Goal: Task Accomplishment & Management: Manage account settings

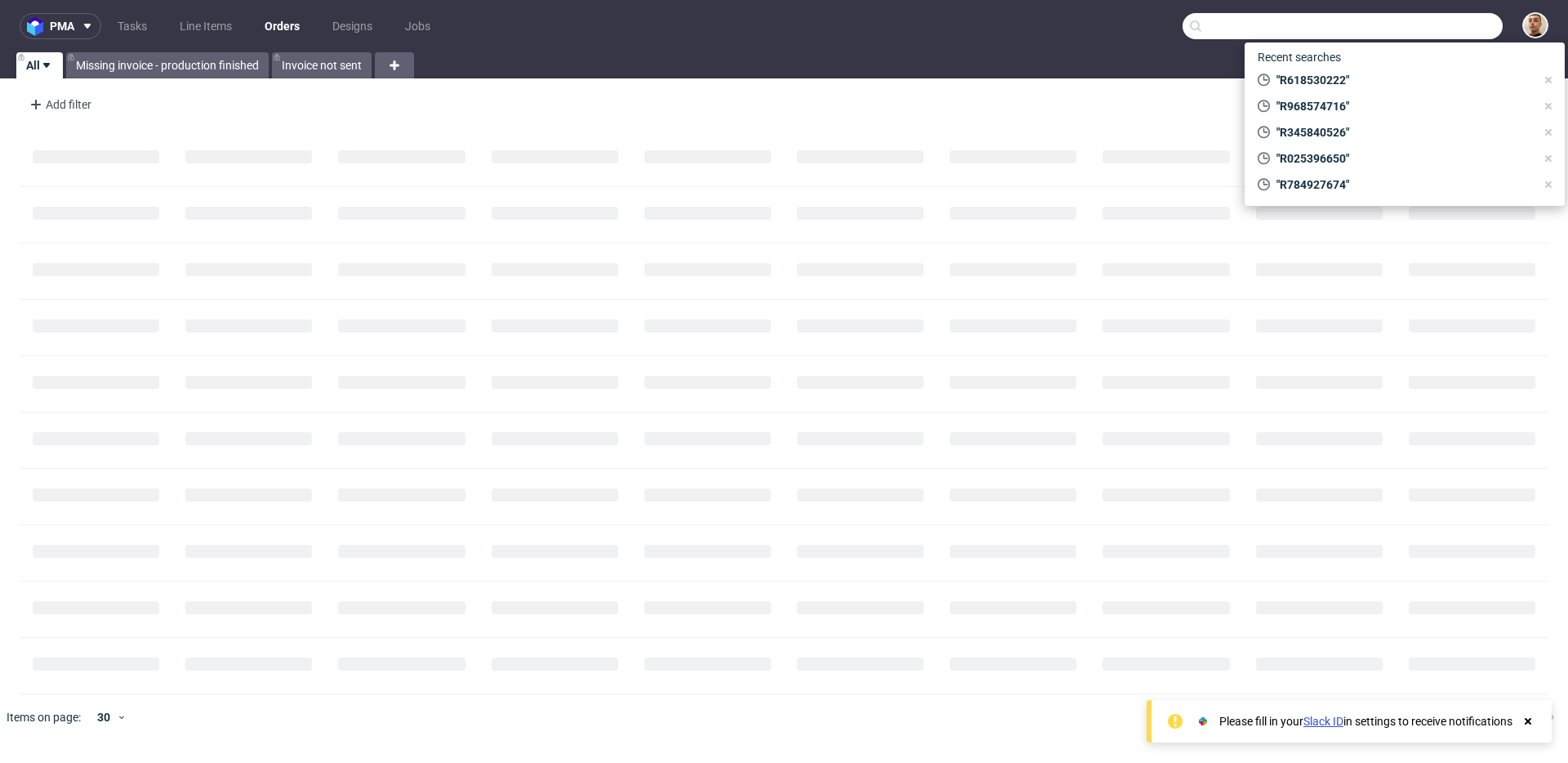
click at [1467, 32] on input "text" at bounding box center [1342, 25] width 320 height 26
paste input "R051255111"
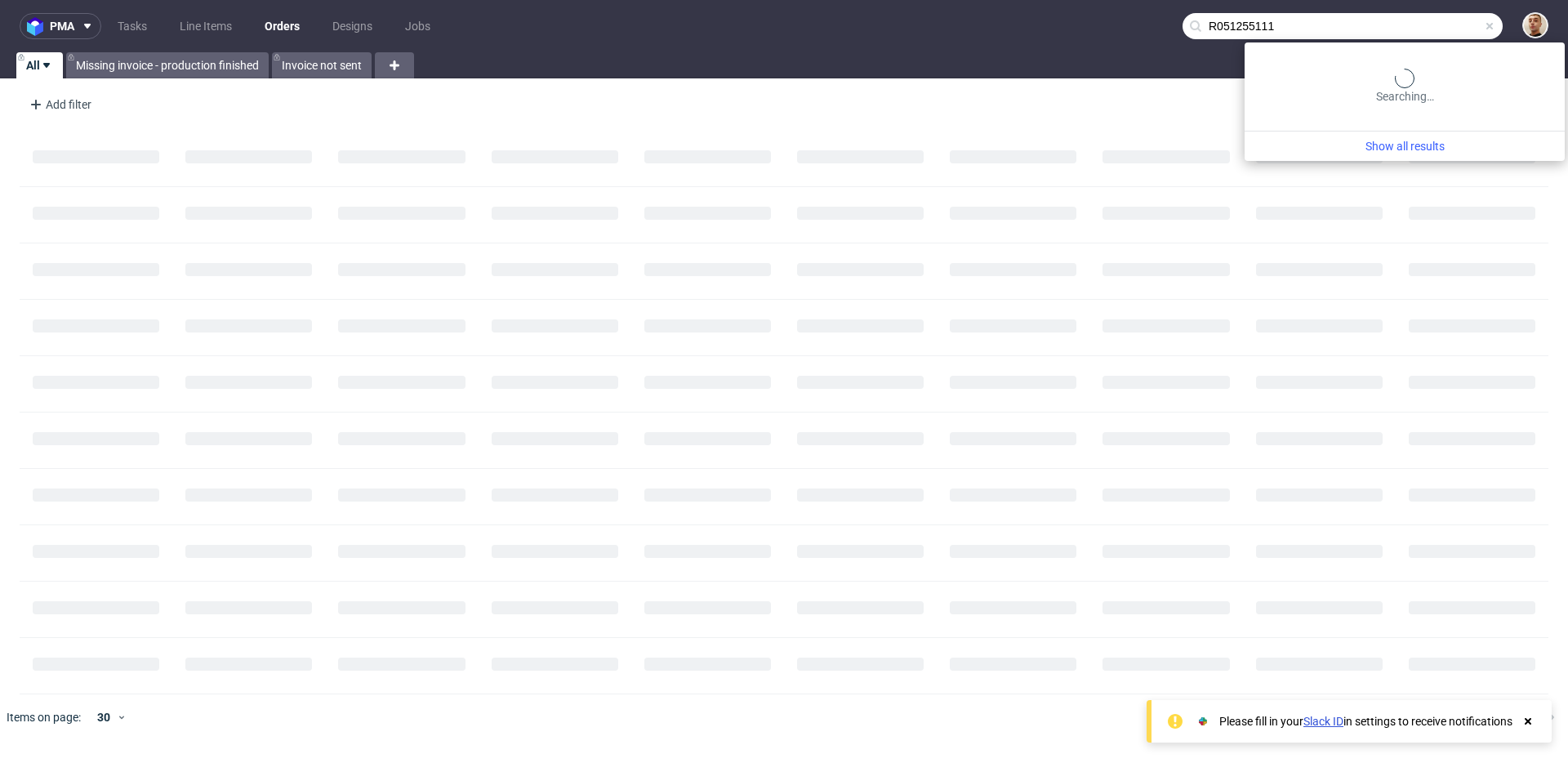
type input "R051255111"
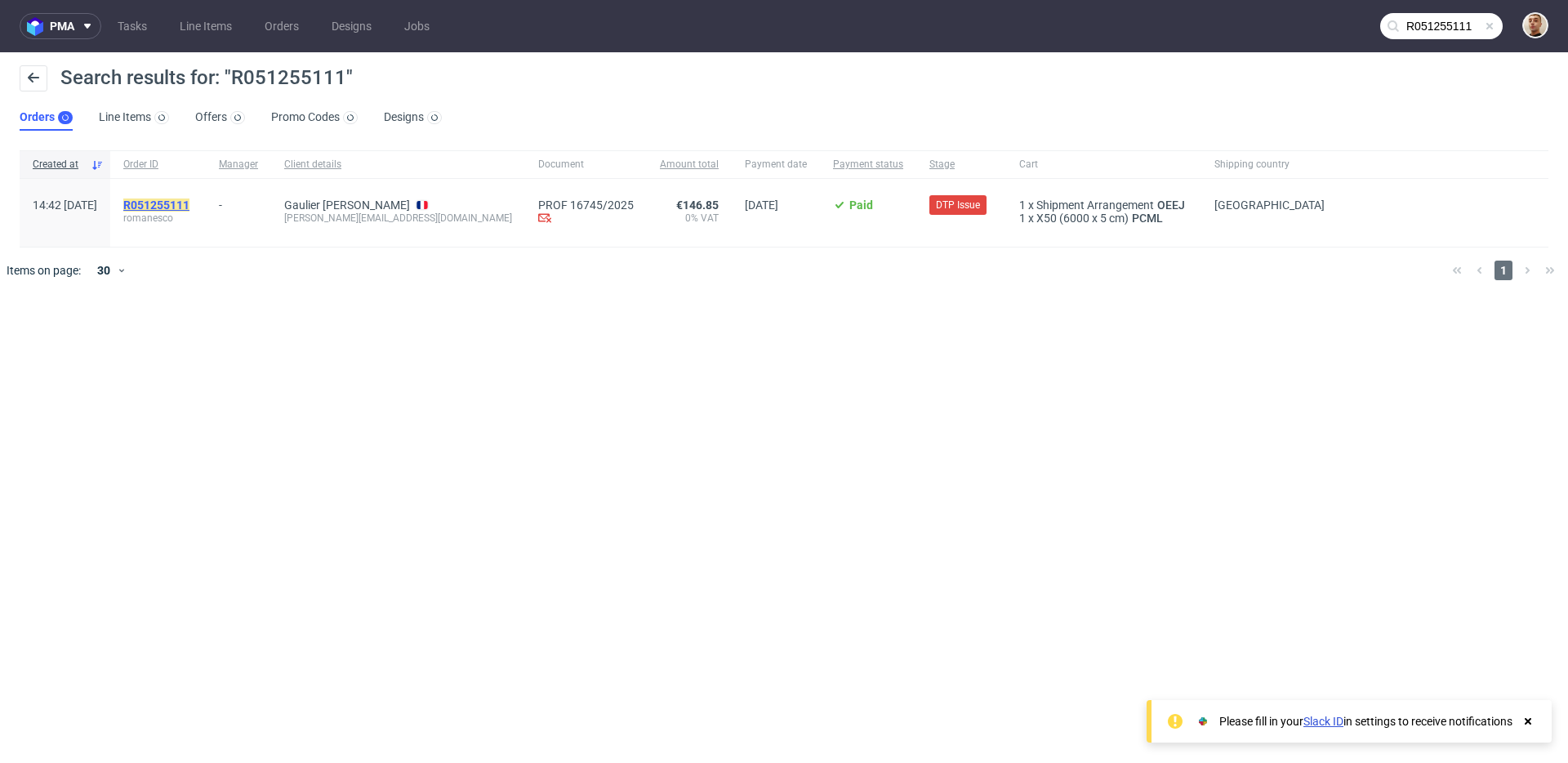
click at [190, 207] on mark "R051255111" at bounding box center [157, 204] width 66 height 13
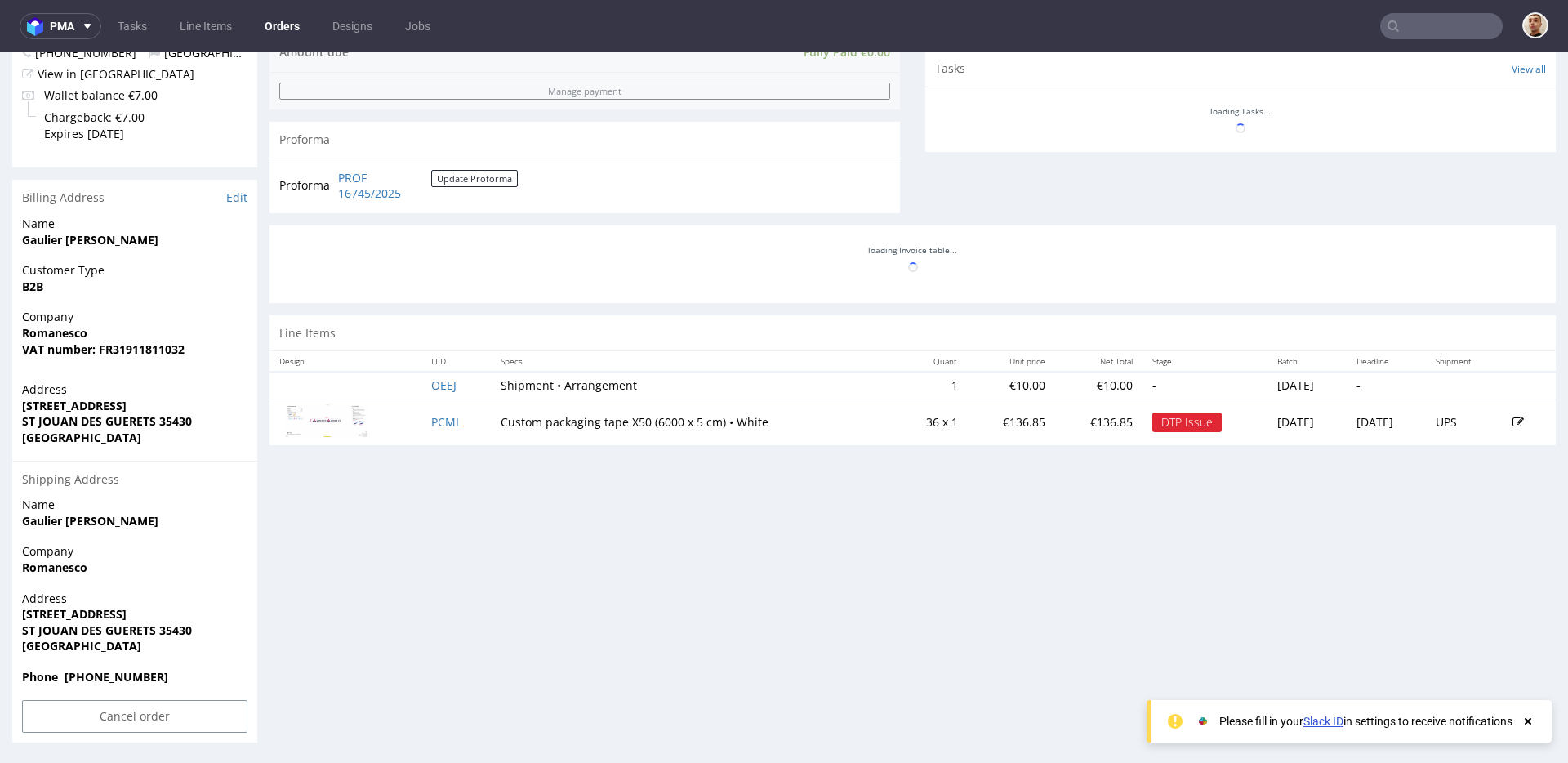
scroll to position [4, 0]
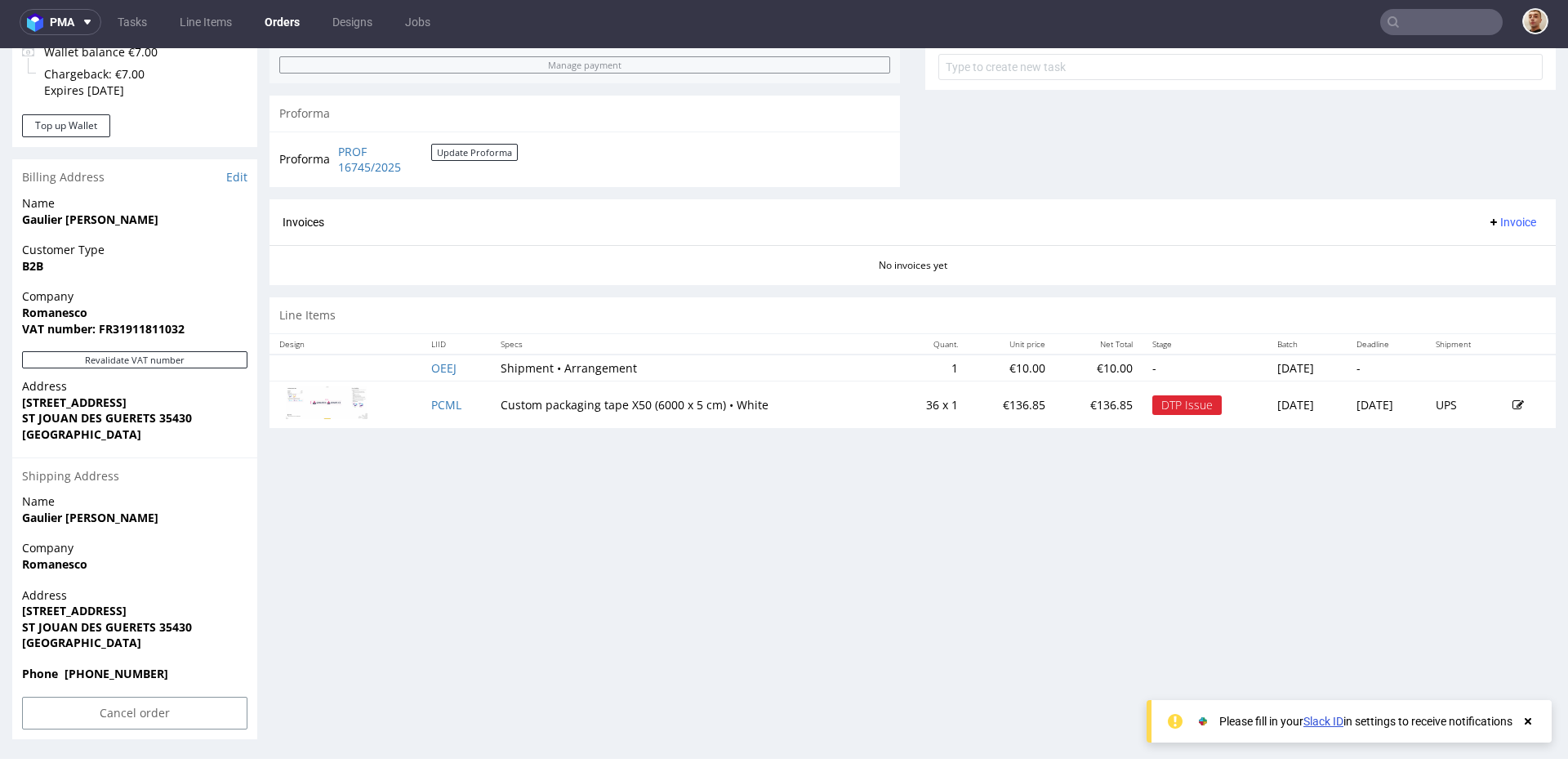
click at [440, 396] on td "PCML" at bounding box center [456, 404] width 70 height 47
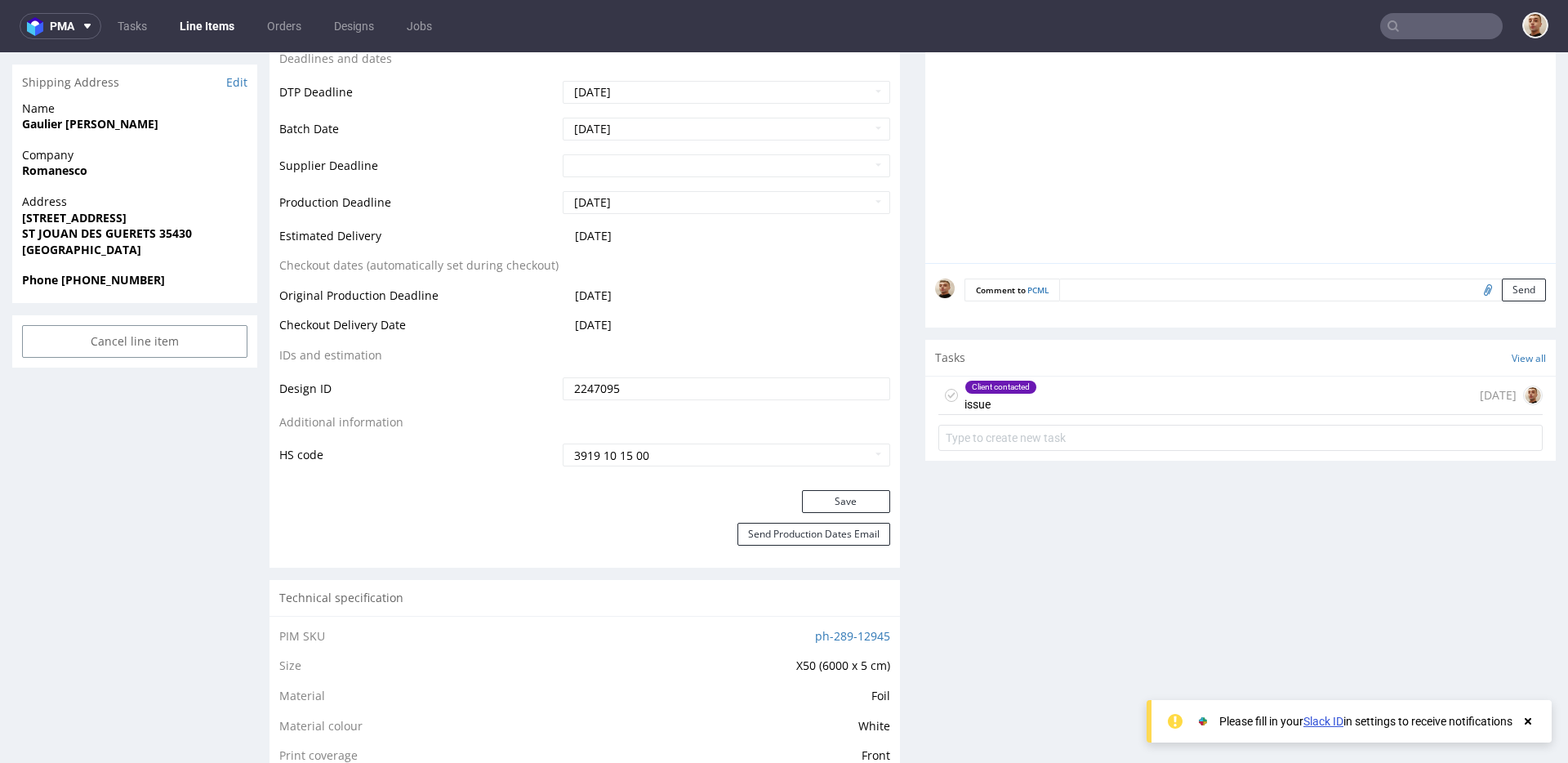
scroll to position [655, 0]
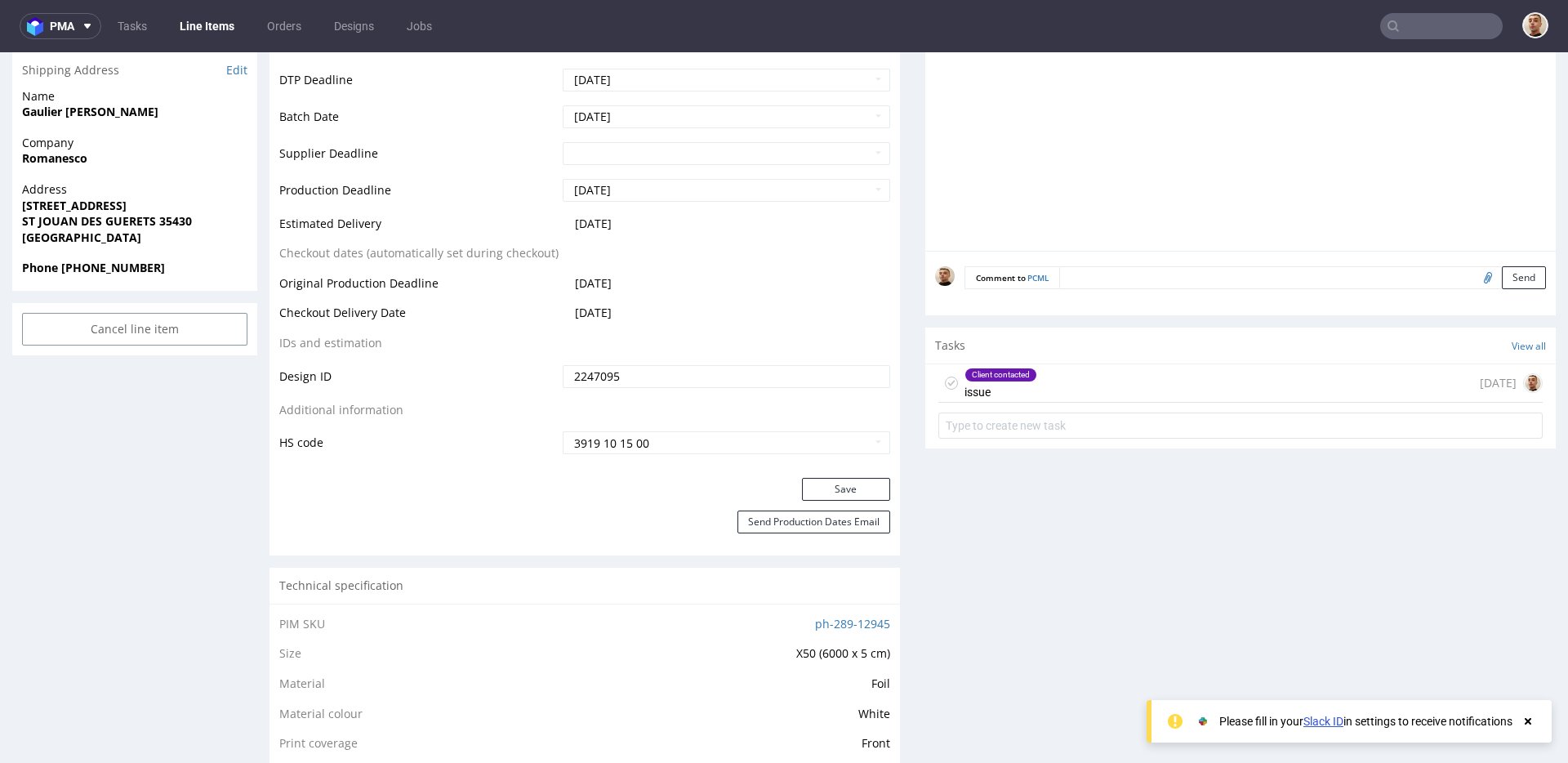
click at [1020, 386] on div "Client contacted issue" at bounding box center [1000, 383] width 73 height 38
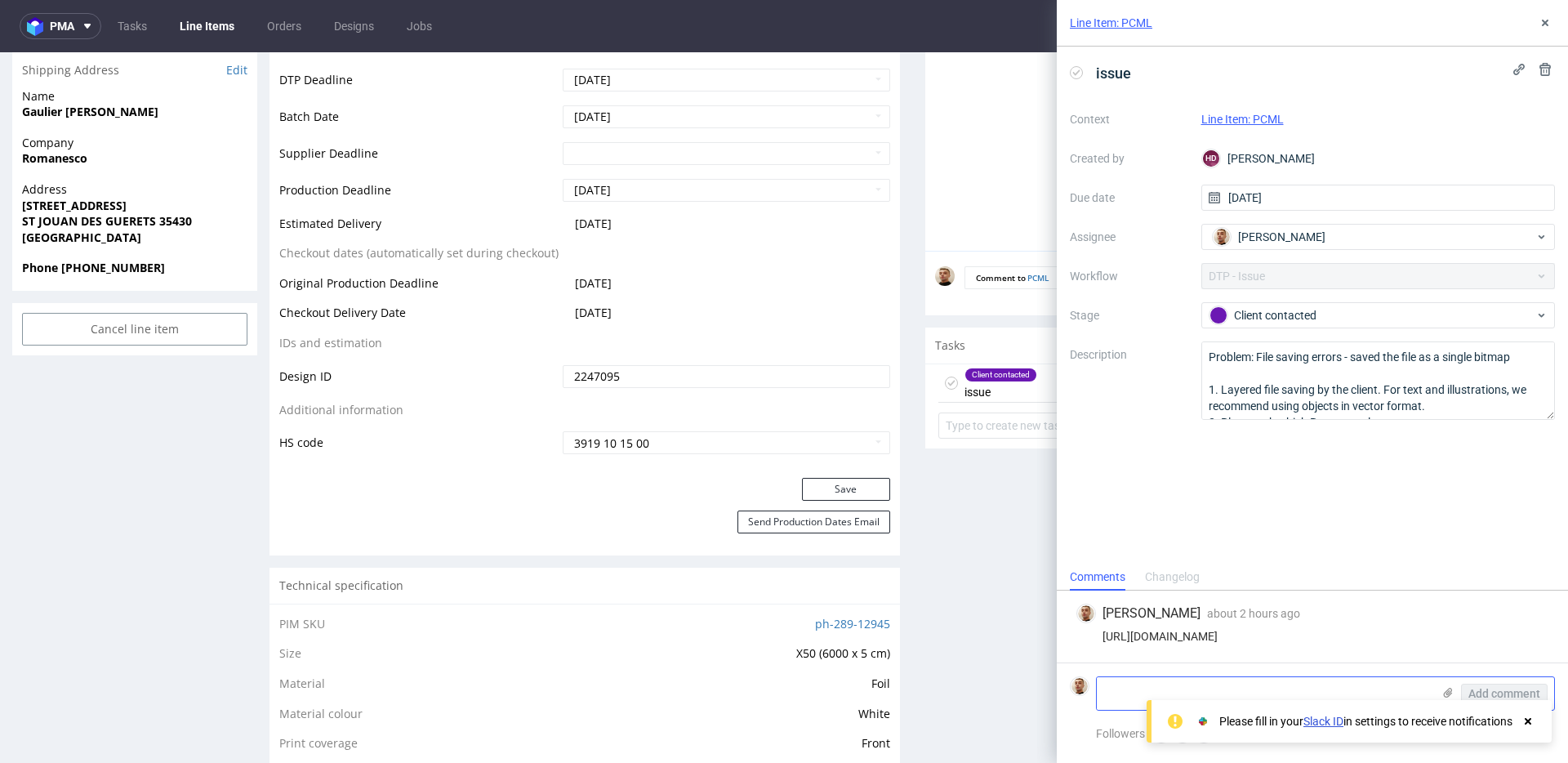
click at [1452, 690] on icon at bounding box center [1447, 692] width 13 height 13
click at [0, 0] on input "file" at bounding box center [0, 0] width 0 height 0
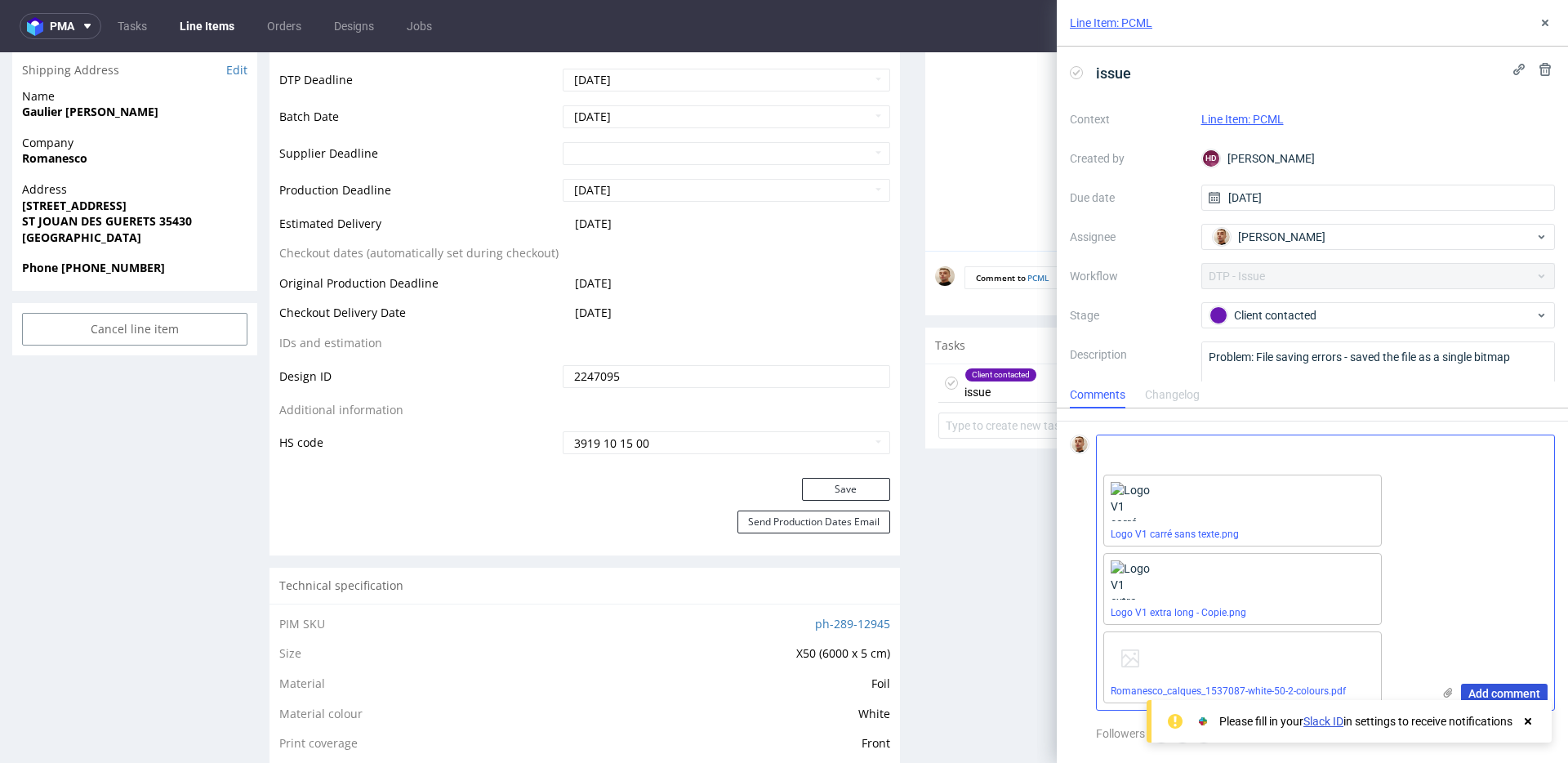
click at [1486, 697] on span "Add comment" at bounding box center [1505, 693] width 72 height 12
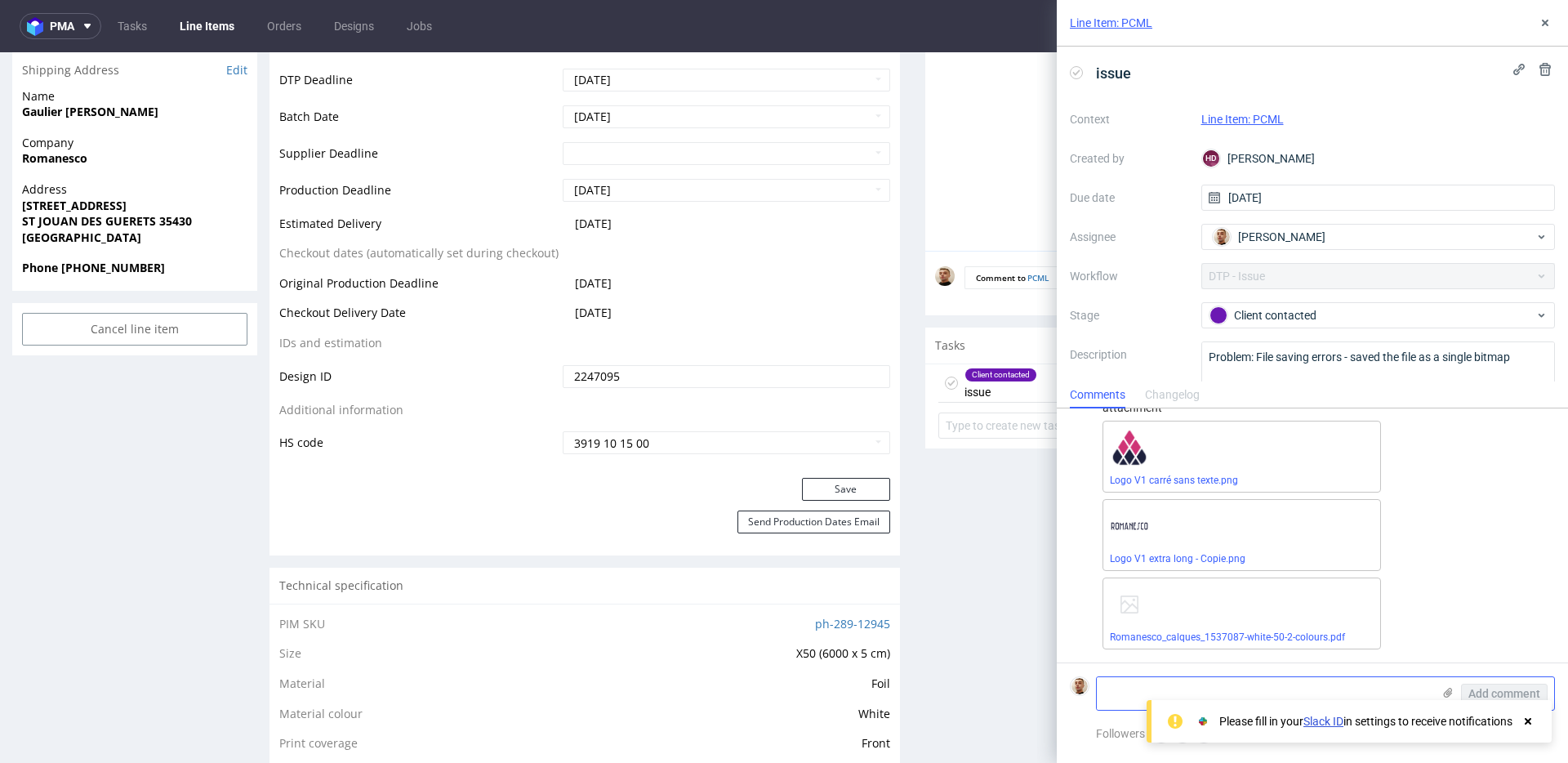
click at [1331, 679] on textarea at bounding box center [1264, 693] width 334 height 33
paste textarea "Różowy to Pantone 7424 C, granatowy to Pantone 540 XGC."
type textarea "Różowy to Pantone 7424 C, granatowy to Pantone 540 XGC."
click at [1491, 681] on div "Add comment" at bounding box center [1493, 693] width 122 height 33
click at [1491, 683] on button "Add comment" at bounding box center [1504, 693] width 87 height 19
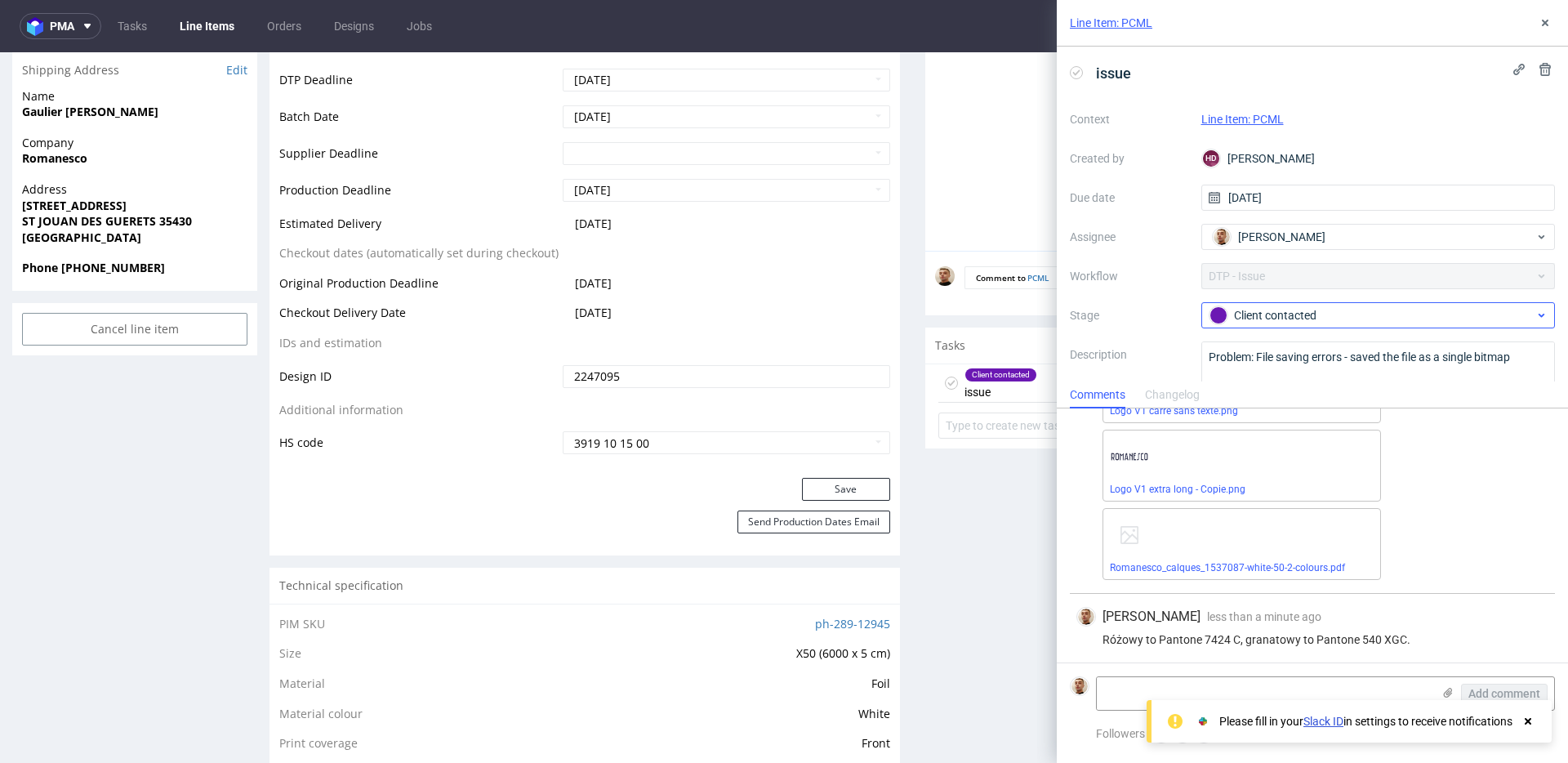
scroll to position [191, 0]
click at [1357, 315] on div "Client contacted" at bounding box center [1372, 315] width 325 height 17
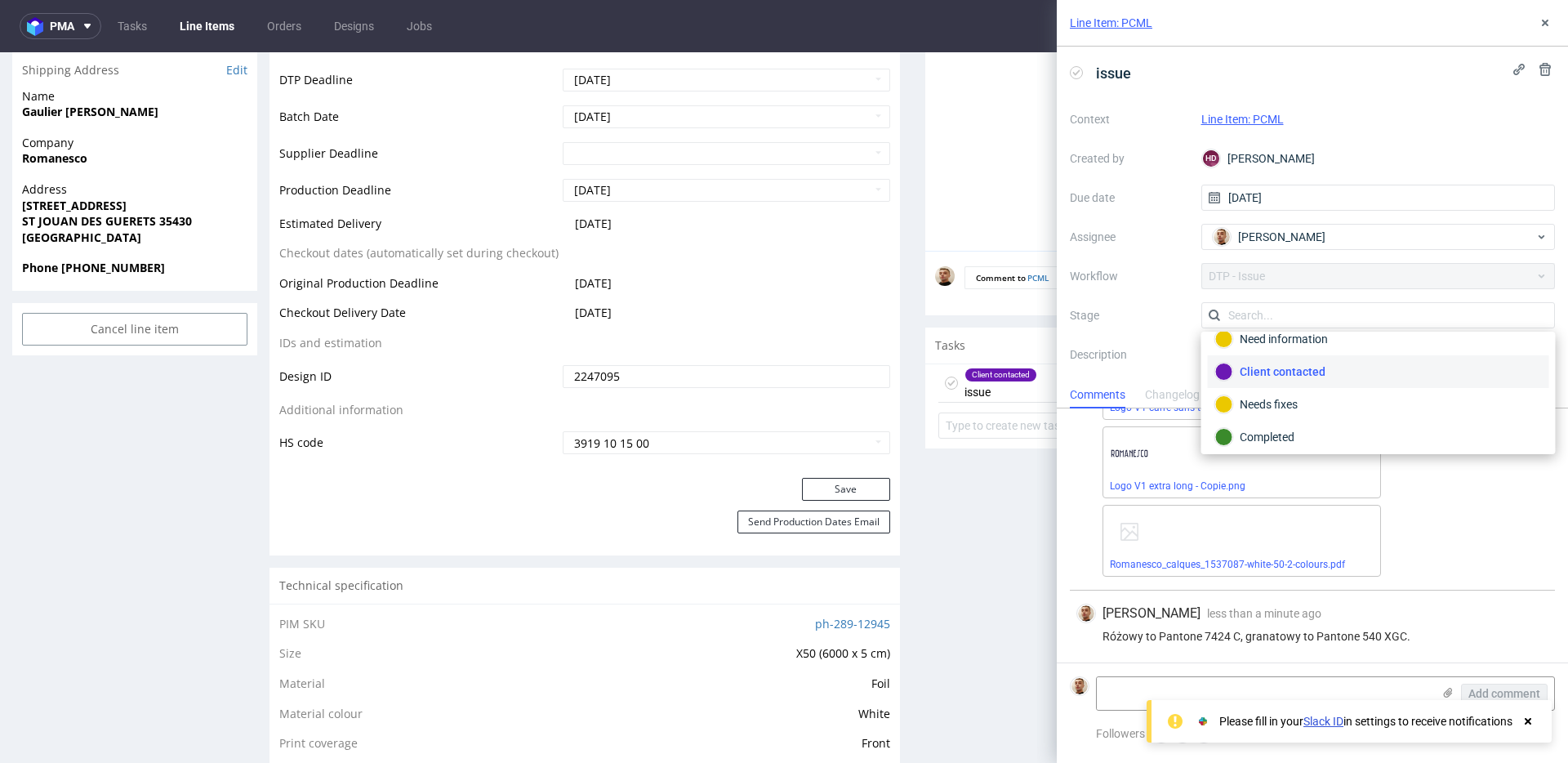
scroll to position [120, 0]
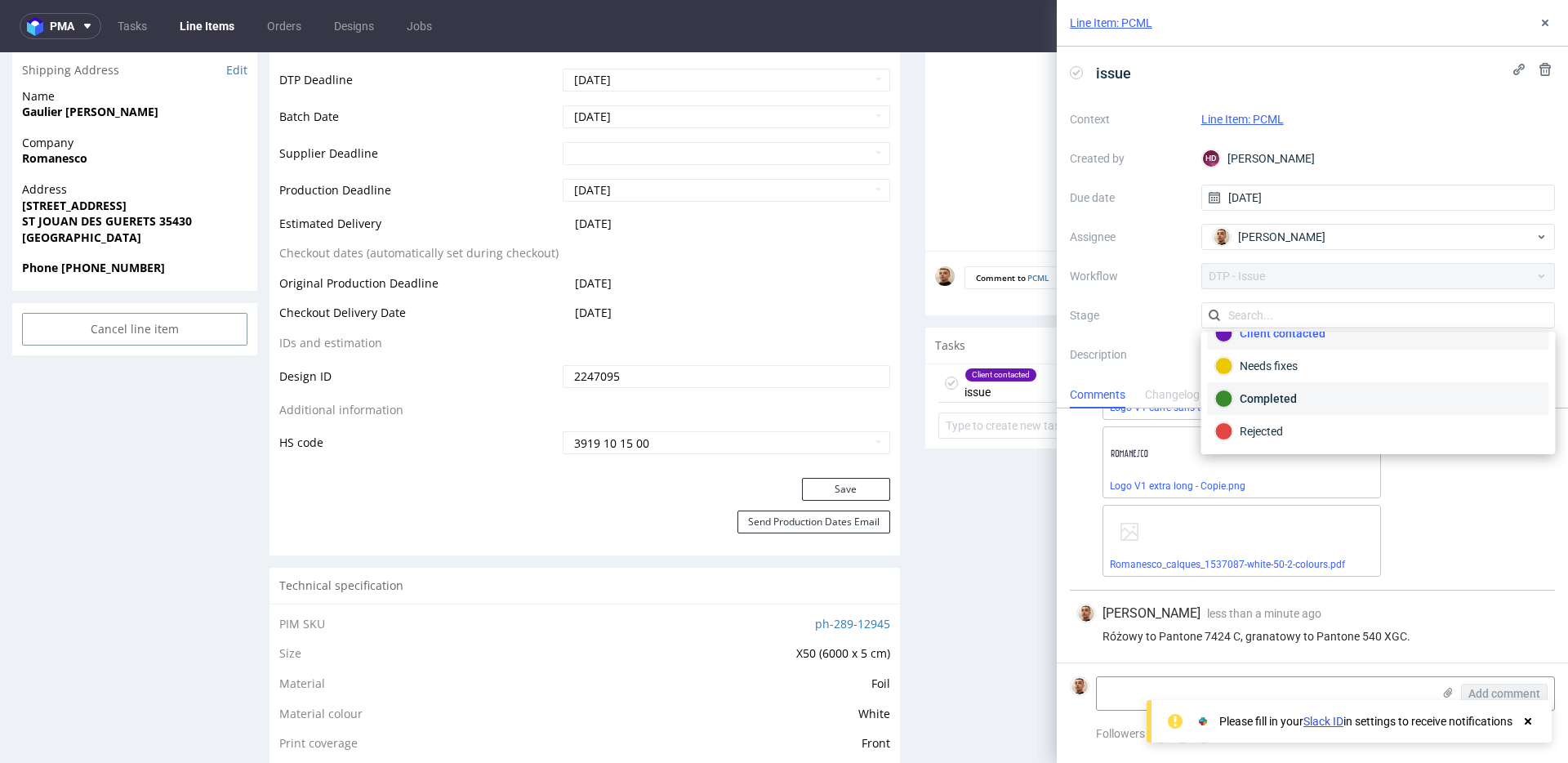
click at [1295, 405] on div "Completed" at bounding box center [1378, 399] width 327 height 17
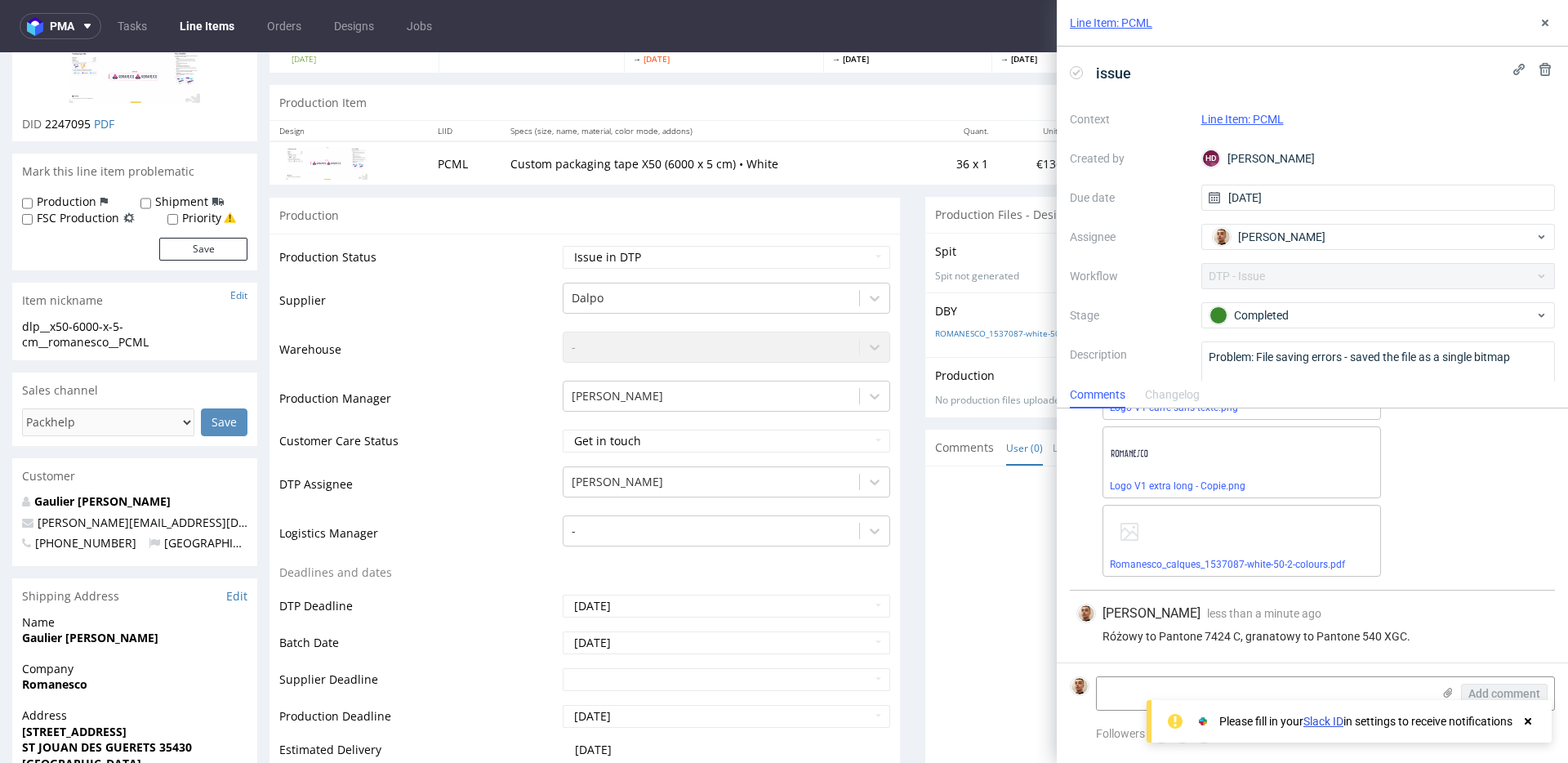
scroll to position [0, 0]
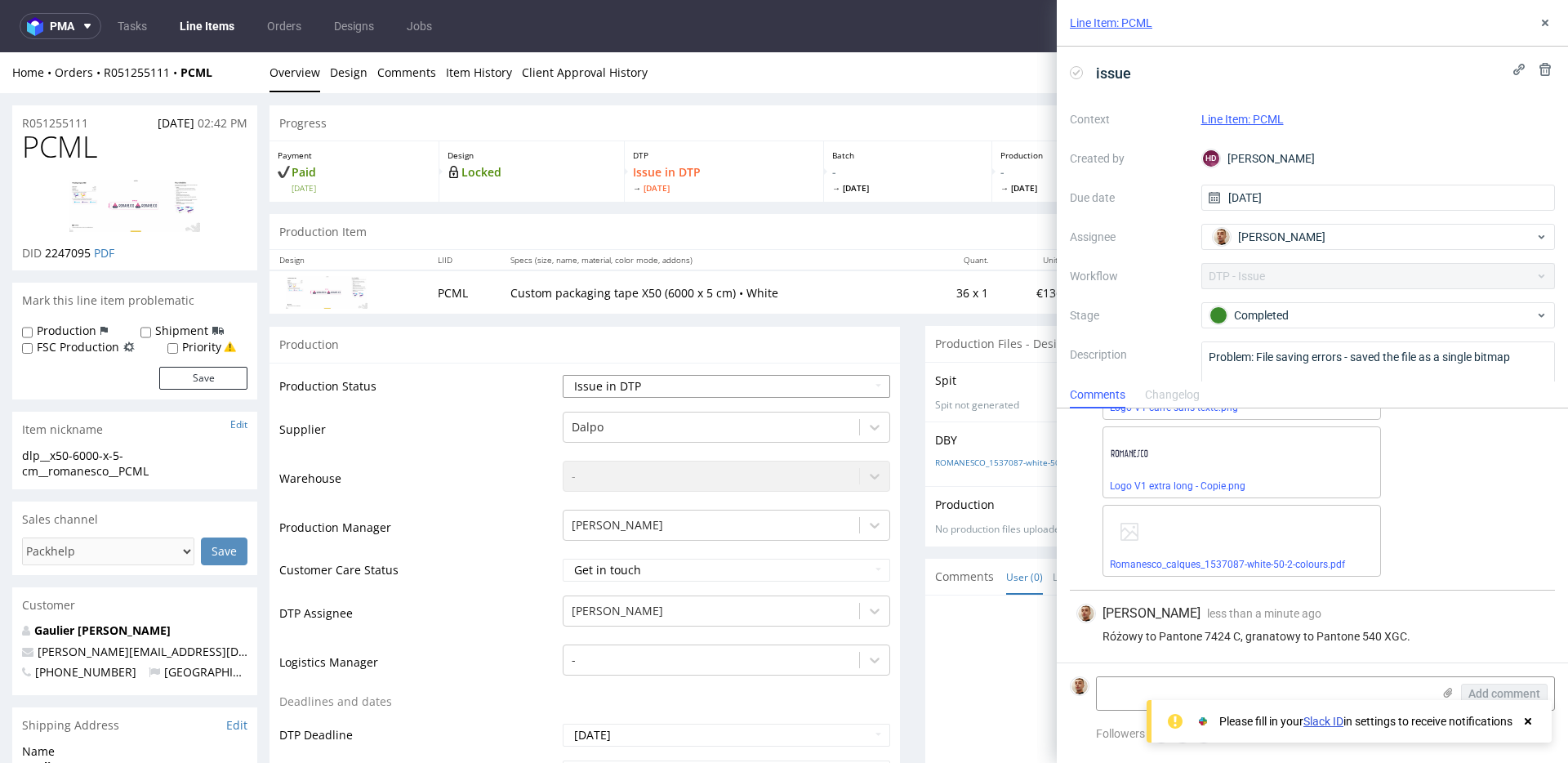
click at [667, 380] on select "Waiting for Artwork Waiting for Diecut Waiting for Mockup Waiting for DTP Waiti…" at bounding box center [726, 387] width 328 height 23
select select "back_for_dtp"
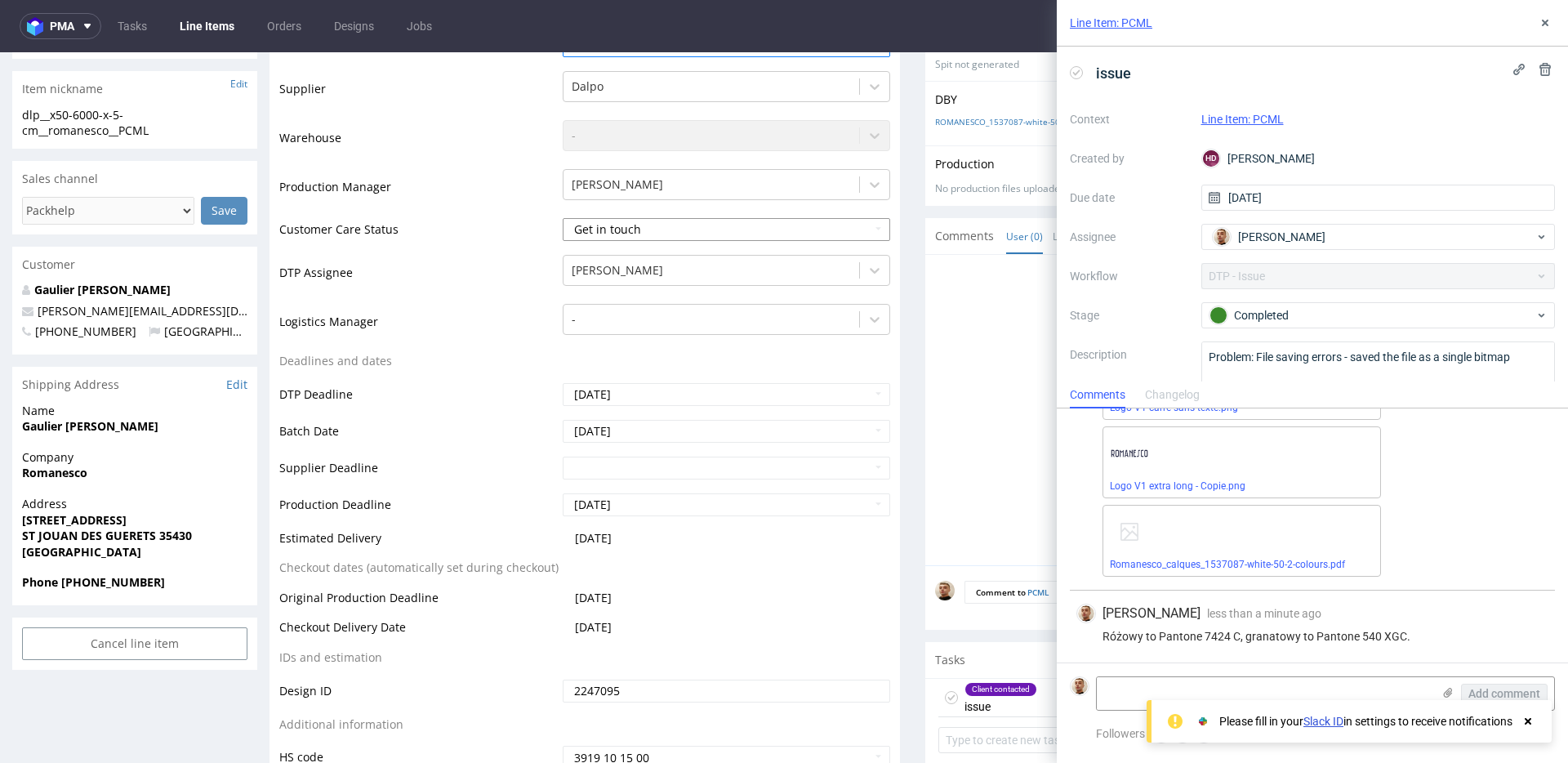
scroll to position [458, 0]
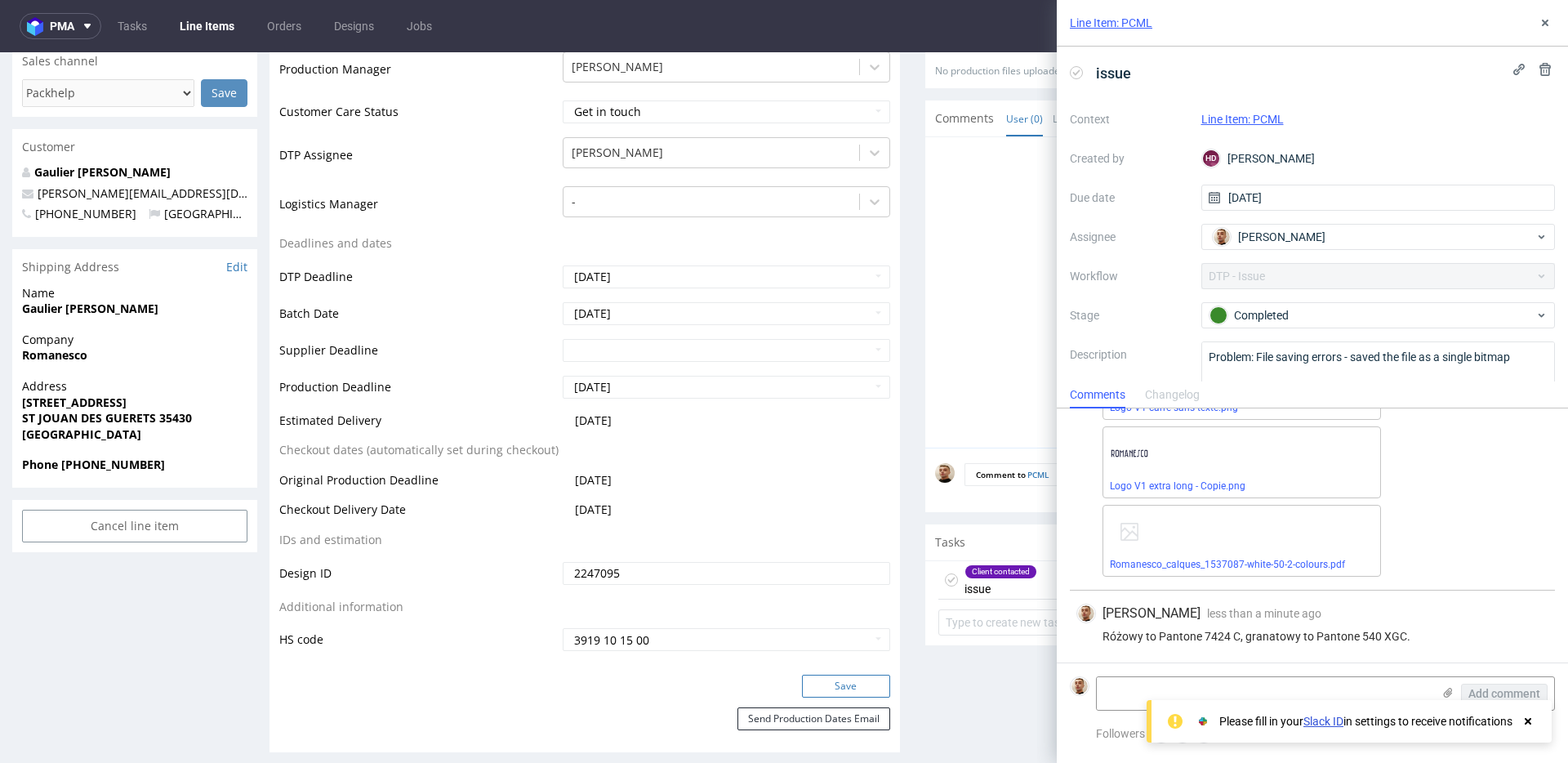
click at [835, 676] on button "Save" at bounding box center [846, 686] width 88 height 23
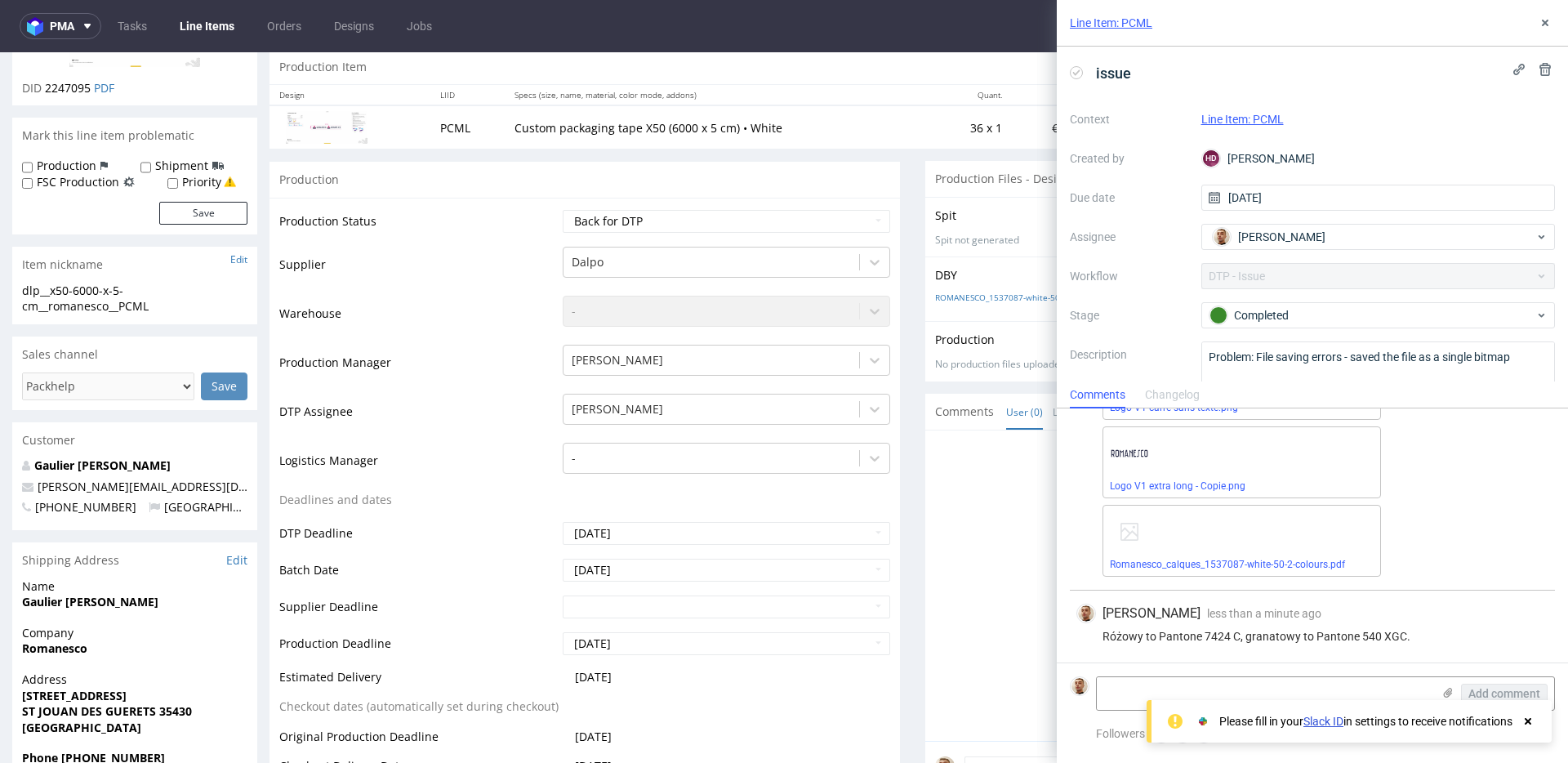
scroll to position [0, 0]
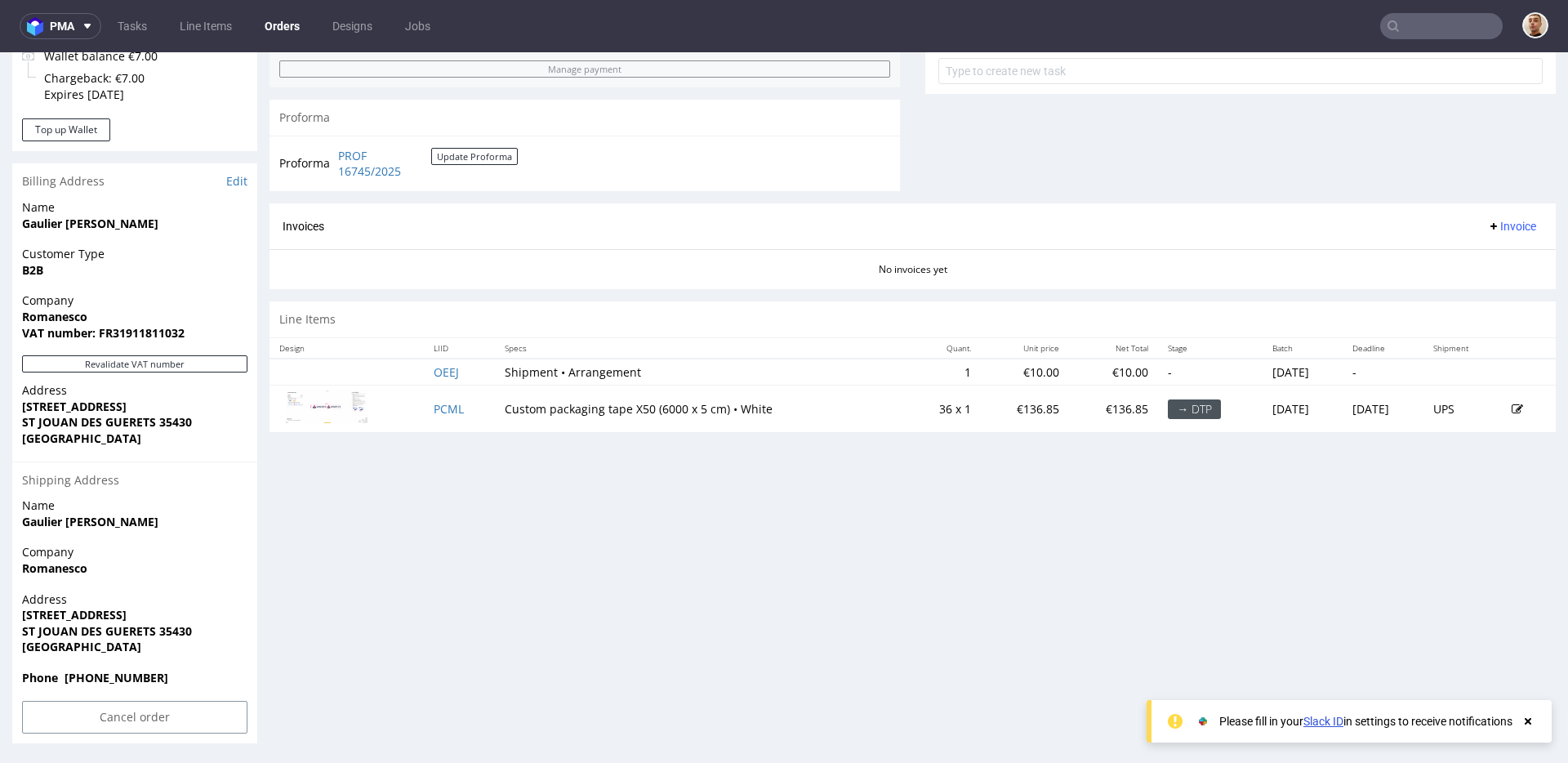
scroll to position [4, 0]
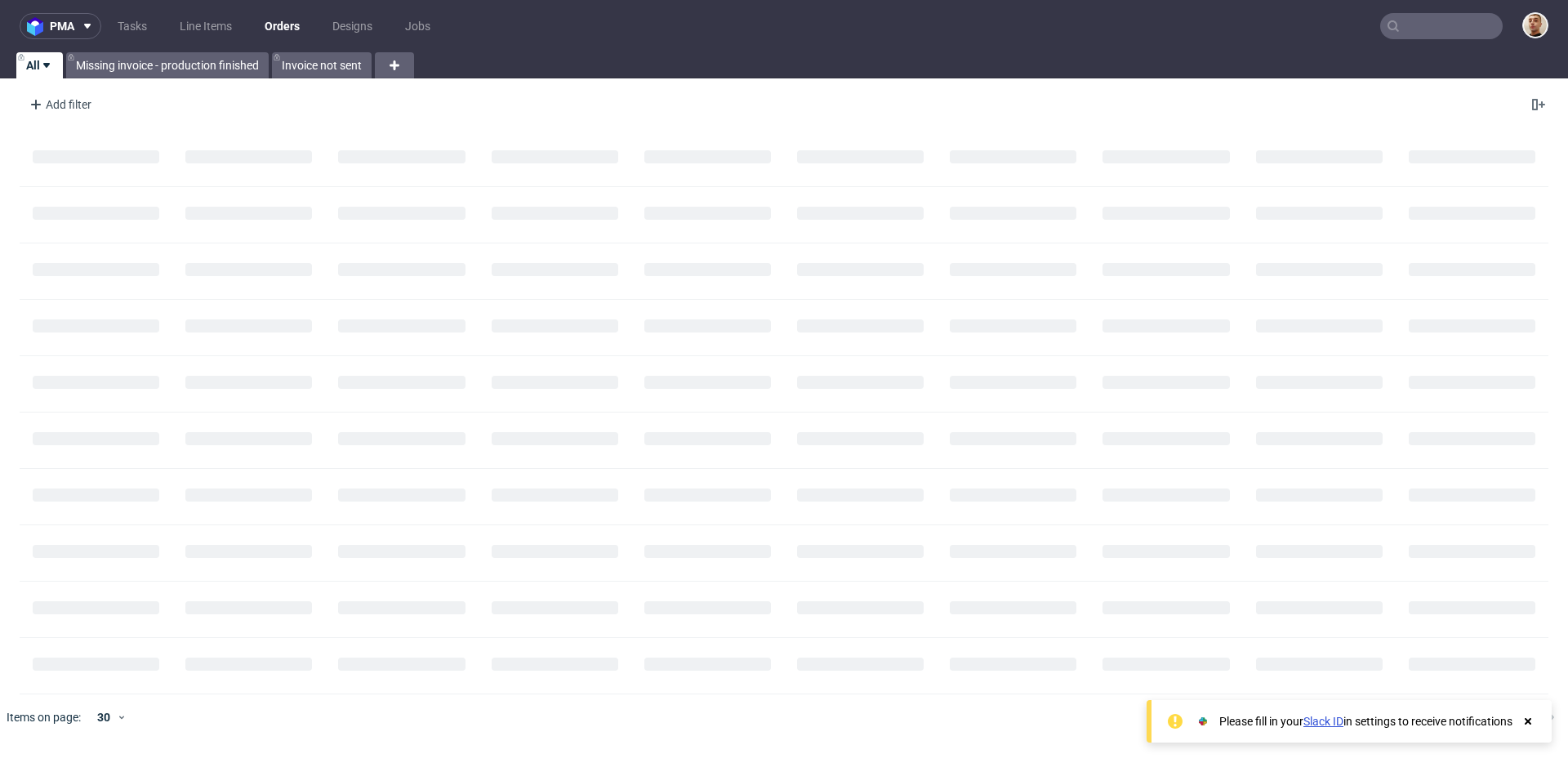
click at [1478, 34] on input "text" at bounding box center [1442, 25] width 122 height 26
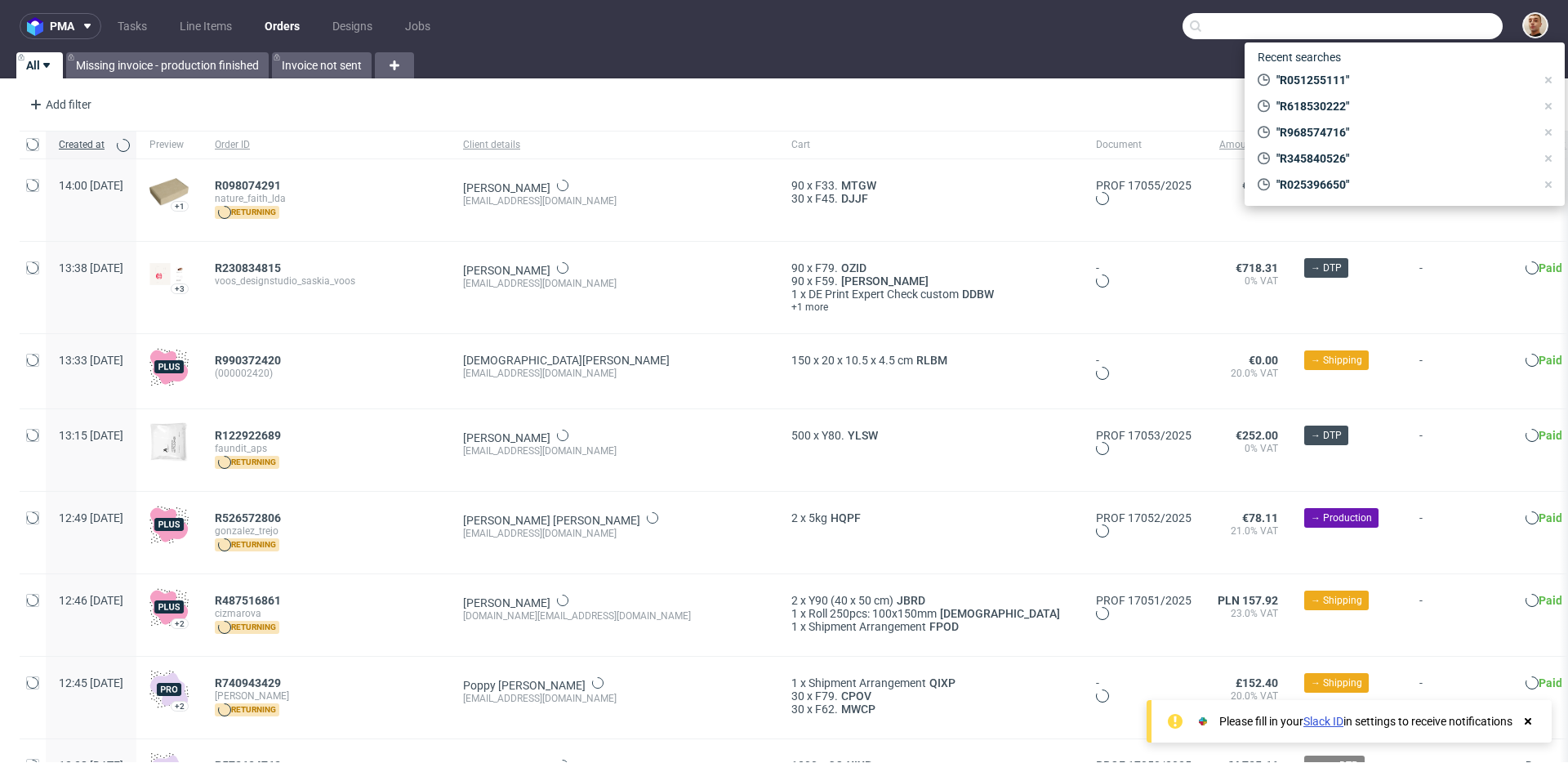
paste input "R587465559"
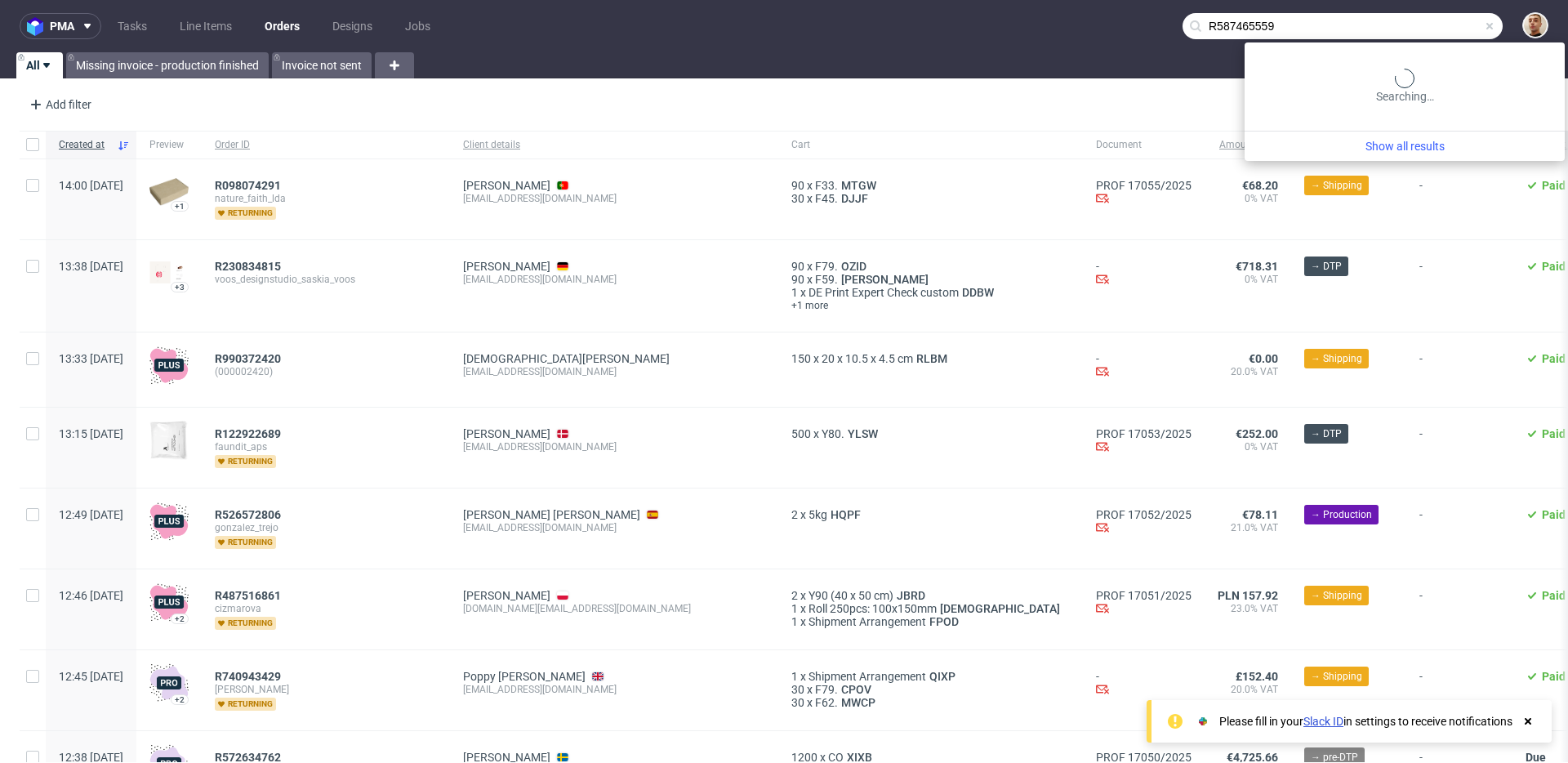
type input "R587465559"
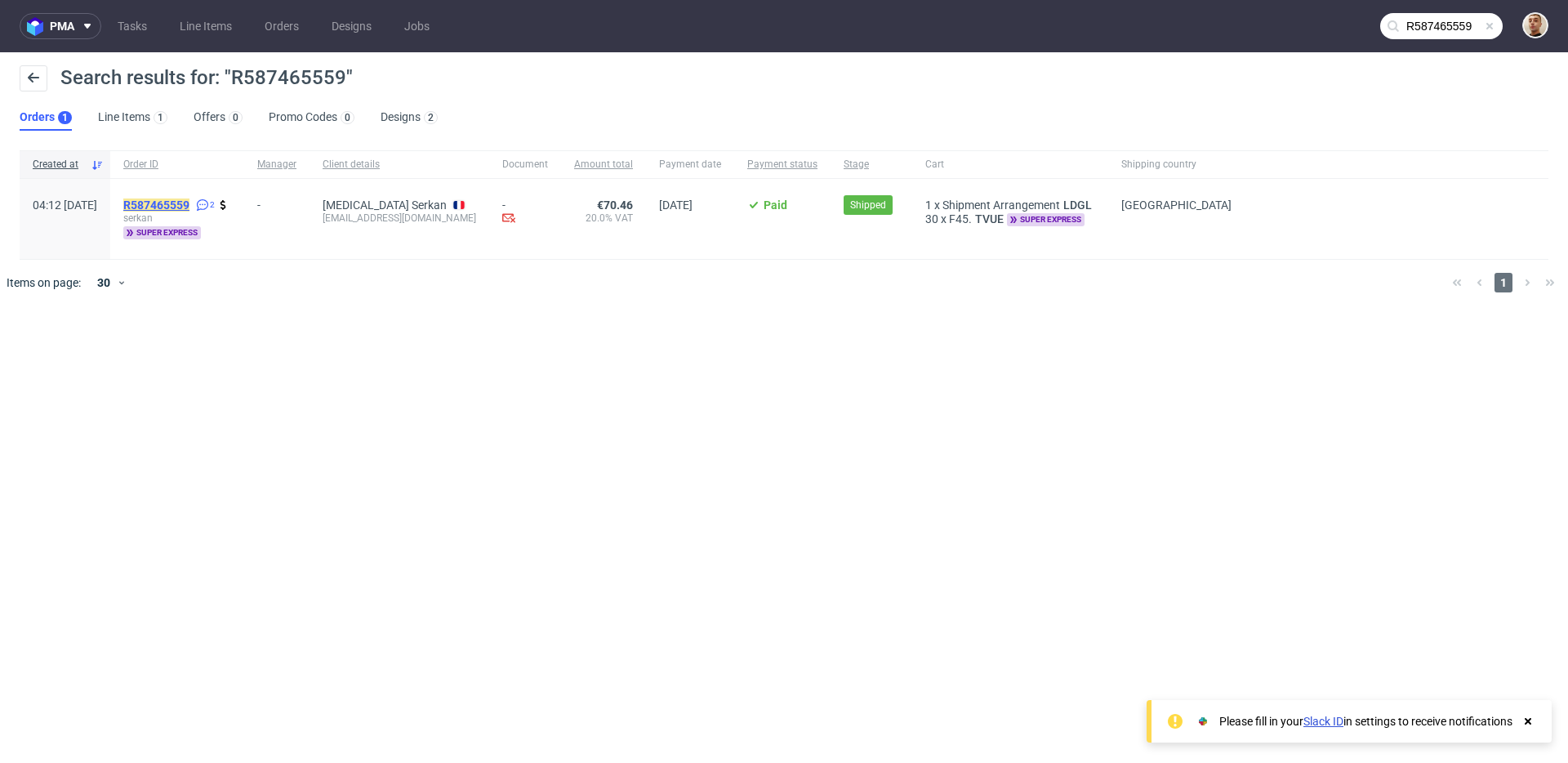
click at [190, 206] on mark "R587465559" at bounding box center [157, 204] width 66 height 13
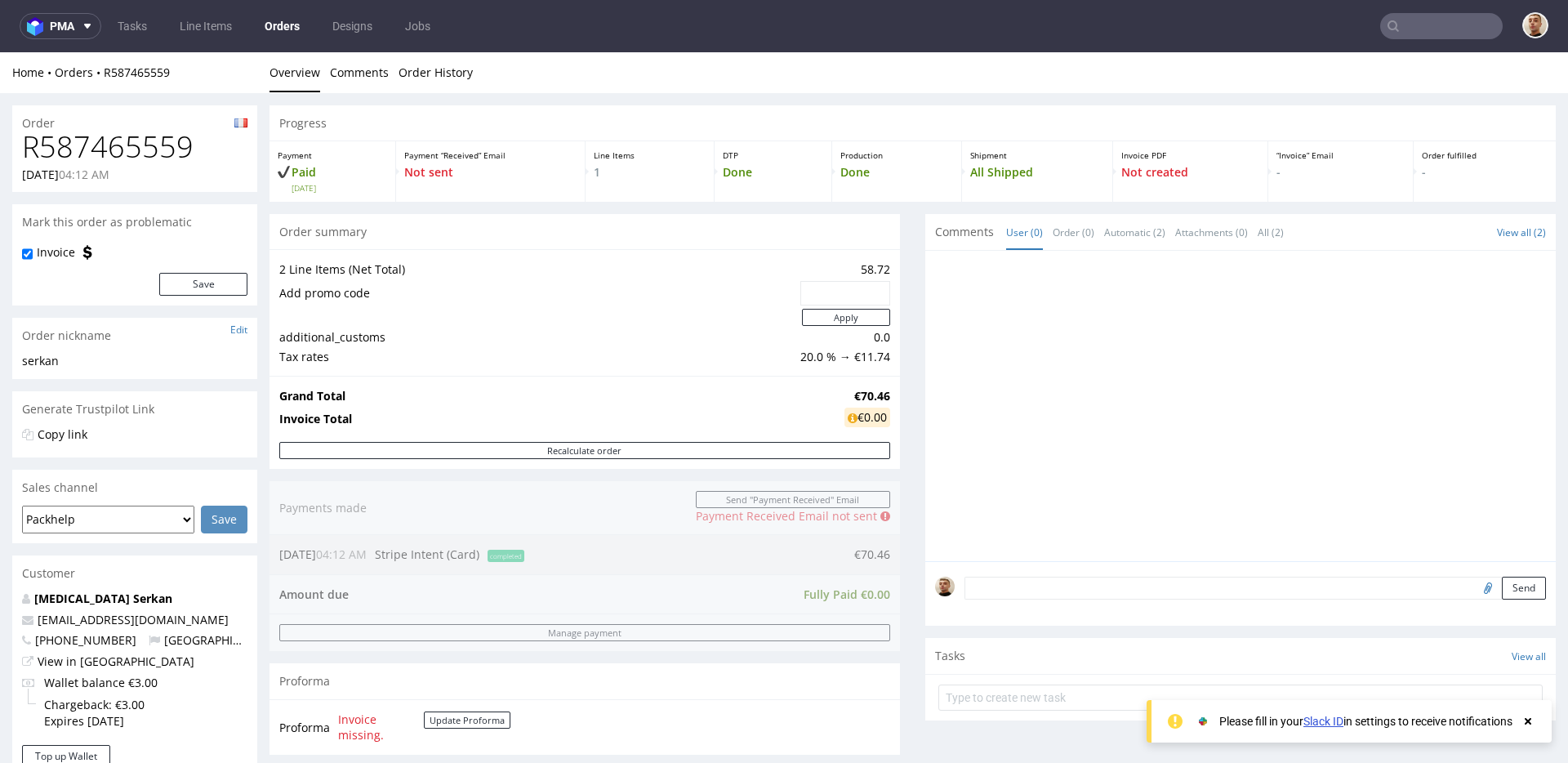
scroll to position [584, 0]
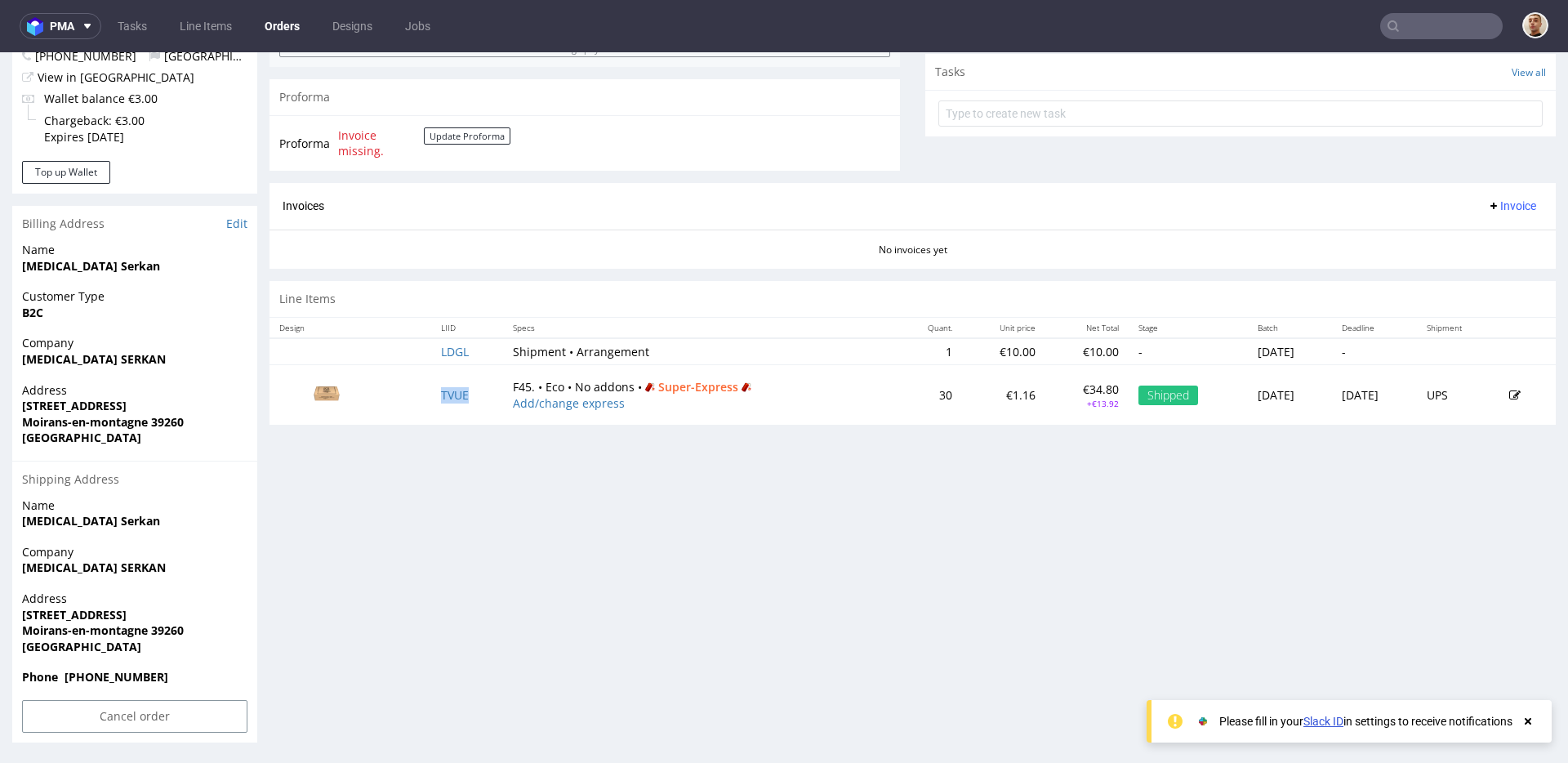
click at [457, 397] on td "TVUE" at bounding box center [467, 395] width 71 height 59
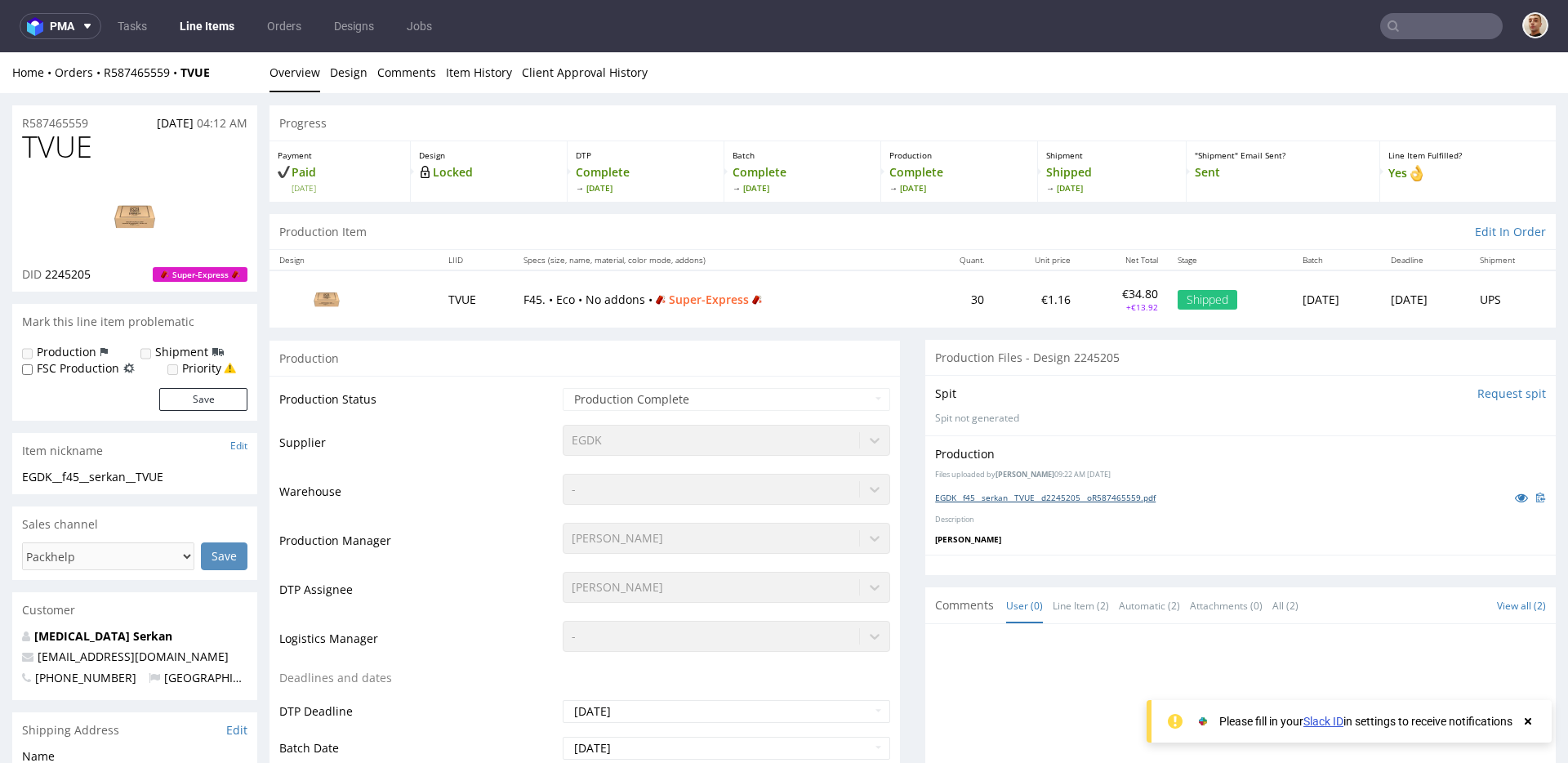
click at [1014, 496] on link "EGDK__f45__serkan__TVUE__d2245205__oR587465559.pdf" at bounding box center [1045, 498] width 221 height 12
click at [1204, 512] on div "Production Files uploaded by Hapka Dominika 09:22 AM August 4th, 2025 EGDK__f45…" at bounding box center [1240, 495] width 631 height 120
click at [1515, 501] on icon at bounding box center [1520, 498] width 13 height 12
click at [739, 344] on div "Production" at bounding box center [584, 358] width 631 height 37
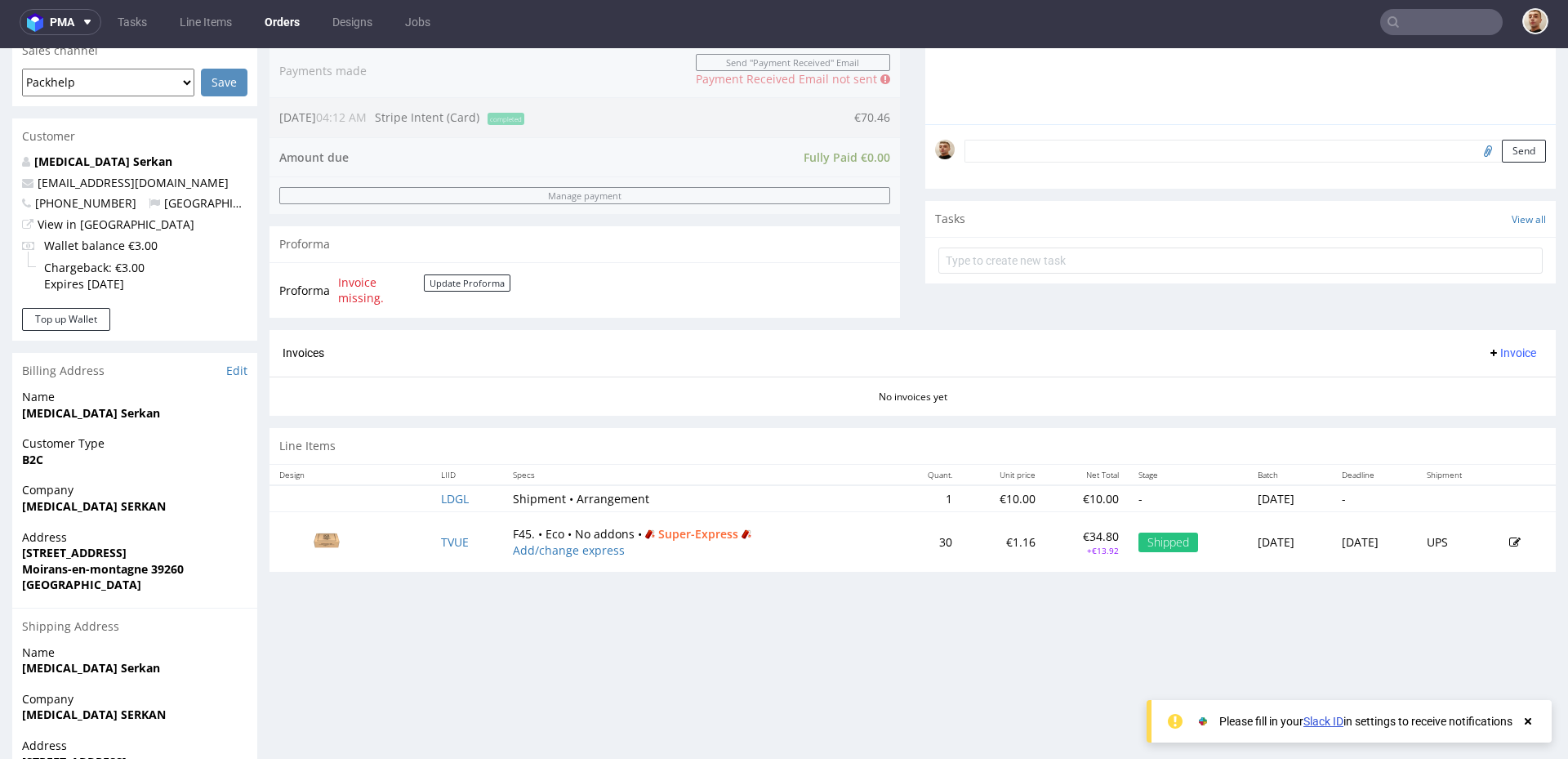
scroll to position [418, 0]
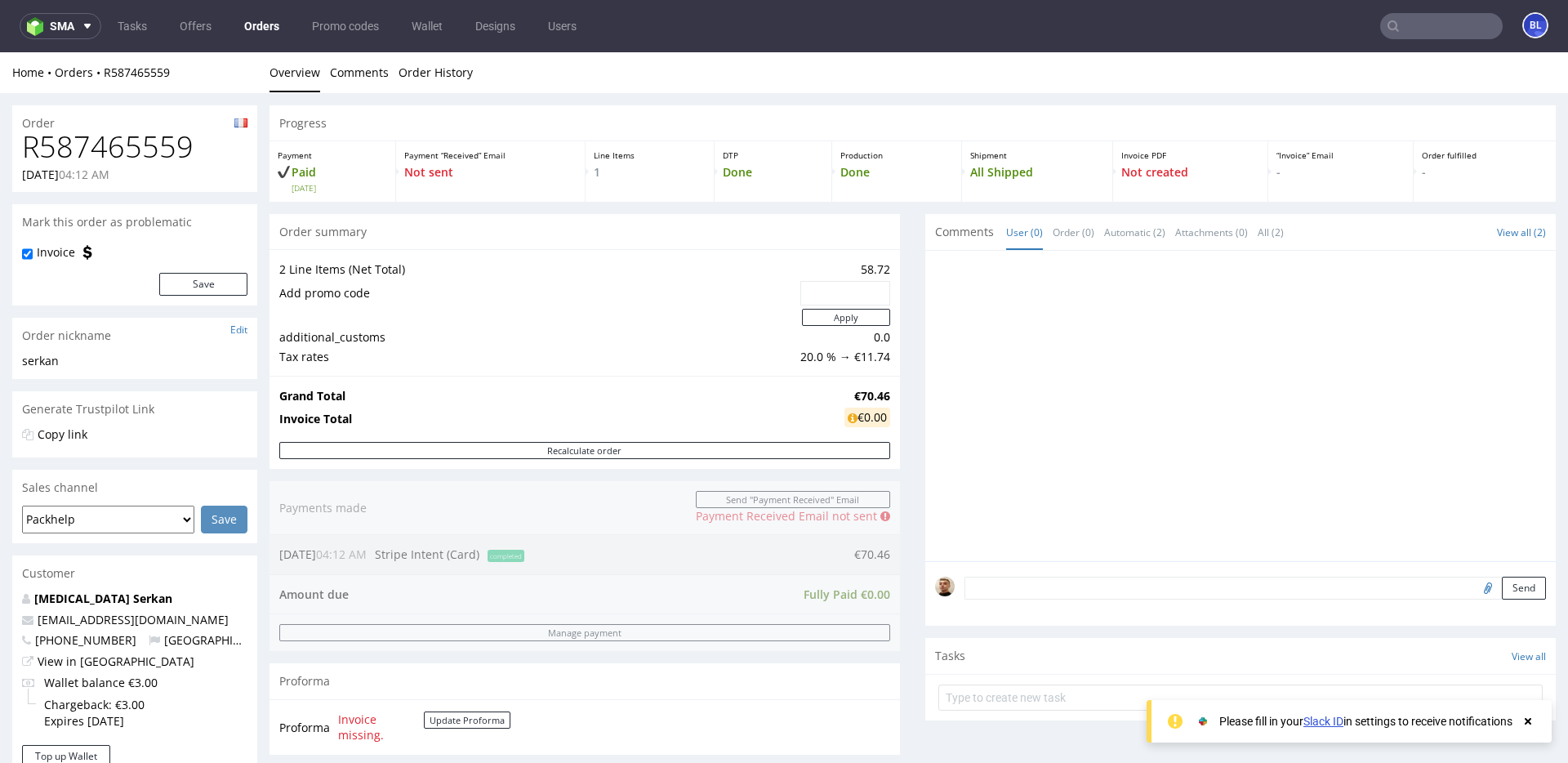
click at [123, 140] on h1 "R587465559" at bounding box center [135, 147] width 226 height 33
copy h1 "R587465559"
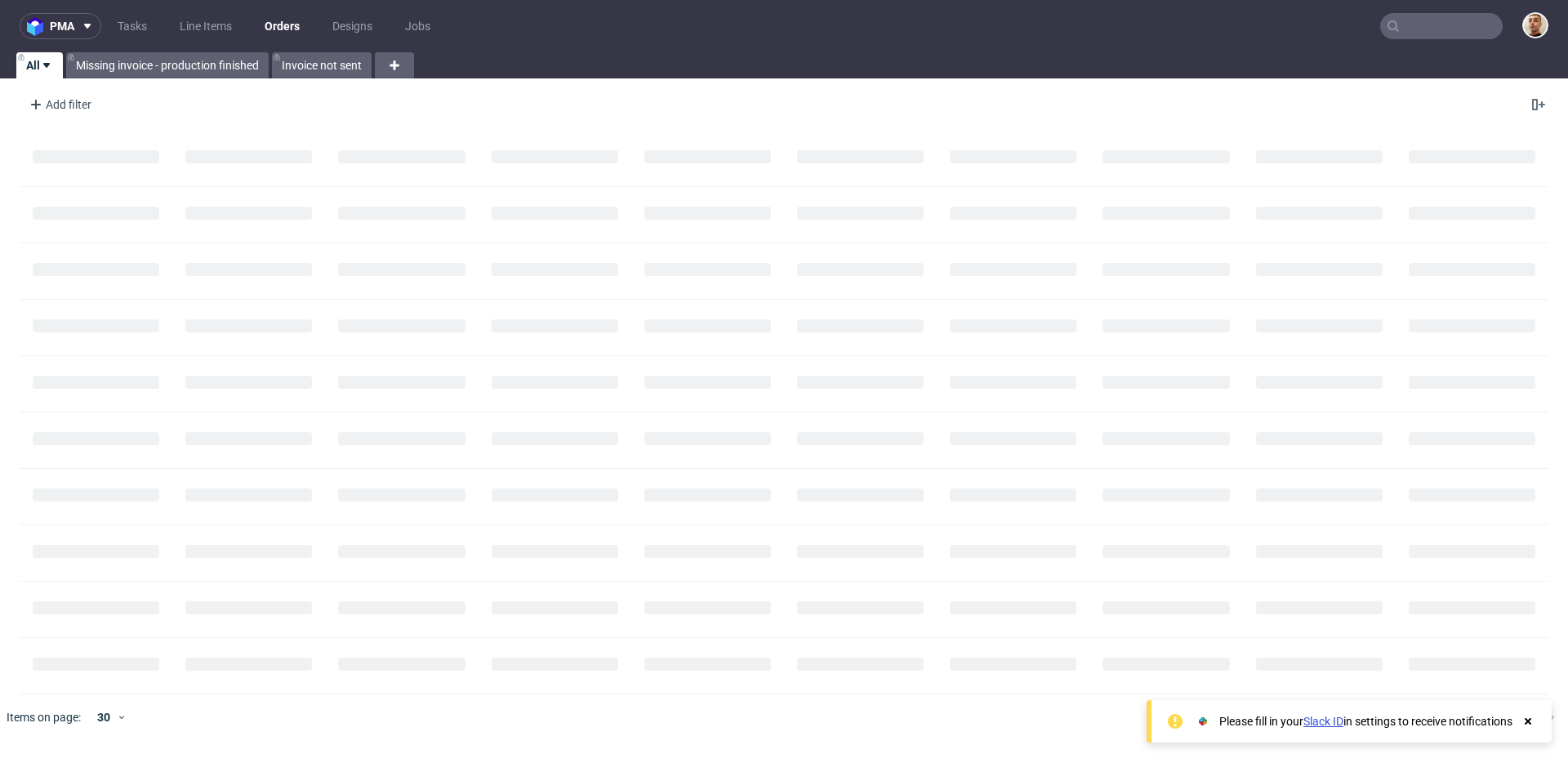
click at [106, 32] on ul "Tasks Line Items Orders Designs Jobs" at bounding box center [273, 25] width 345 height 26
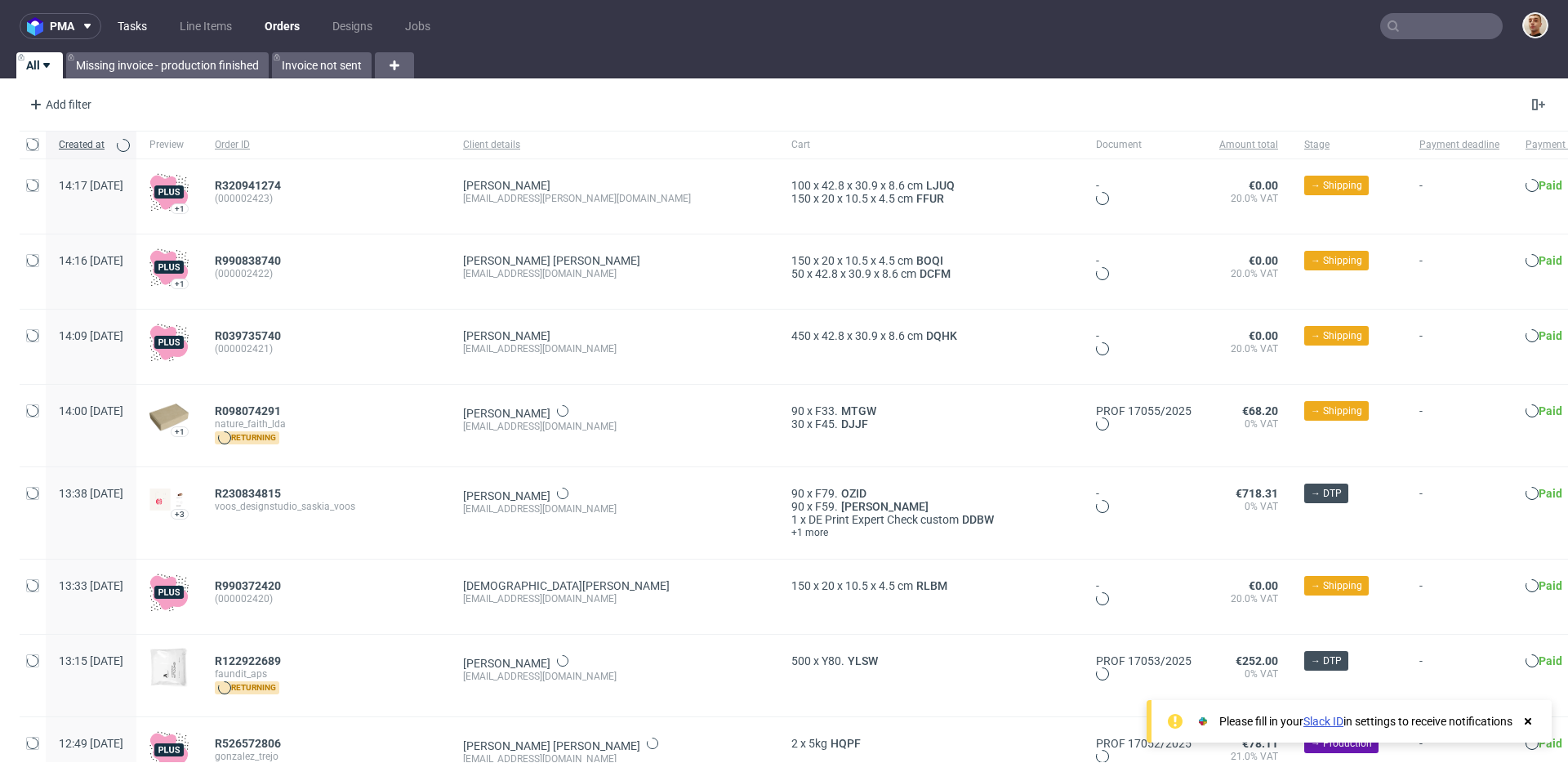
click at [124, 32] on link "Tasks" at bounding box center [132, 25] width 49 height 26
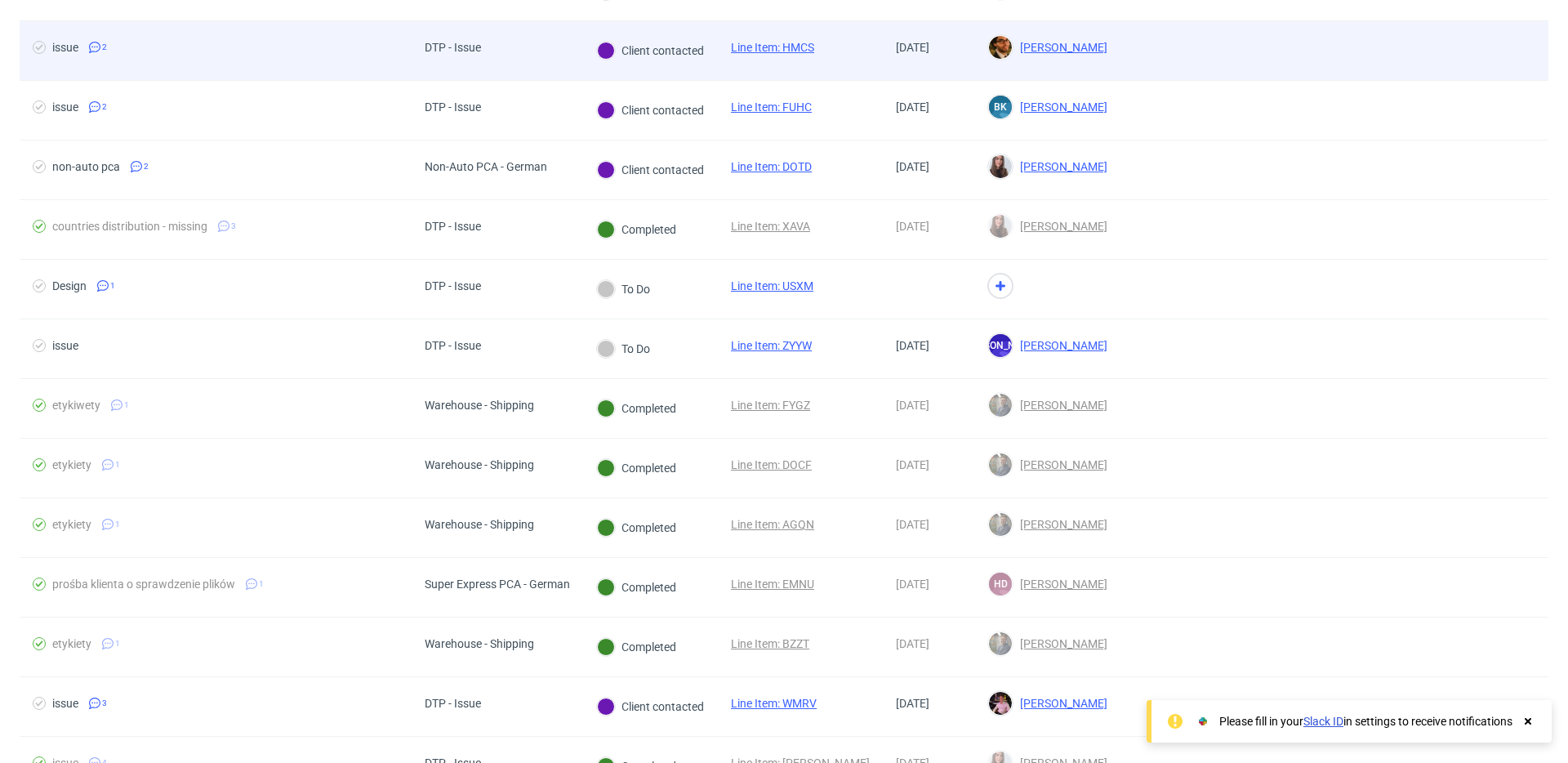
scroll to position [481, 0]
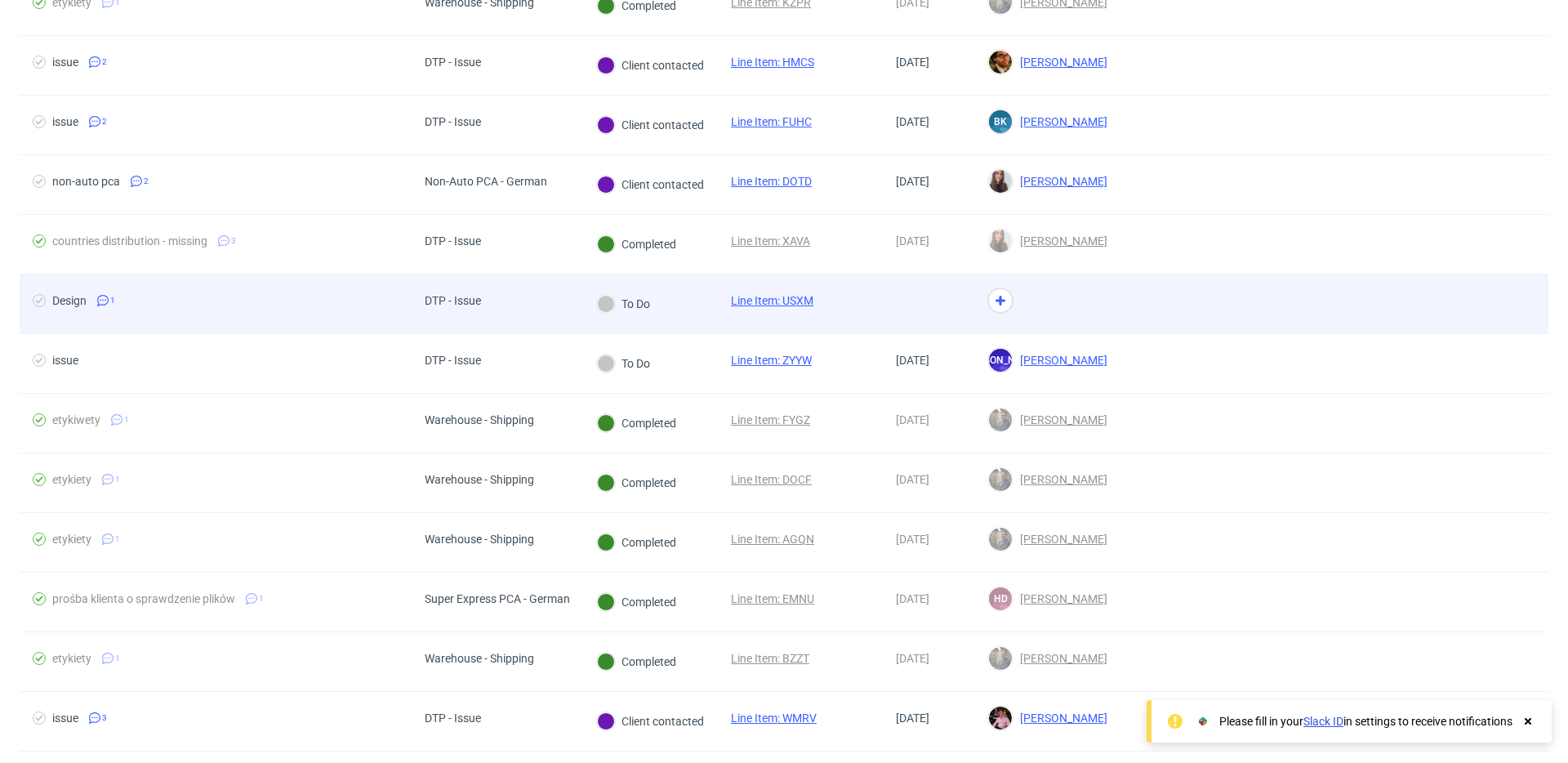
click at [537, 304] on div "DTP - Issue" at bounding box center [497, 303] width 171 height 59
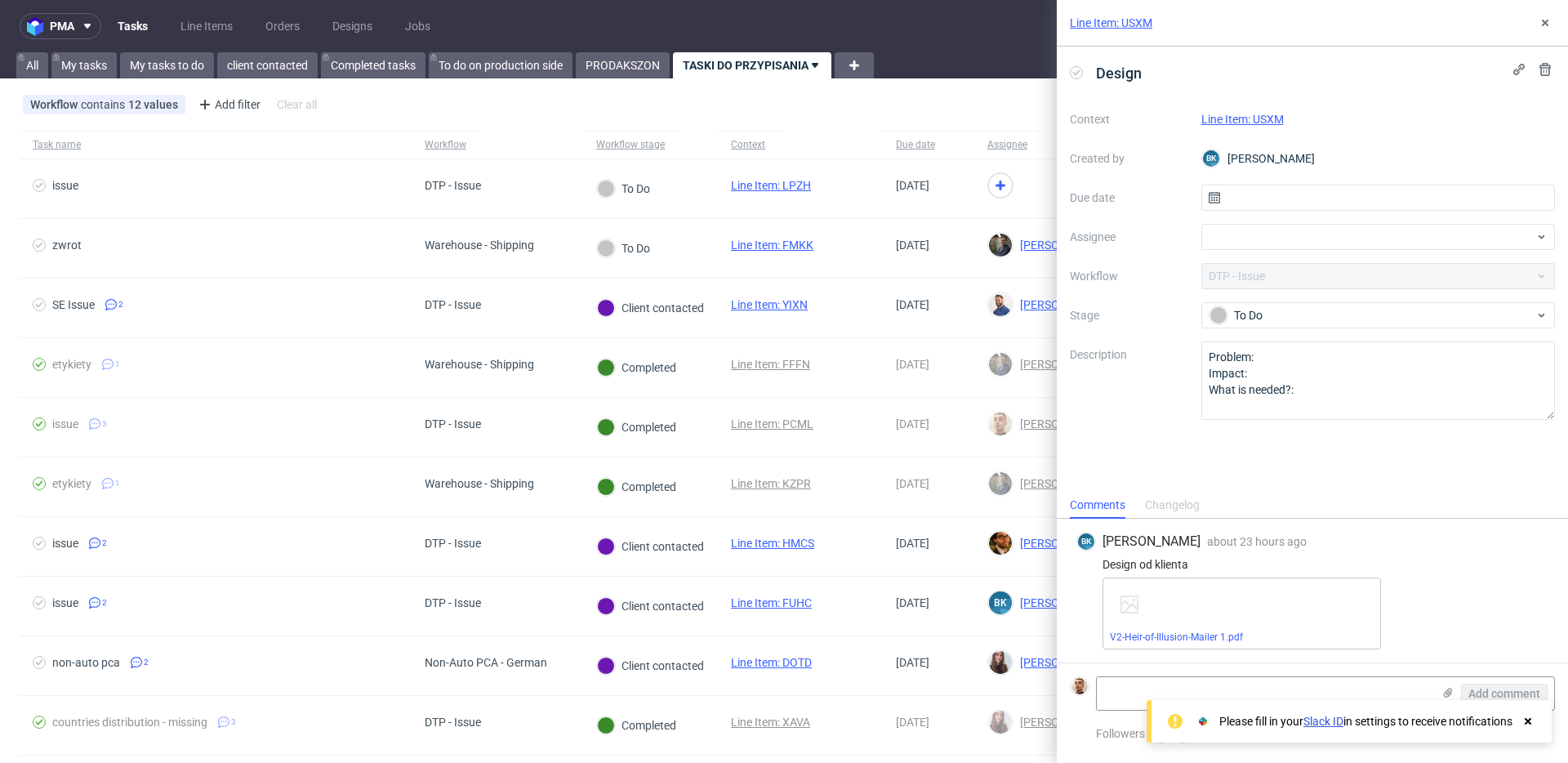
click at [1218, 123] on link "Line Item: USXM" at bounding box center [1242, 119] width 83 height 13
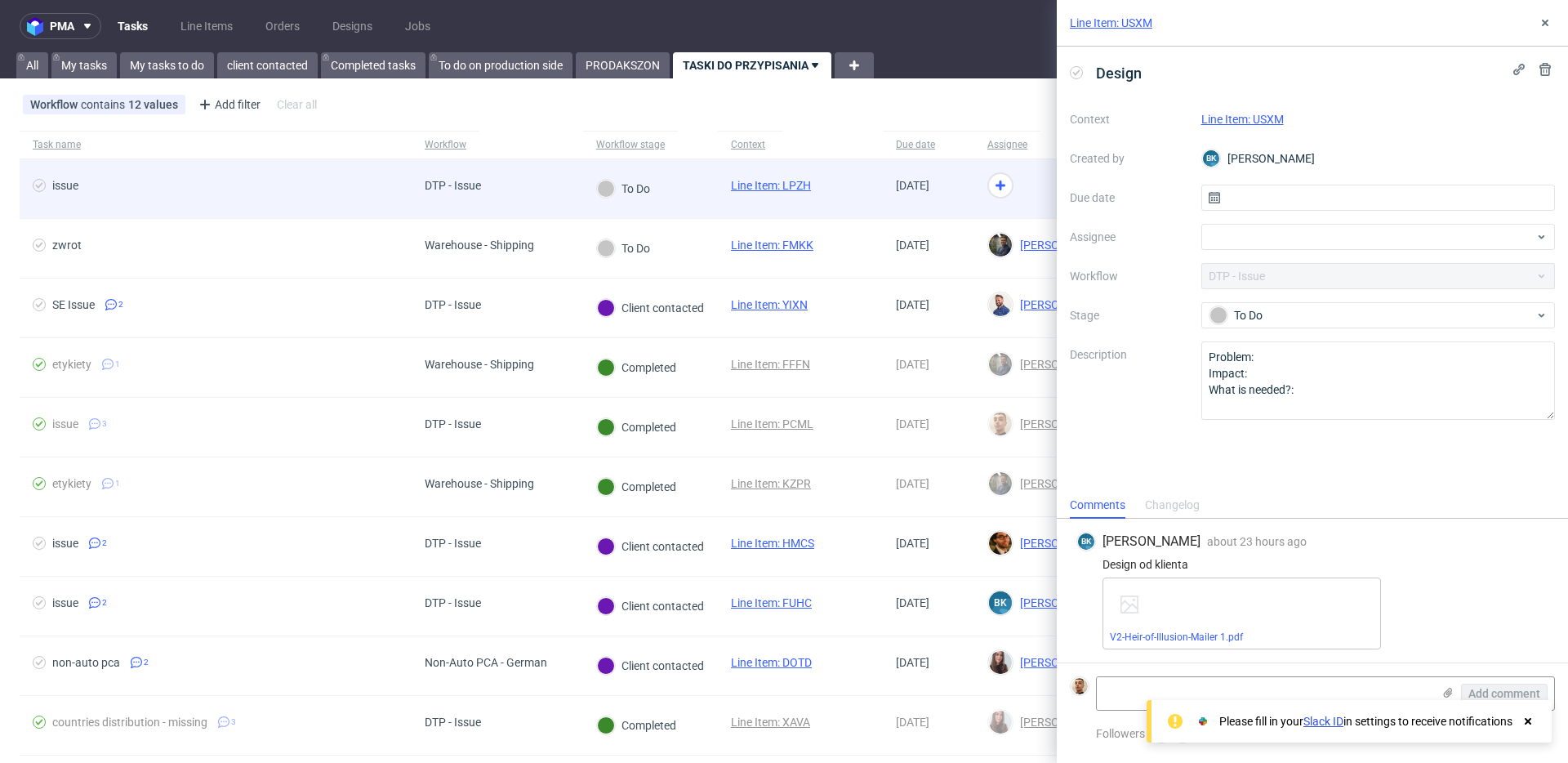
click at [1025, 186] on div at bounding box center [1047, 189] width 146 height 59
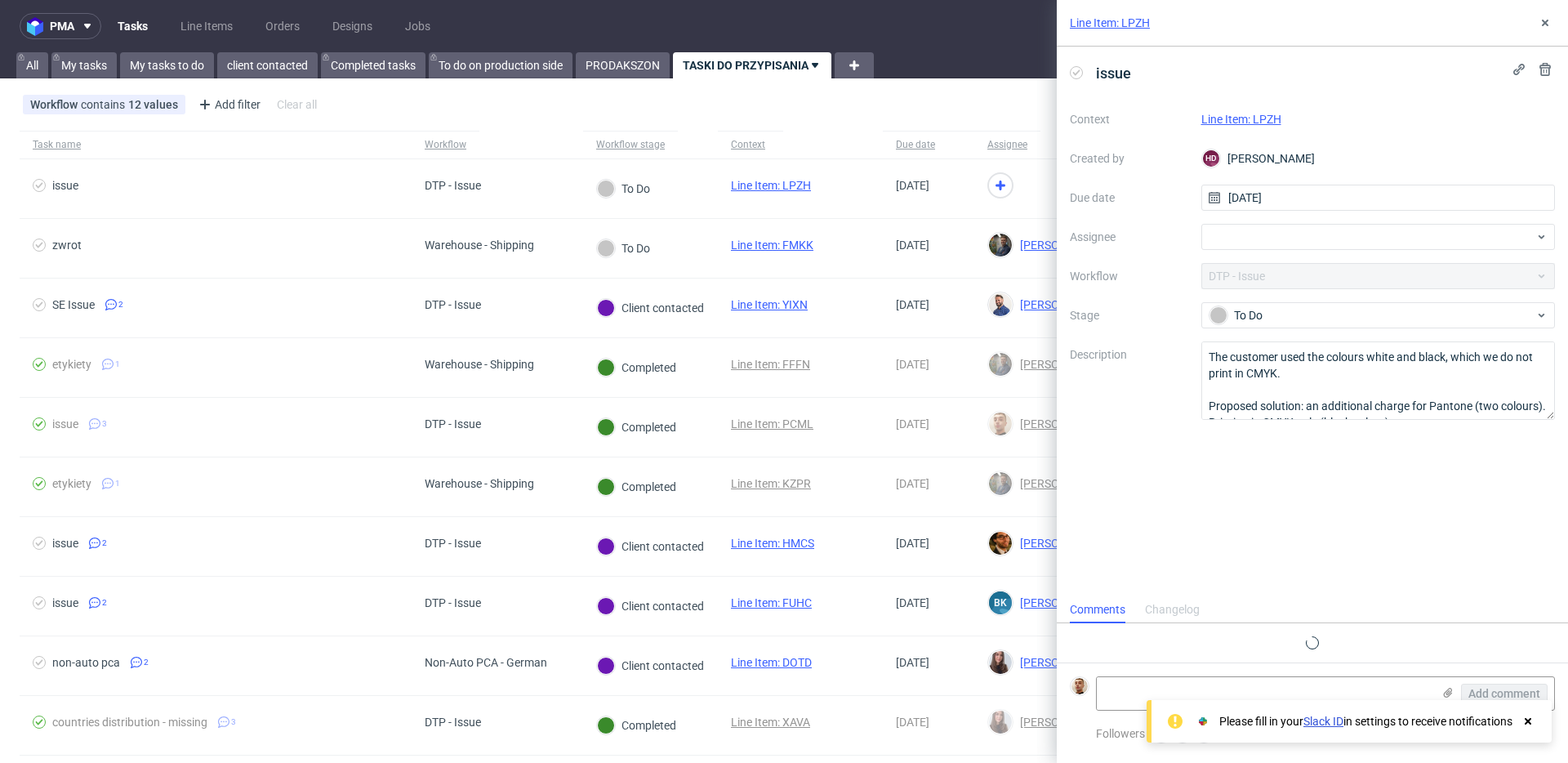
scroll to position [13, 0]
click at [1229, 115] on link "Line Item: LPZH" at bounding box center [1241, 119] width 80 height 13
click at [1132, 687] on textarea at bounding box center [1264, 693] width 334 height 33
click at [1240, 239] on div at bounding box center [1378, 236] width 355 height 26
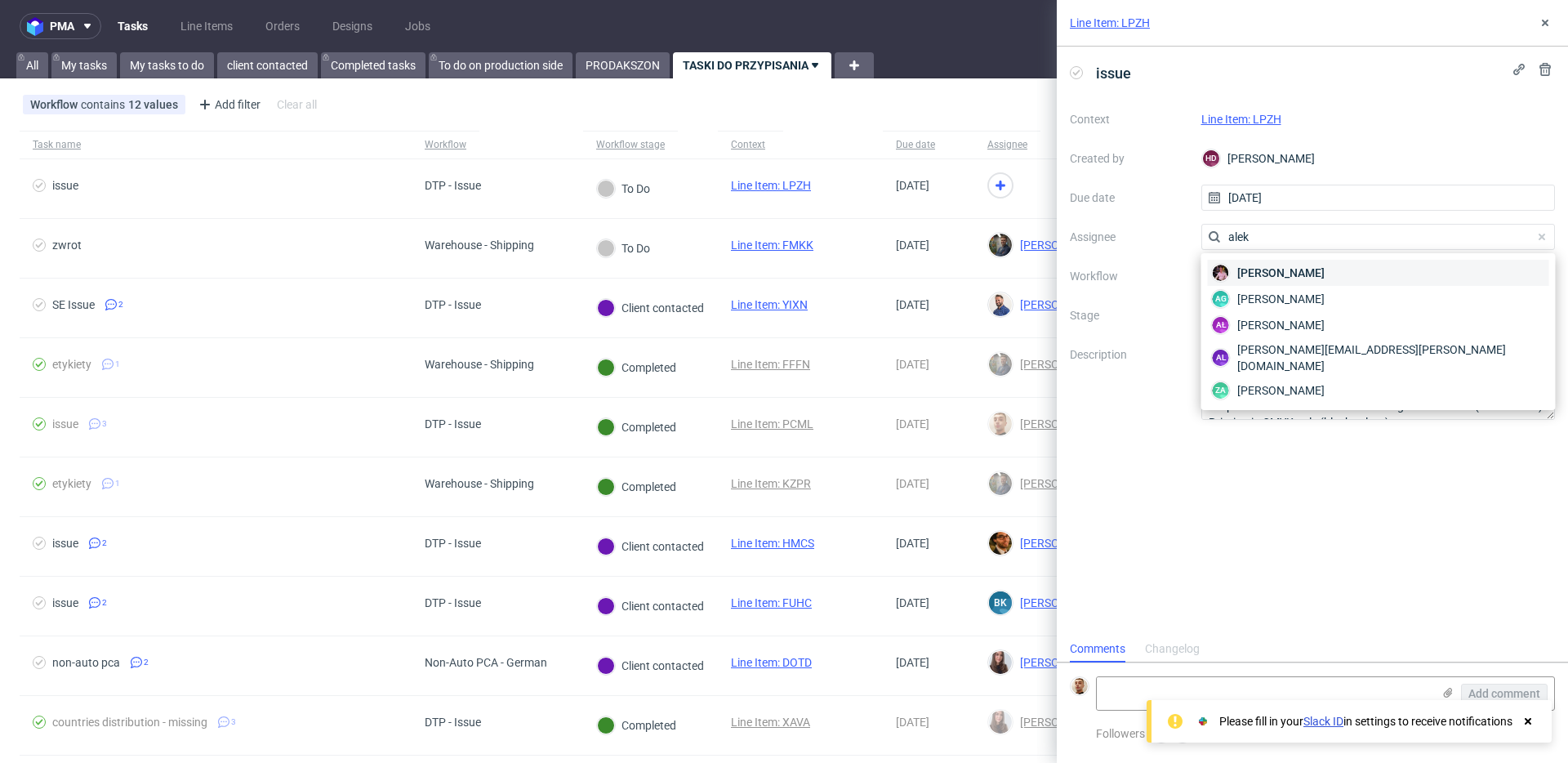
type input "alek"
click at [1243, 261] on div "[PERSON_NAME]" at bounding box center [1378, 272] width 341 height 26
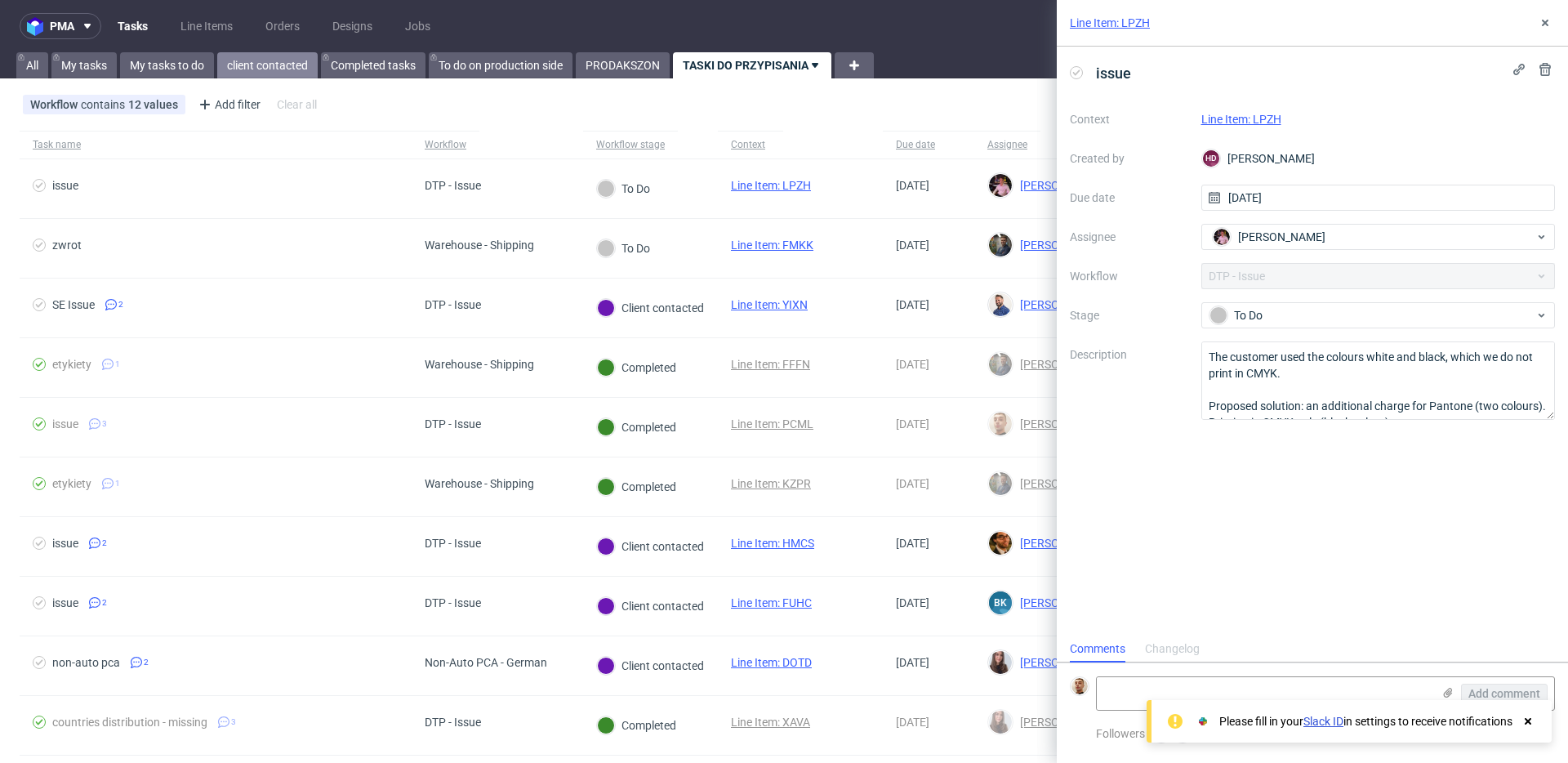
click at [231, 59] on link "client contacted" at bounding box center [266, 65] width 100 height 26
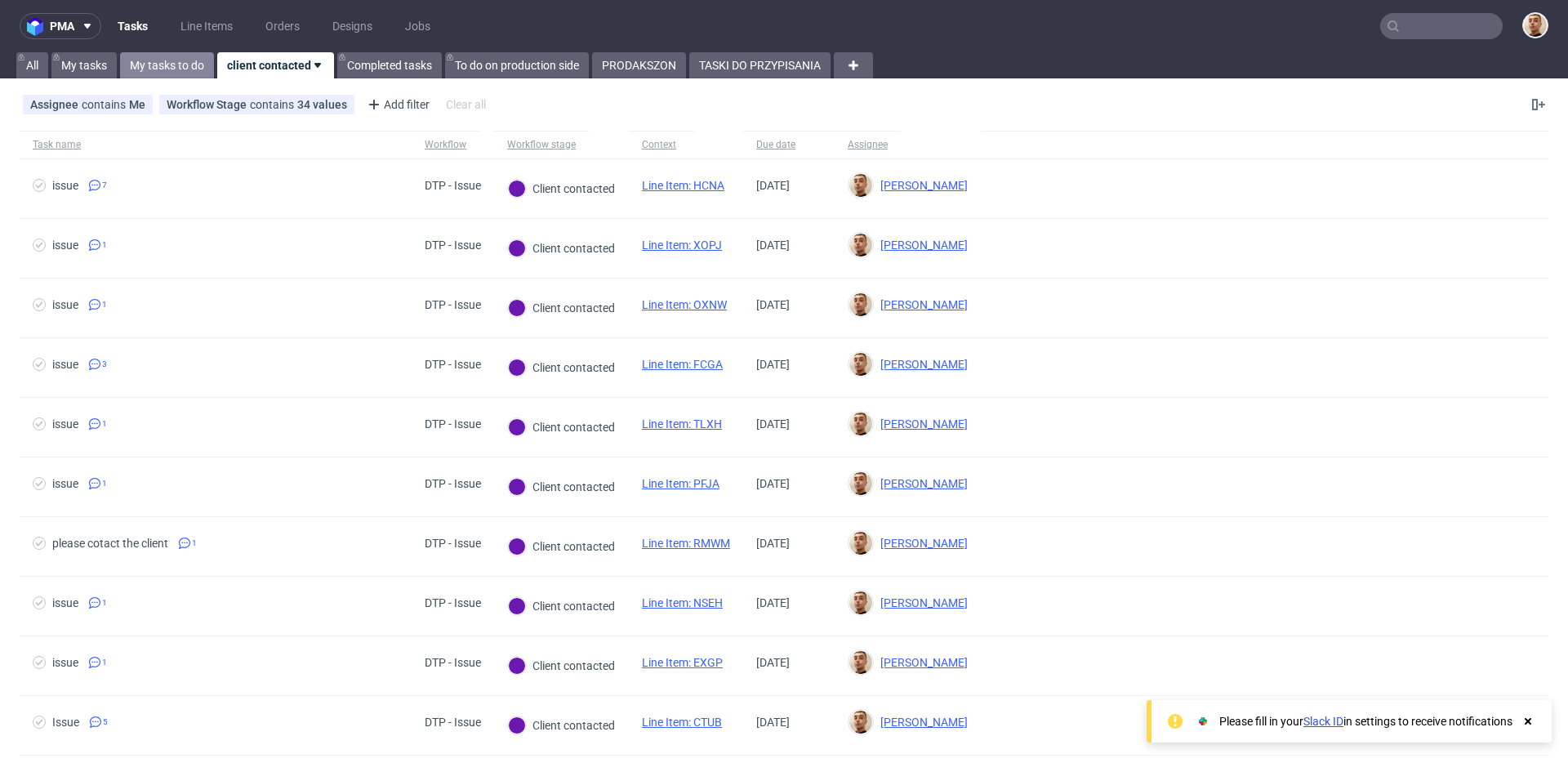
click at [183, 64] on link "My tasks to do" at bounding box center [166, 65] width 94 height 26
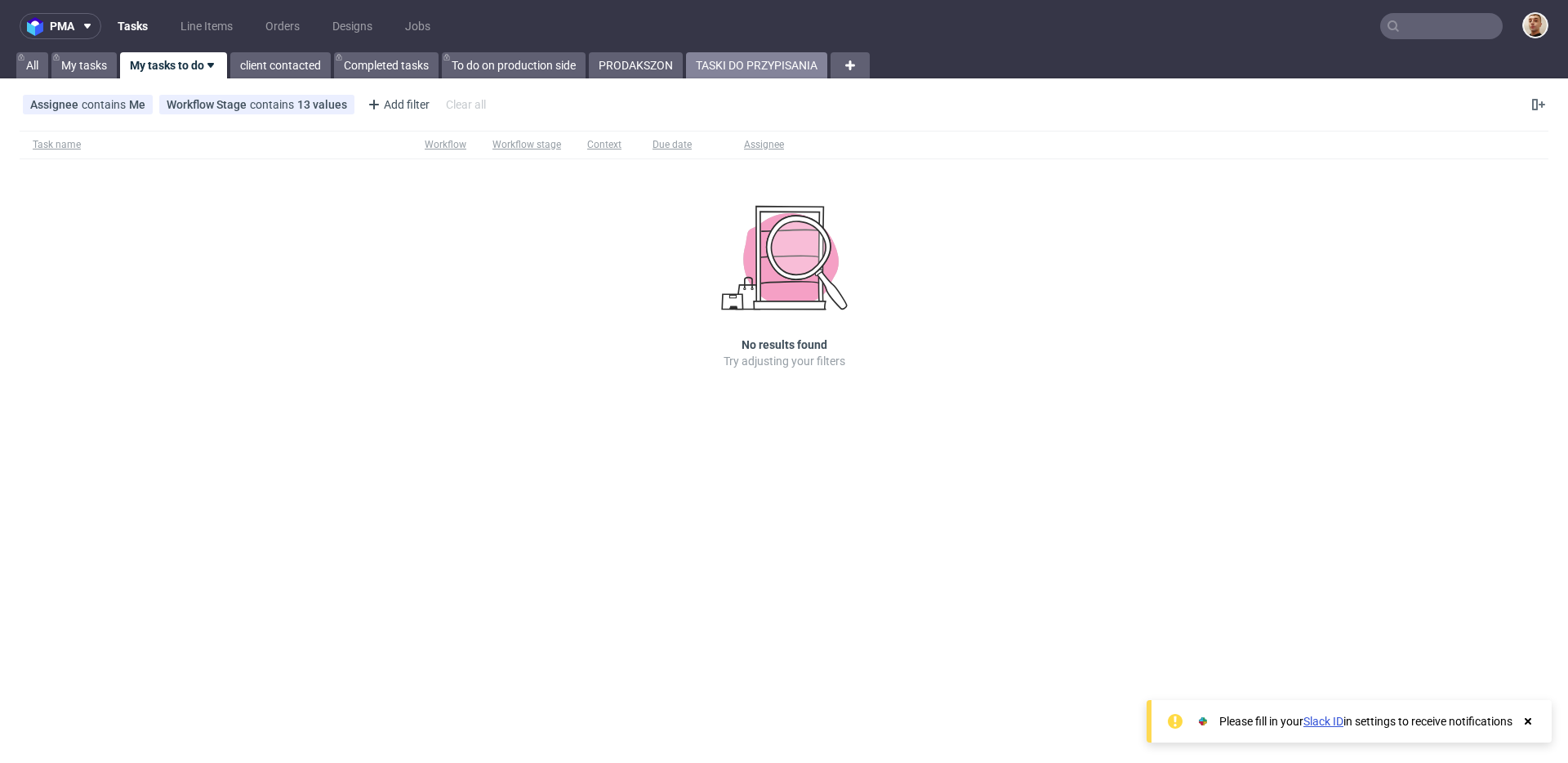
click at [782, 64] on link "TASKI DO PRZYPISANIA" at bounding box center [756, 65] width 141 height 26
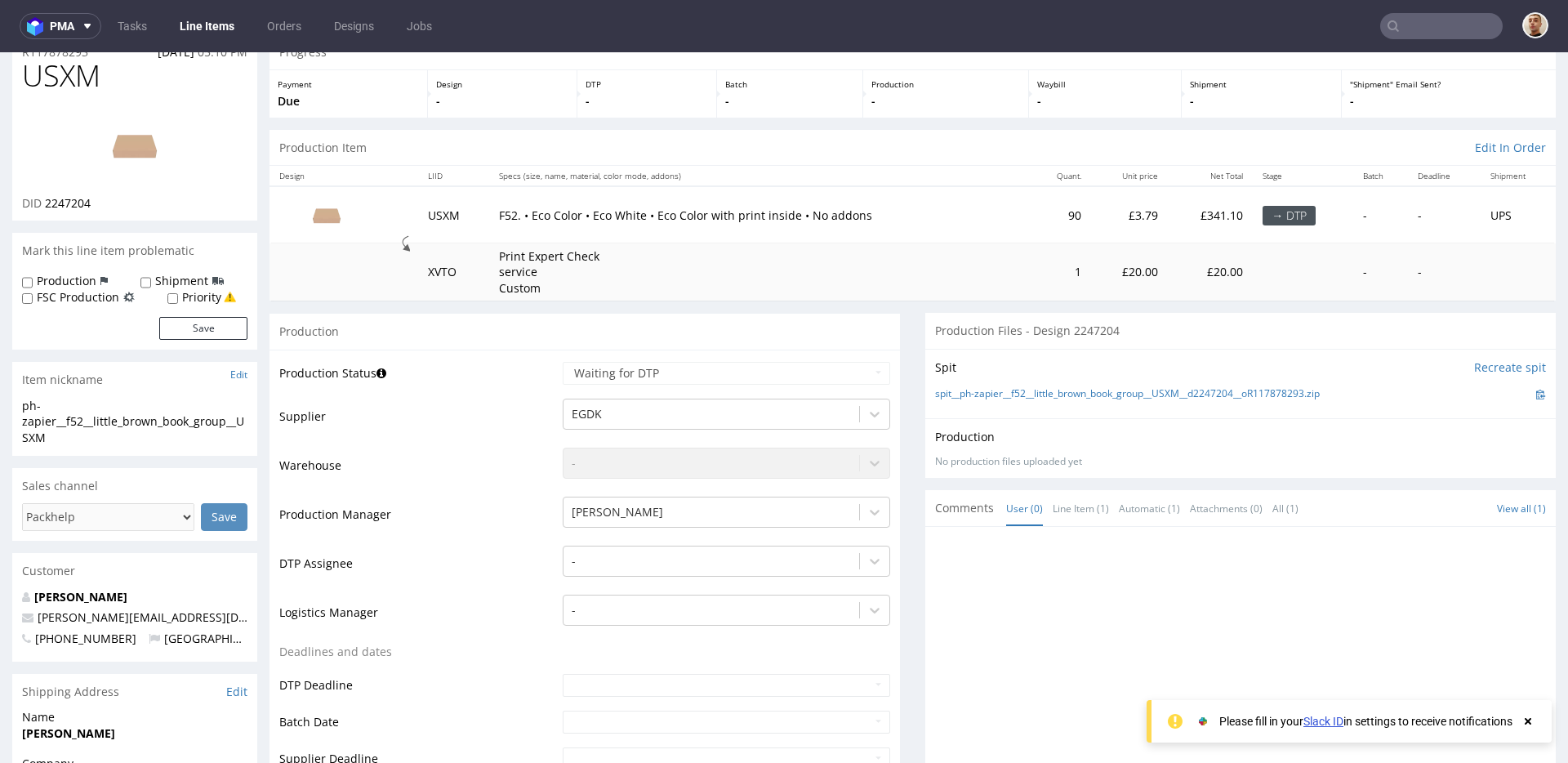
scroll to position [74, 0]
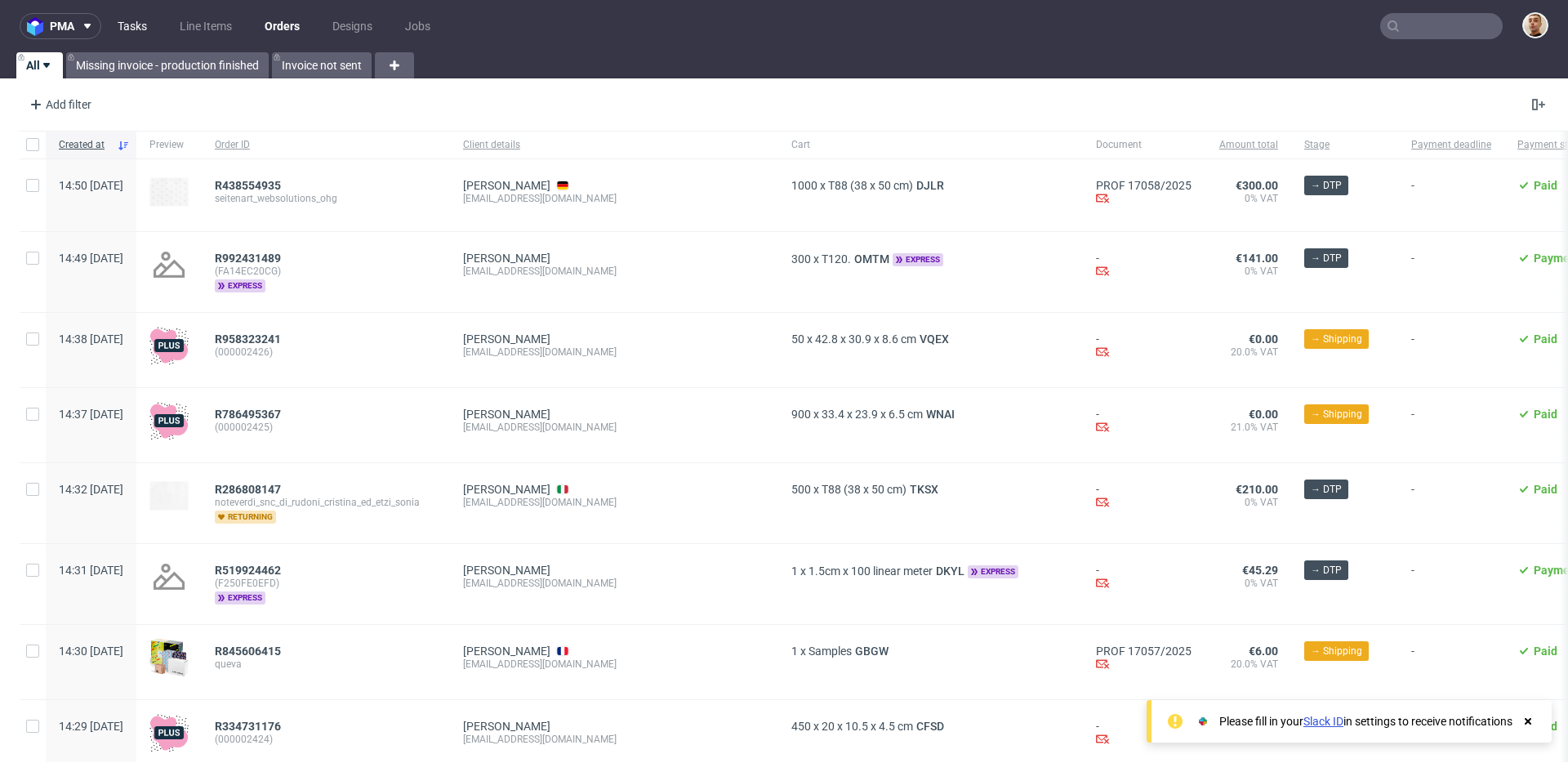
click at [151, 21] on link "Tasks" at bounding box center [132, 25] width 49 height 26
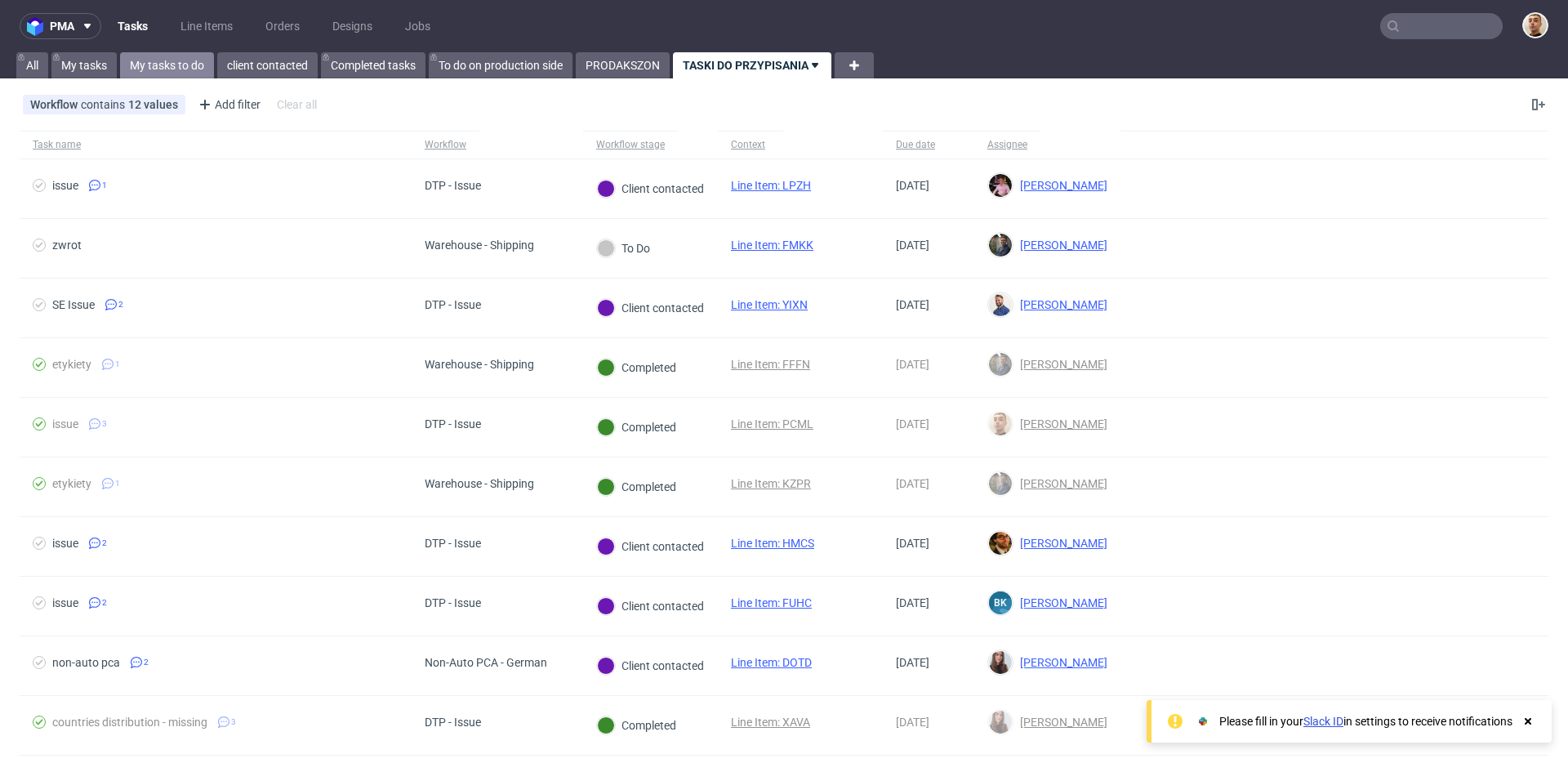
click at [201, 58] on link "My tasks to do" at bounding box center [166, 65] width 94 height 26
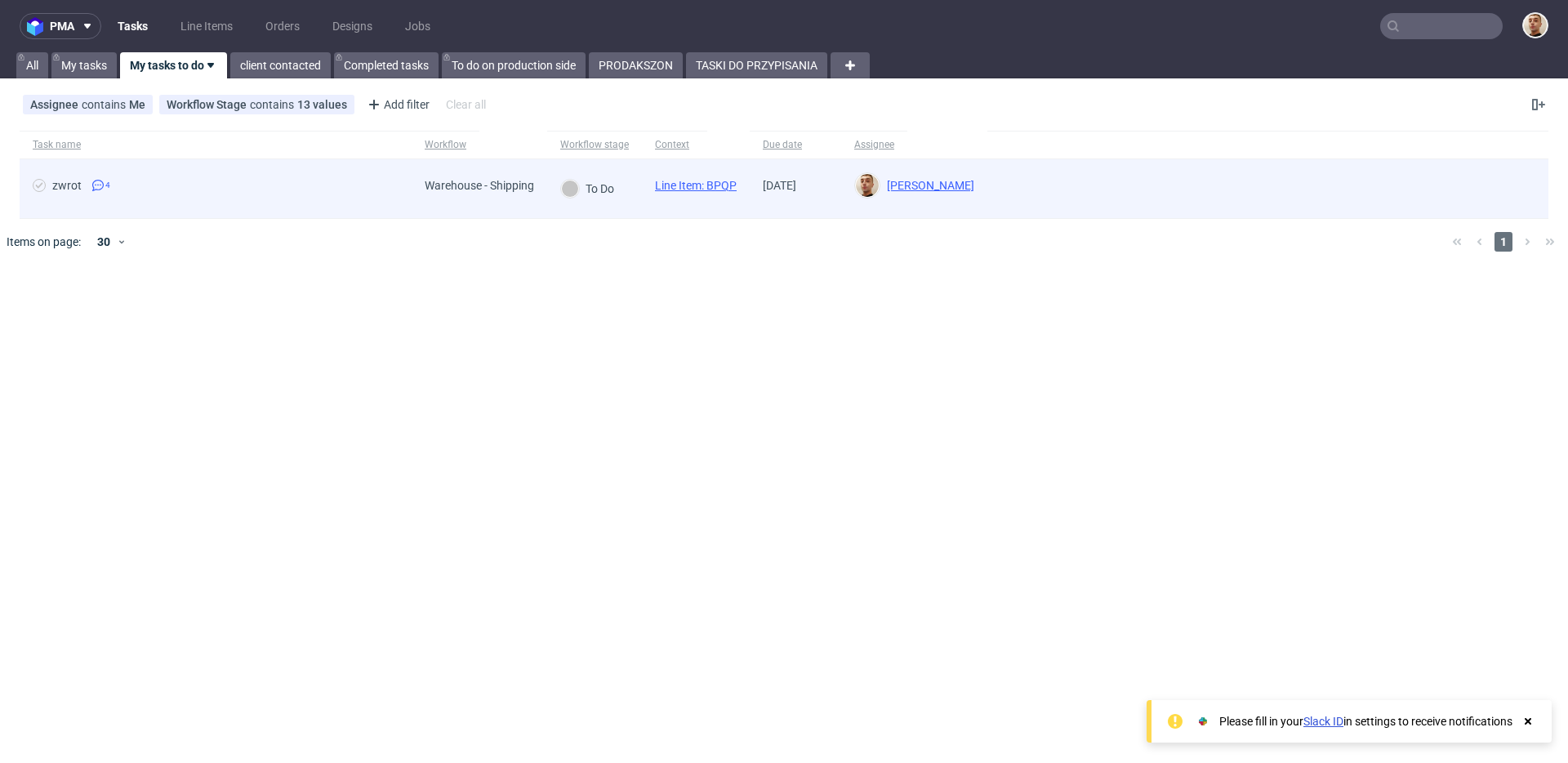
click at [245, 191] on span "zwrot 4" at bounding box center [216, 189] width 366 height 19
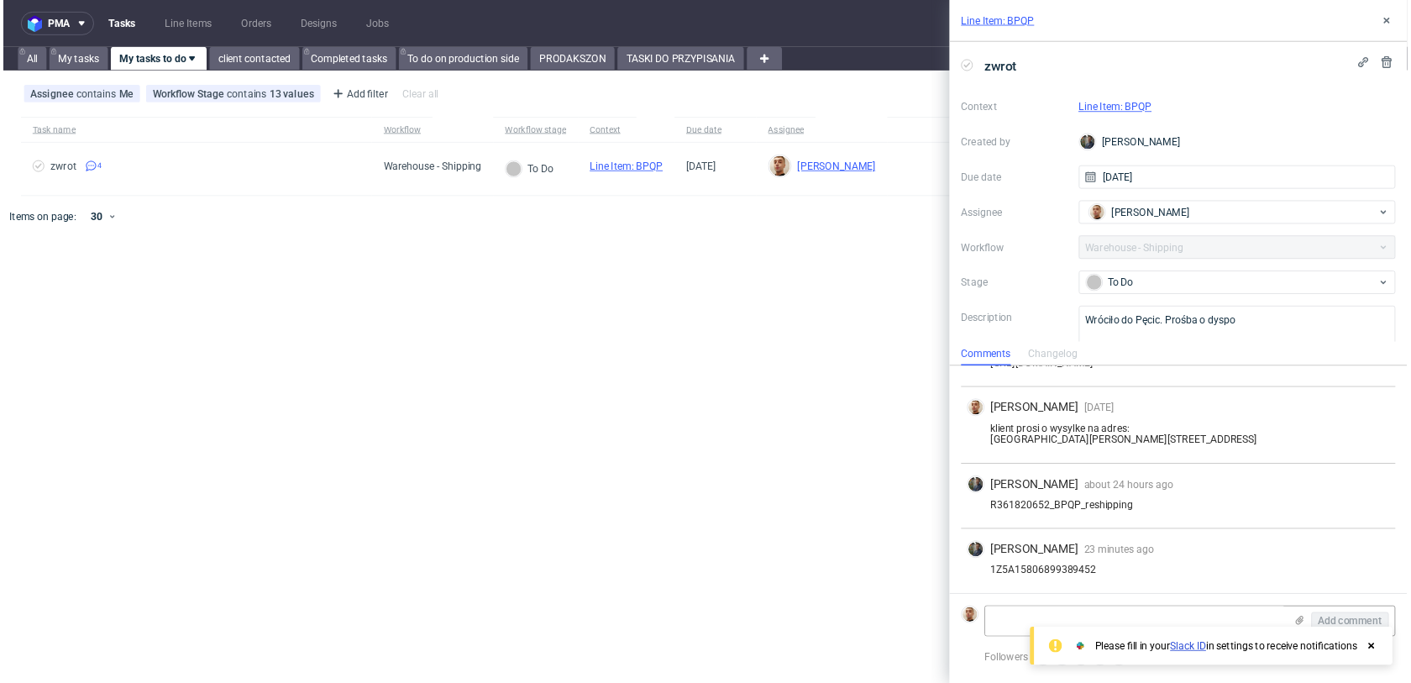
scroll to position [77, 0]
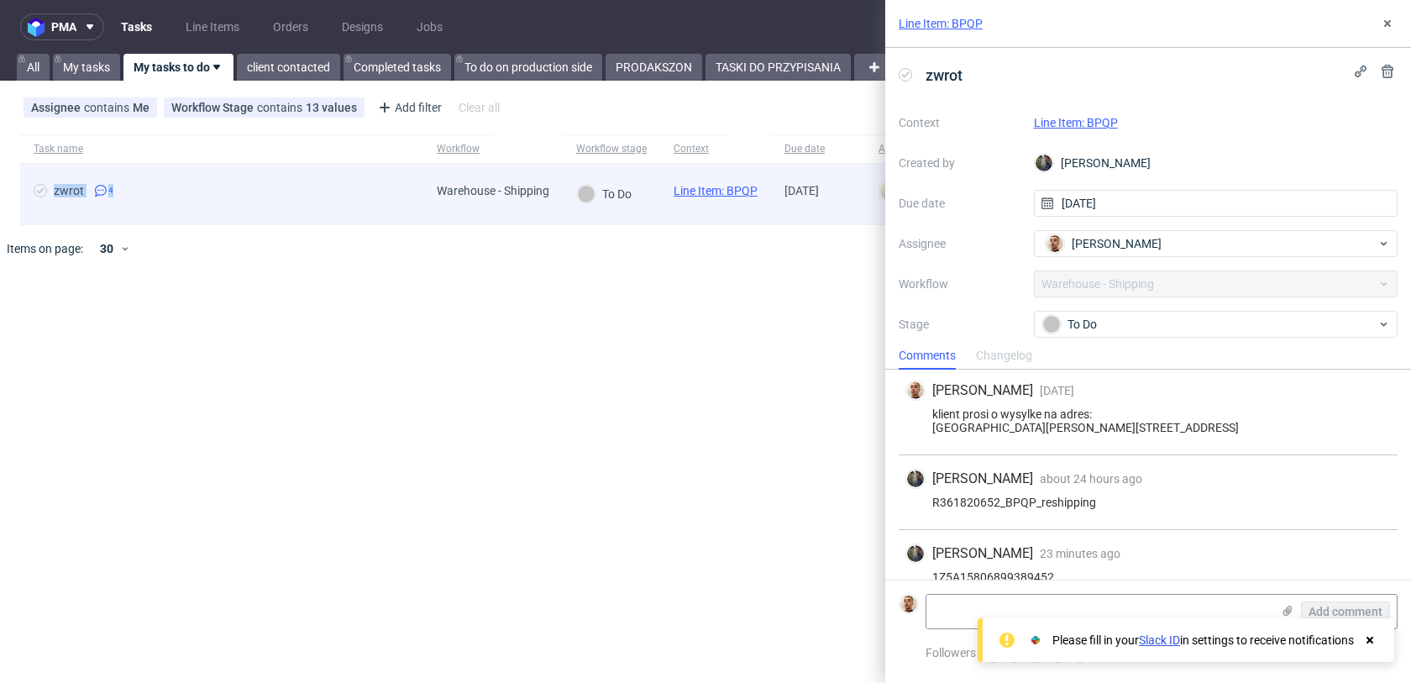
click at [319, 184] on span "zwrot 4" at bounding box center [222, 194] width 376 height 20
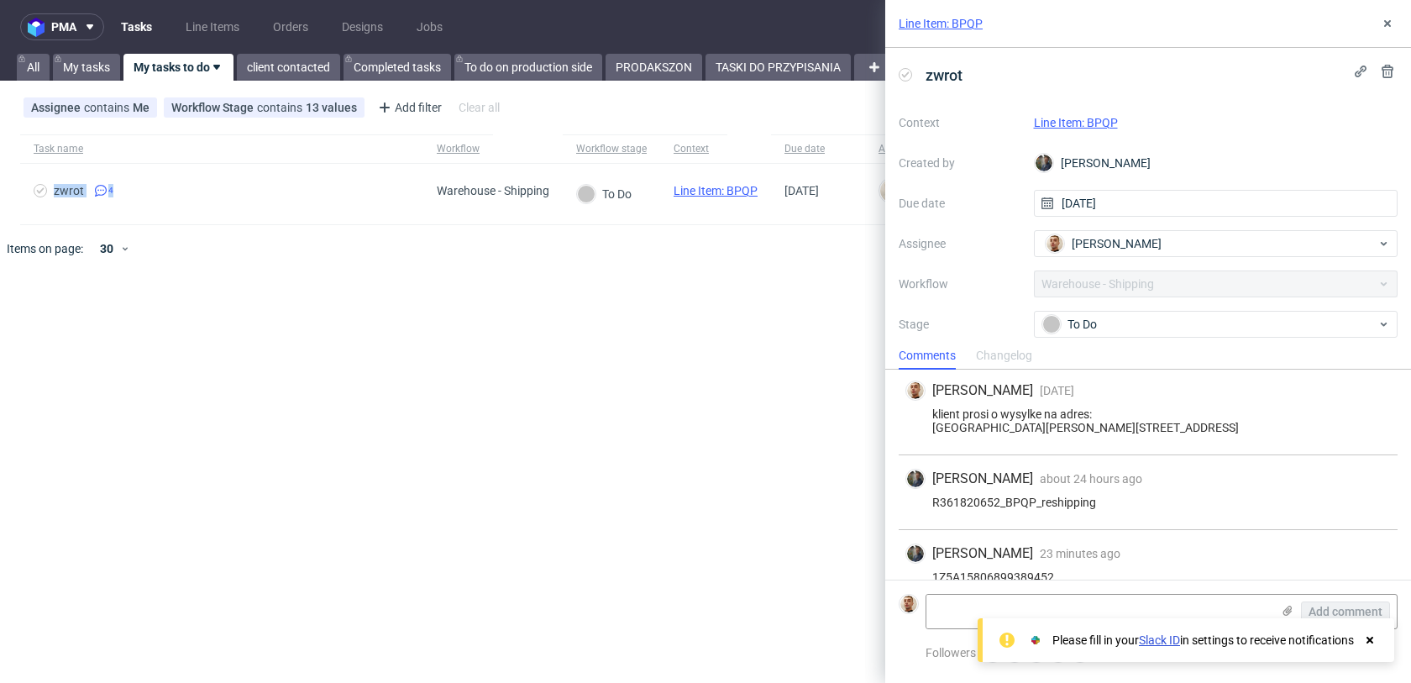
scroll to position [128, 0]
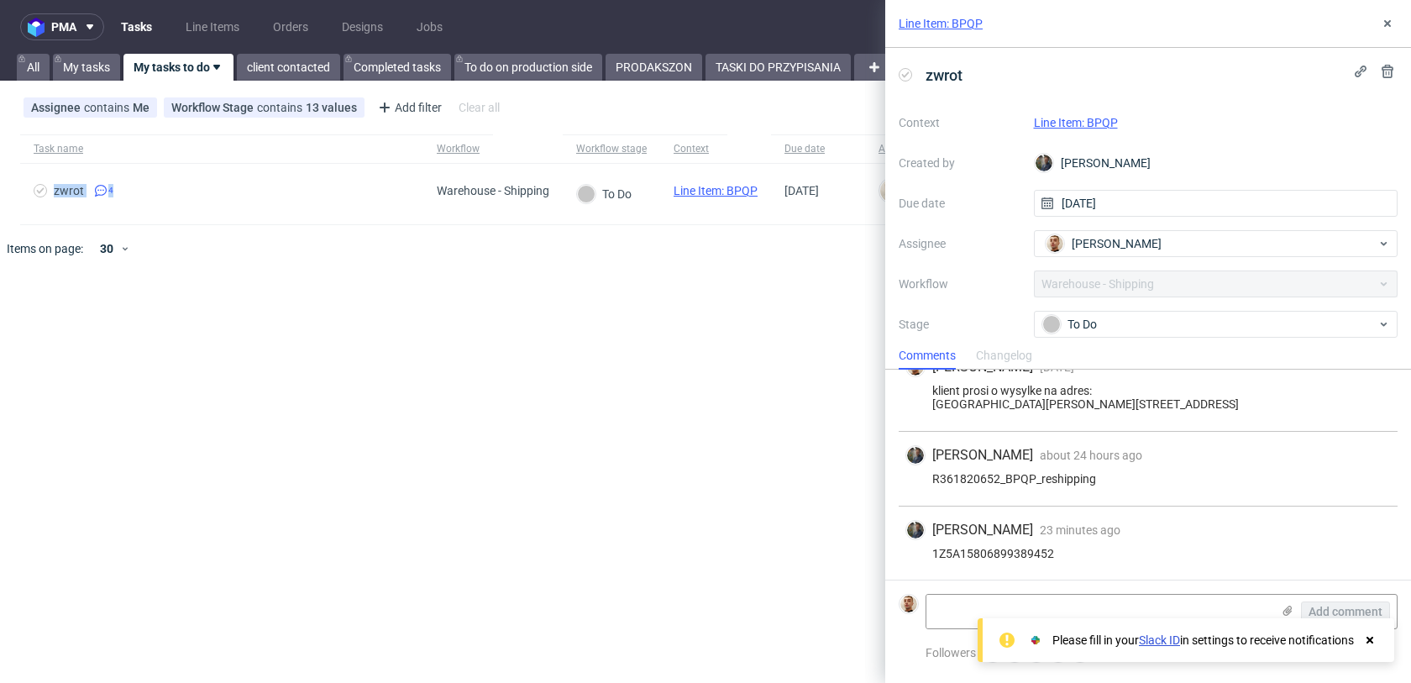
click at [1047, 120] on link "Line Item: BPQP" at bounding box center [1076, 122] width 84 height 13
click at [1011, 554] on div "1Z5A15806899389452" at bounding box center [1149, 553] width 486 height 13
copy div "1Z5A15806899389452"
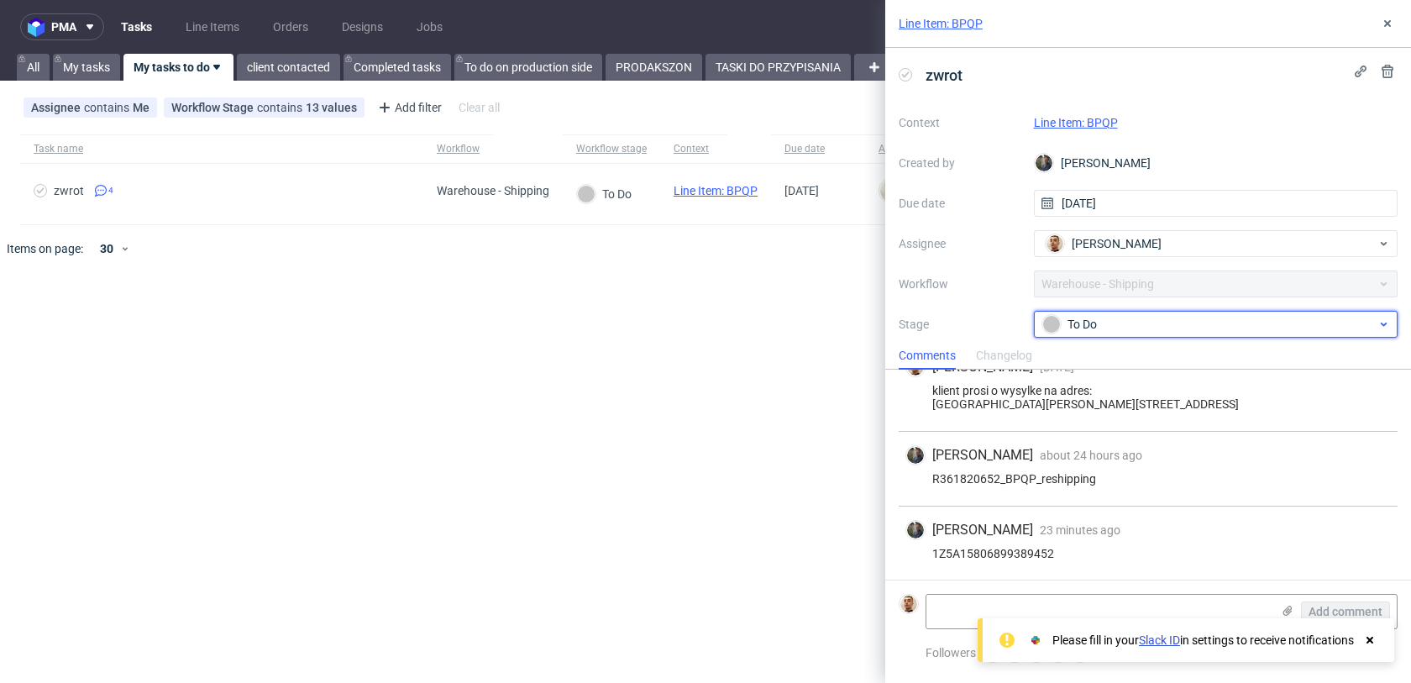
click at [1051, 324] on div at bounding box center [1052, 324] width 18 height 18
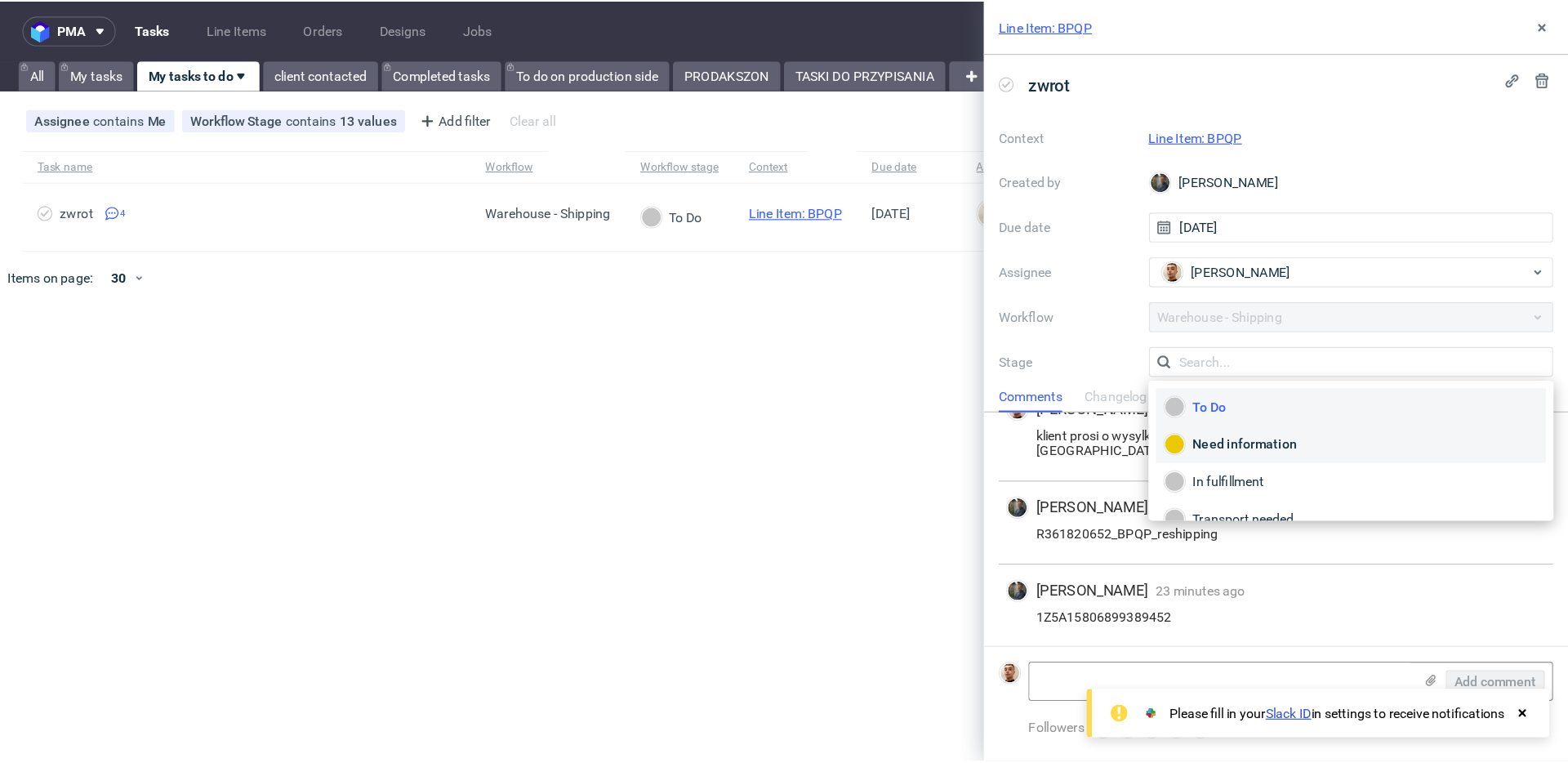
scroll to position [87, 0]
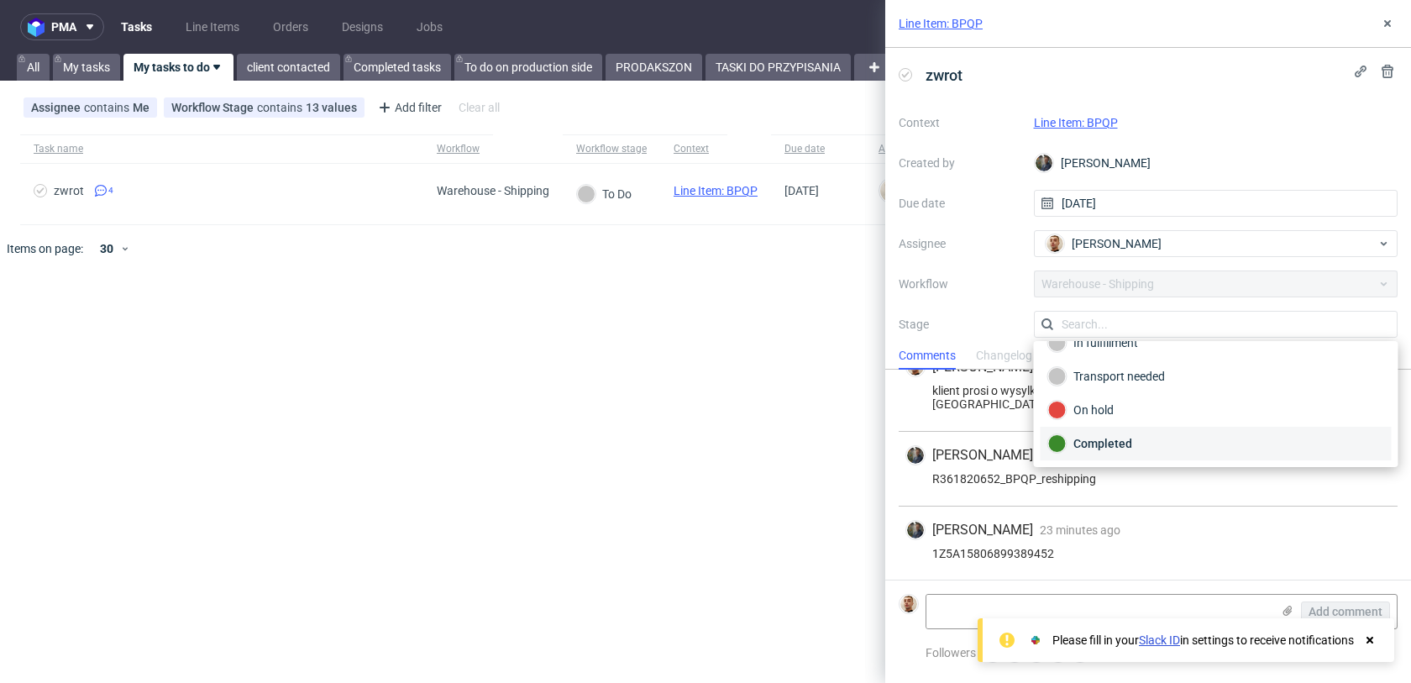
click at [1080, 435] on div "Completed" at bounding box center [1216, 443] width 336 height 18
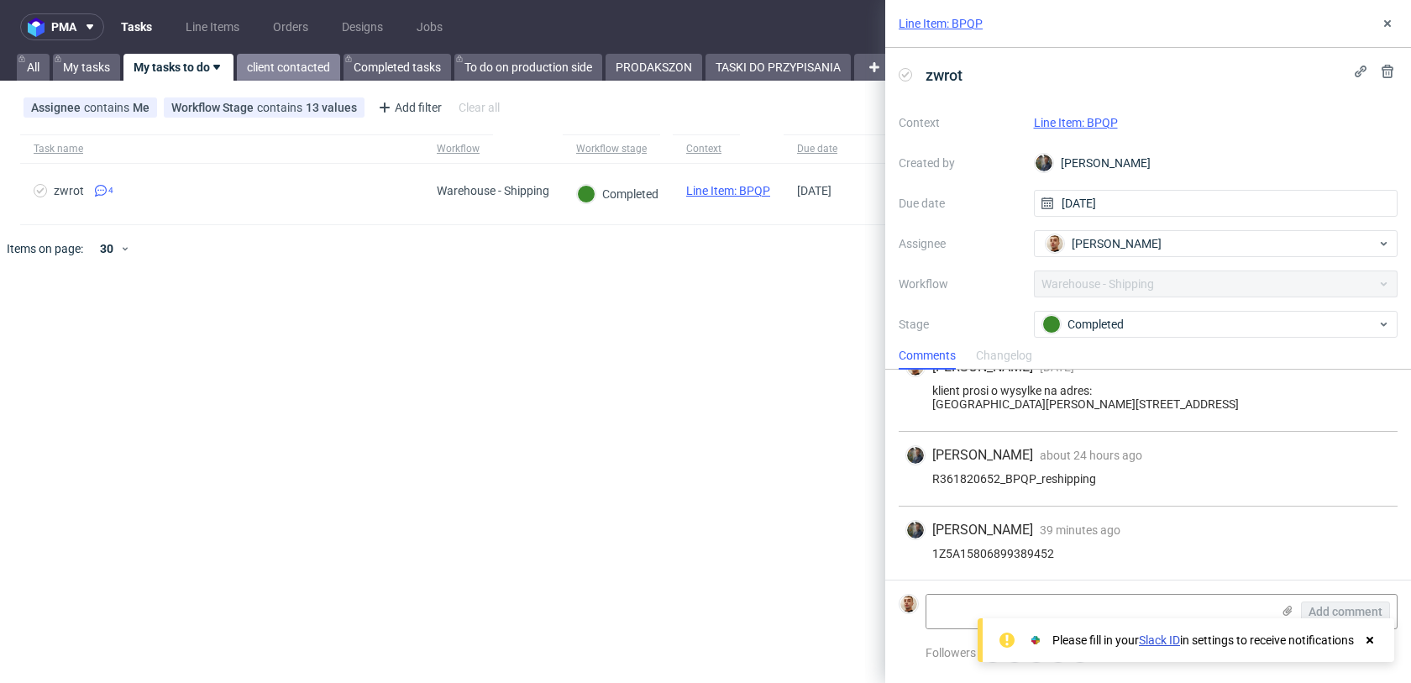
click at [264, 59] on link "client contacted" at bounding box center [288, 67] width 103 height 27
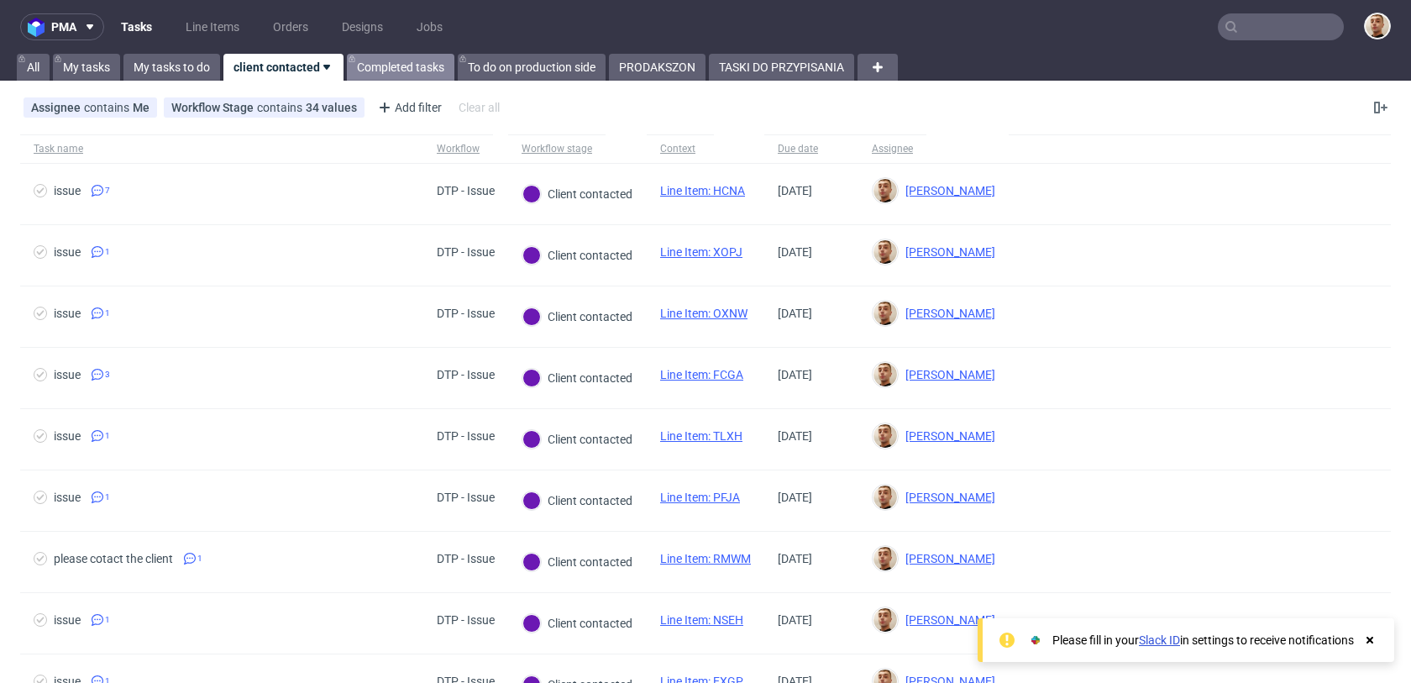
click at [375, 75] on link "Completed tasks" at bounding box center [401, 67] width 108 height 27
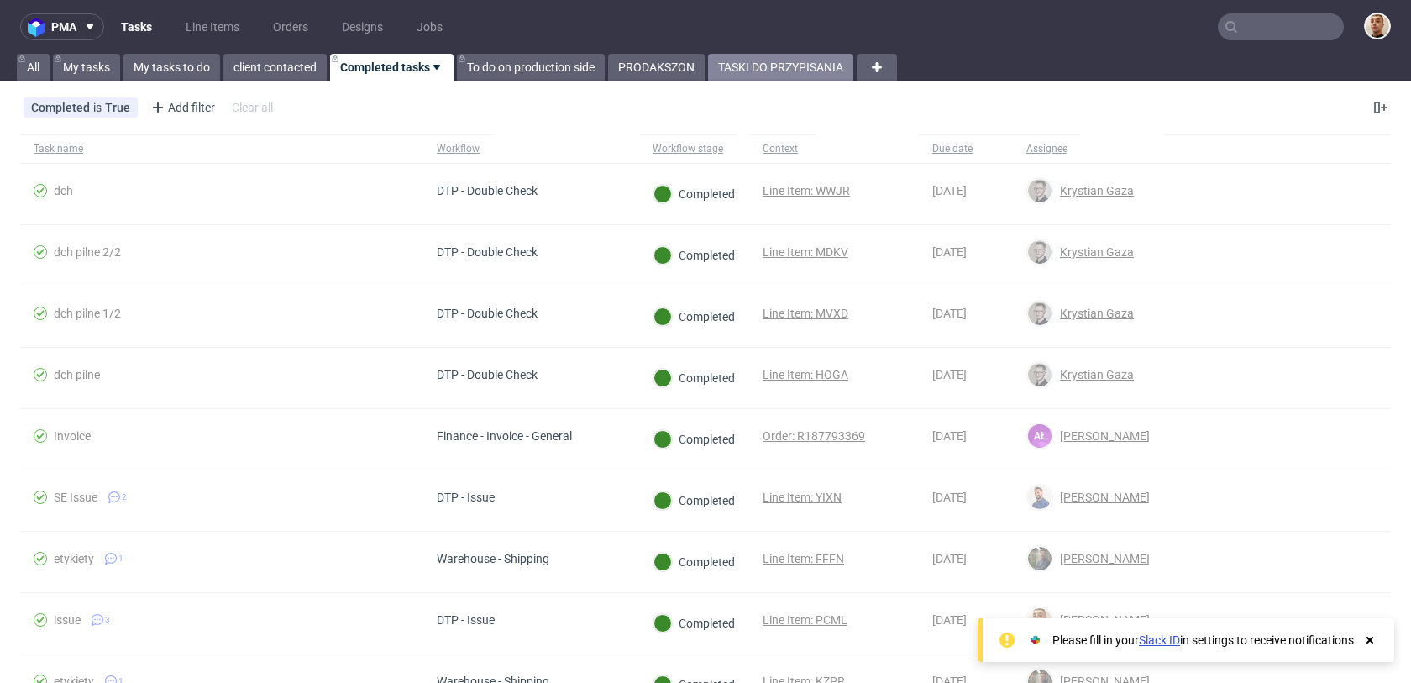
click at [741, 60] on link "TASKI DO PRZYPISANIA" at bounding box center [780, 67] width 145 height 27
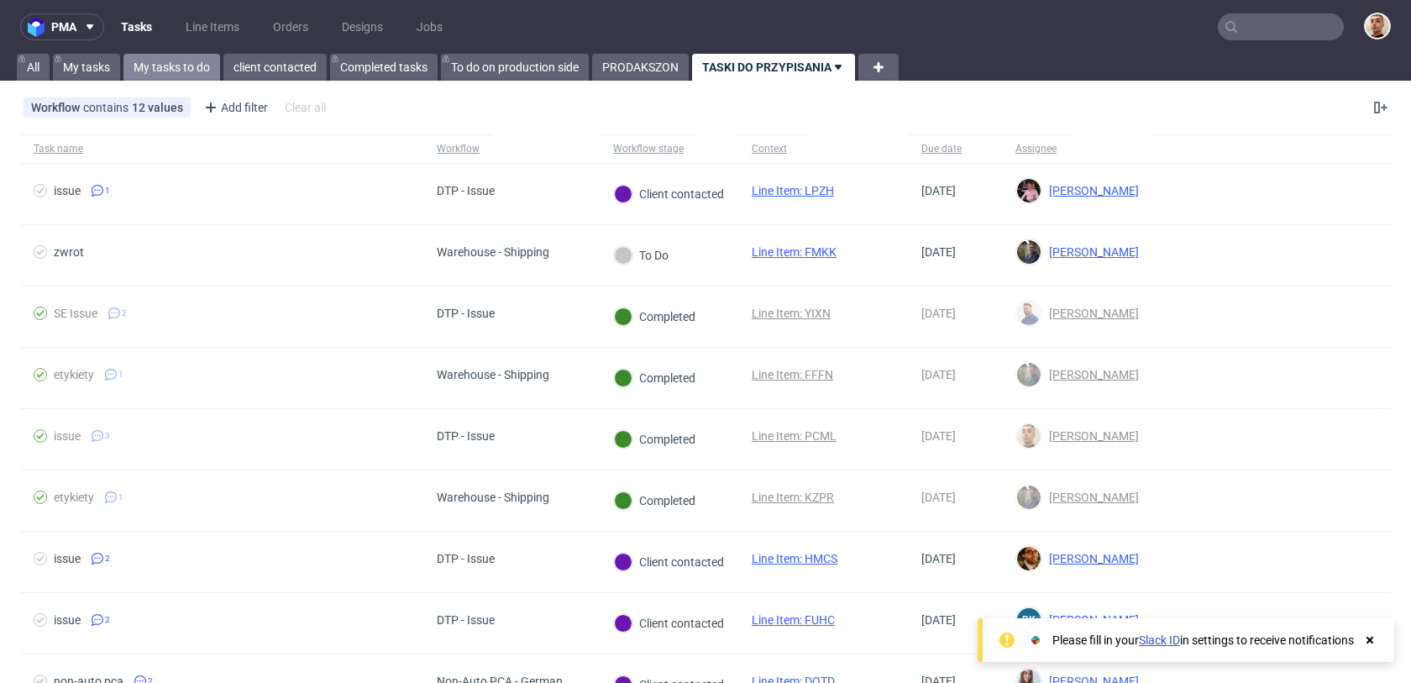
click at [206, 73] on link "My tasks to do" at bounding box center [171, 67] width 97 height 27
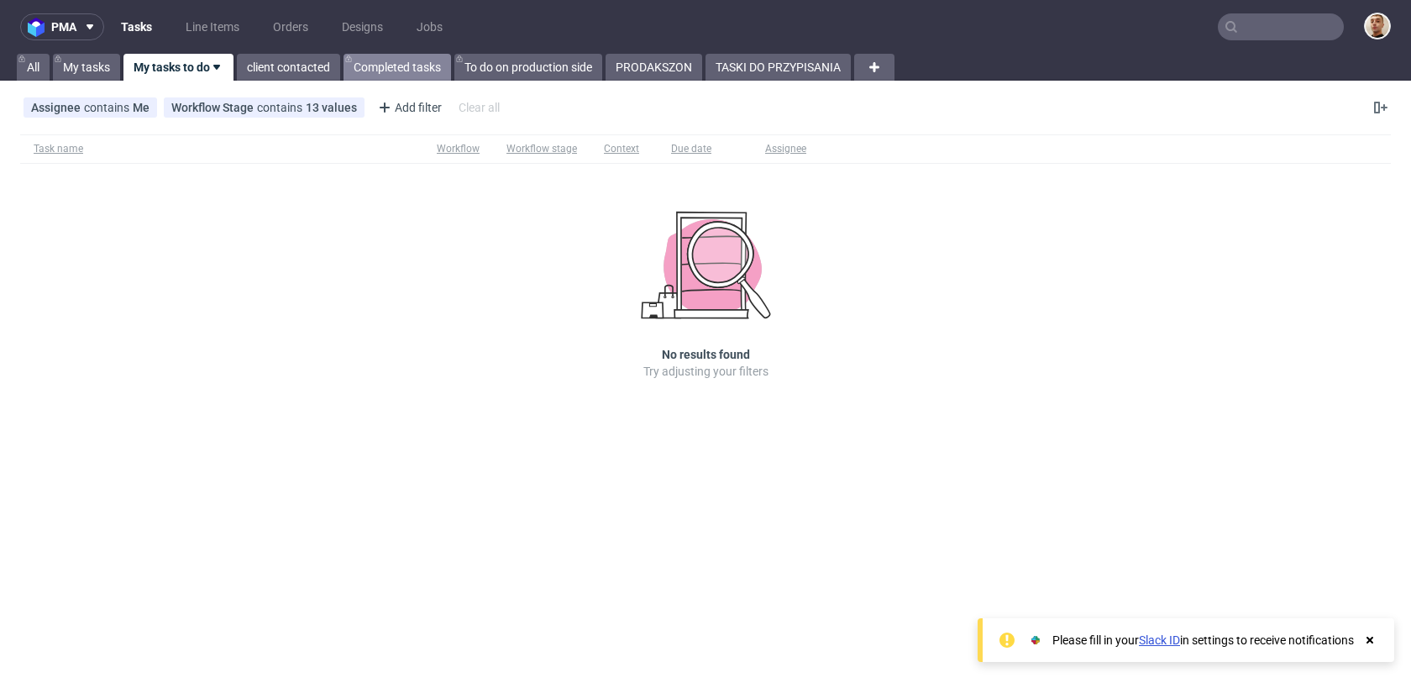
click at [432, 66] on link "Completed tasks" at bounding box center [398, 67] width 108 height 27
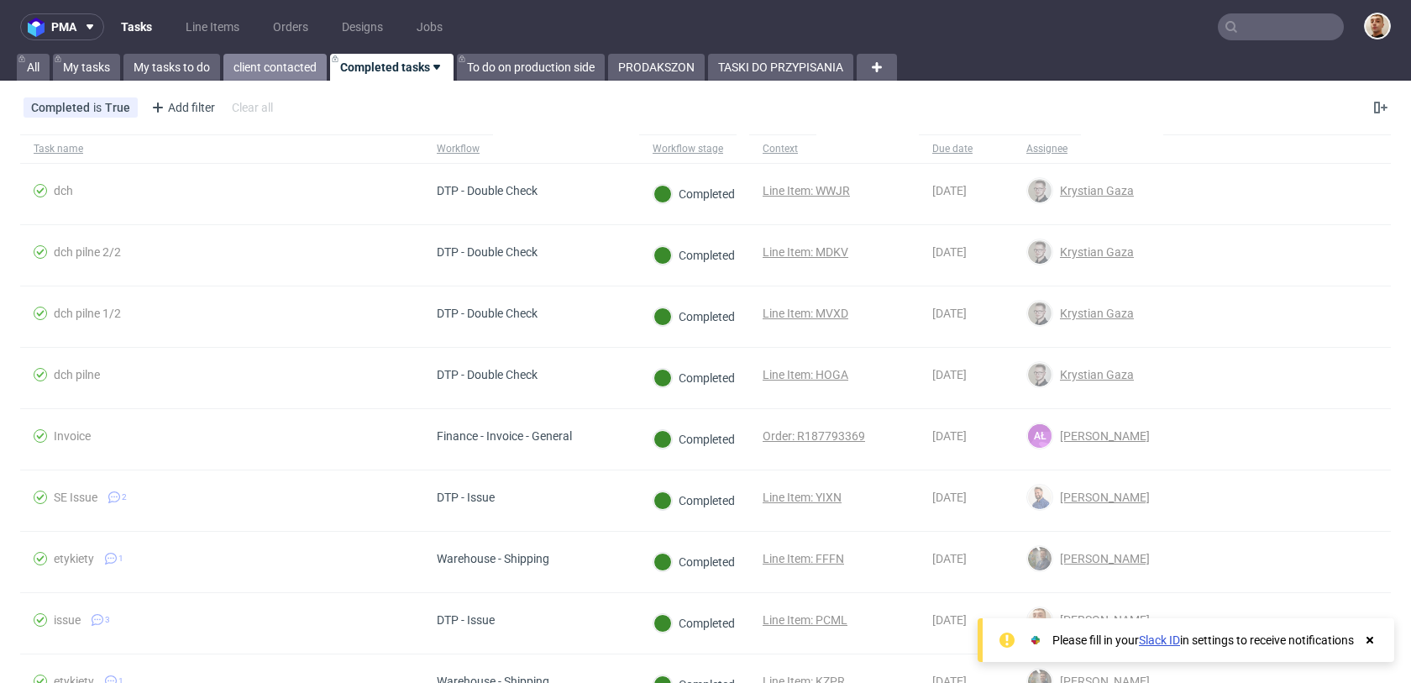
click at [294, 78] on link "client contacted" at bounding box center [274, 67] width 103 height 27
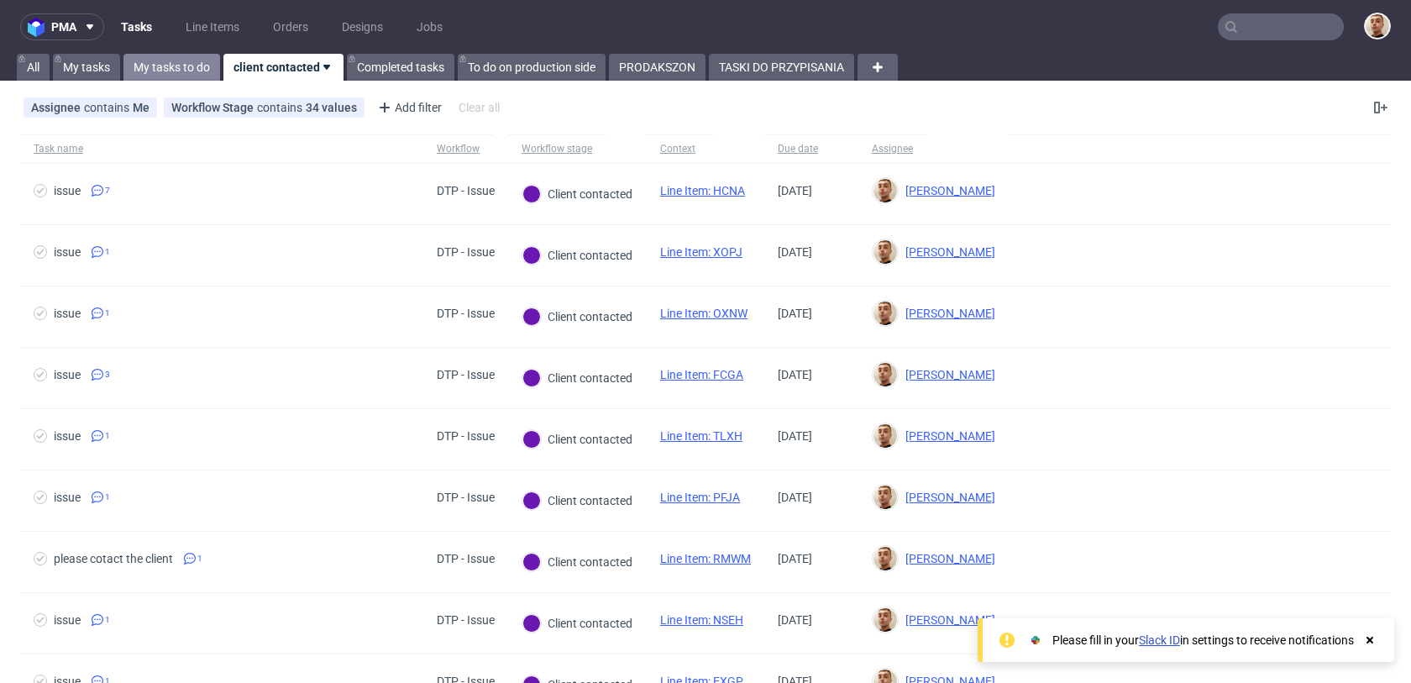
click at [188, 74] on link "My tasks to do" at bounding box center [171, 67] width 97 height 27
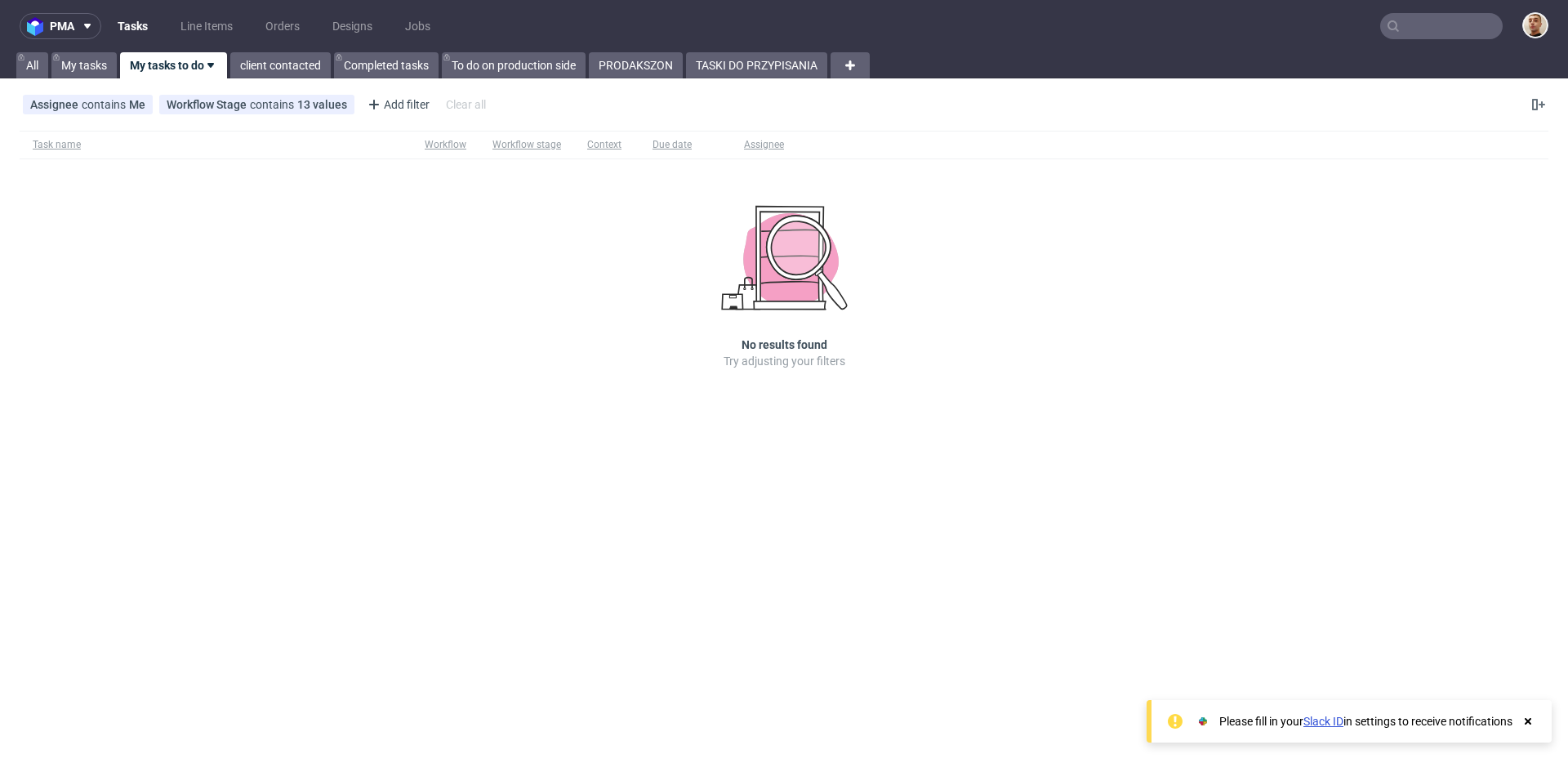
scroll to position [75, 0]
click at [84, 63] on link "My tasks" at bounding box center [84, 65] width 65 height 26
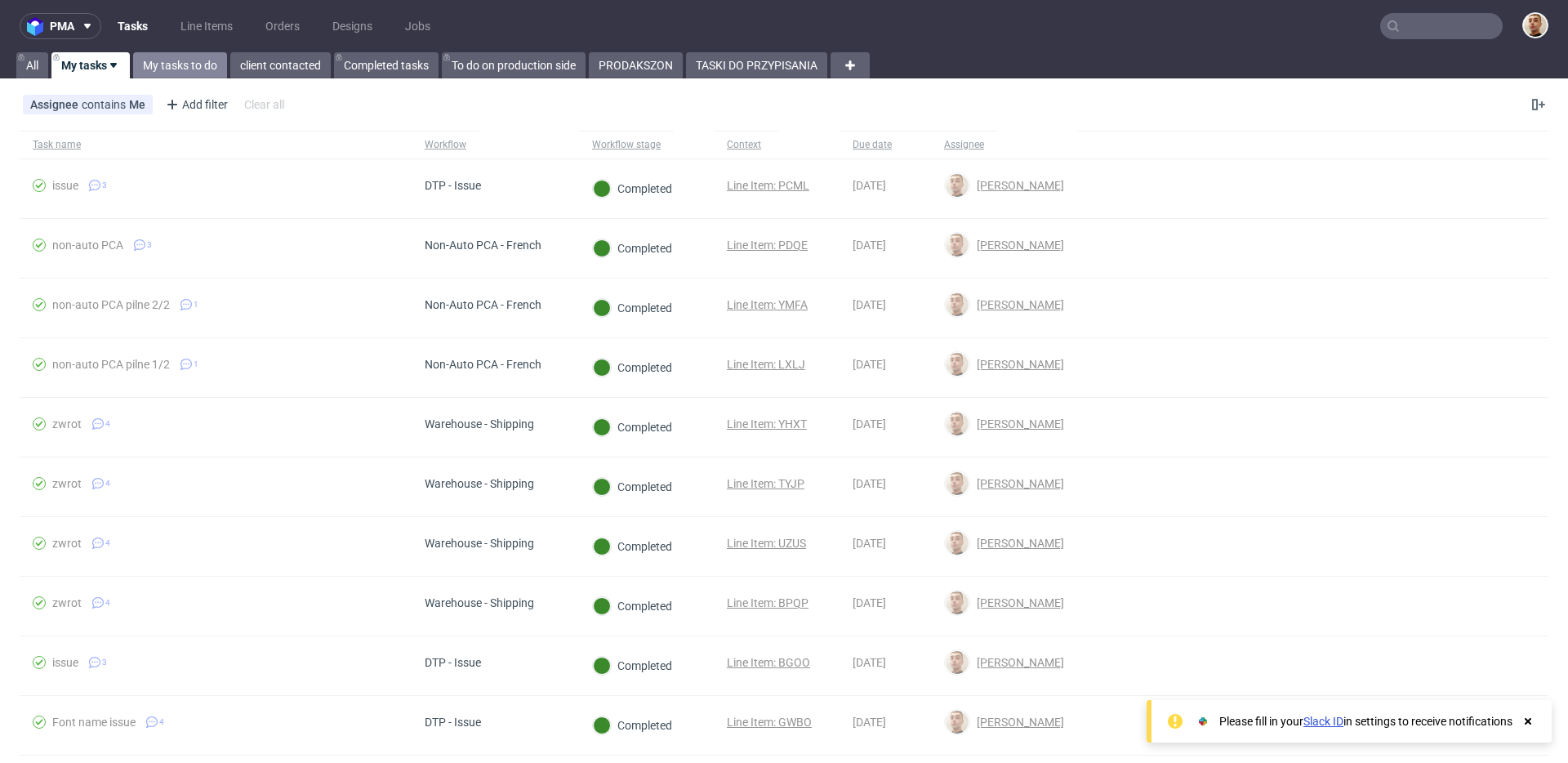
click at [171, 64] on link "My tasks to do" at bounding box center [180, 65] width 94 height 26
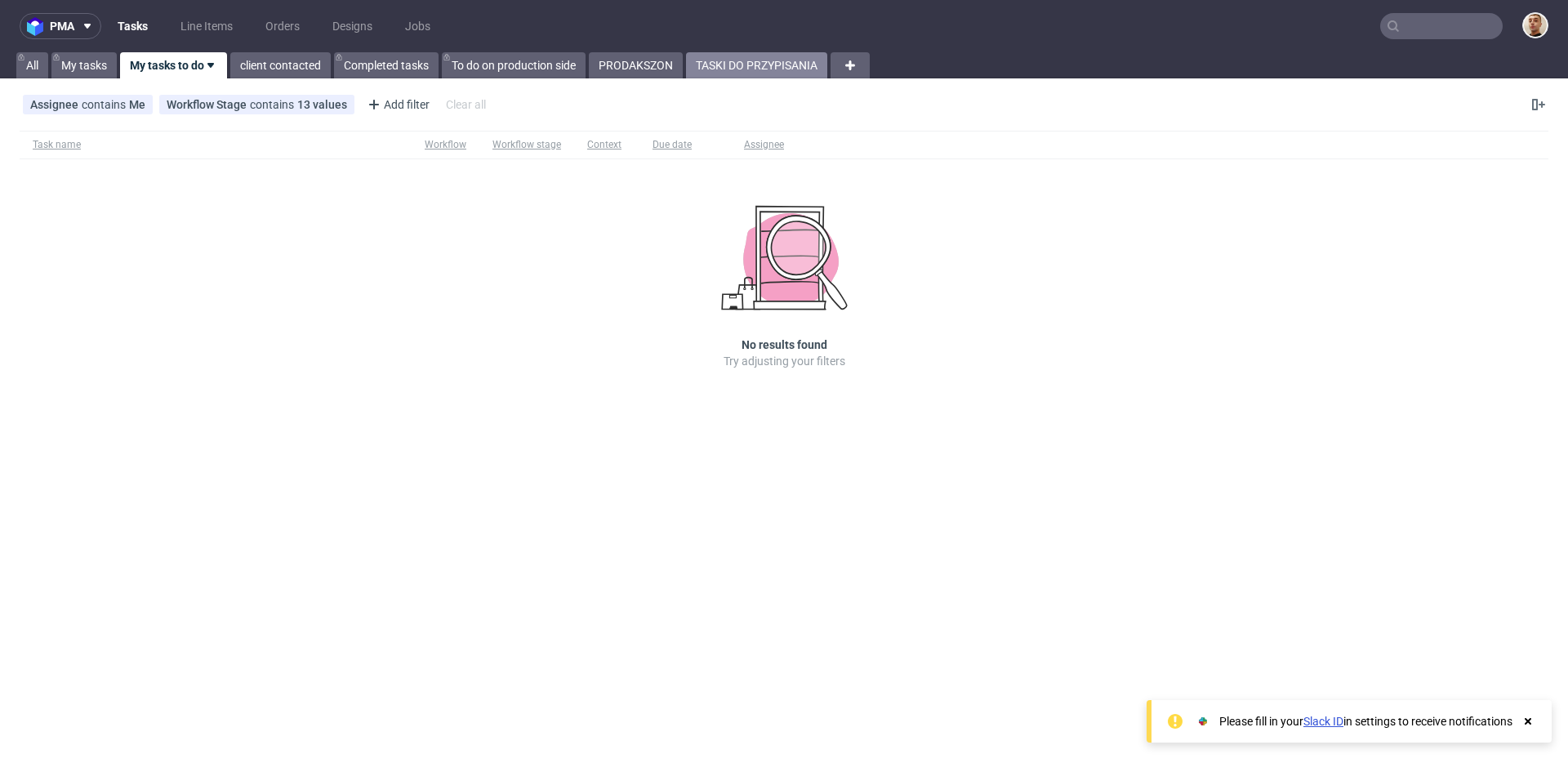
click at [777, 67] on link "TASKI DO PRZYPISANIA" at bounding box center [756, 65] width 141 height 26
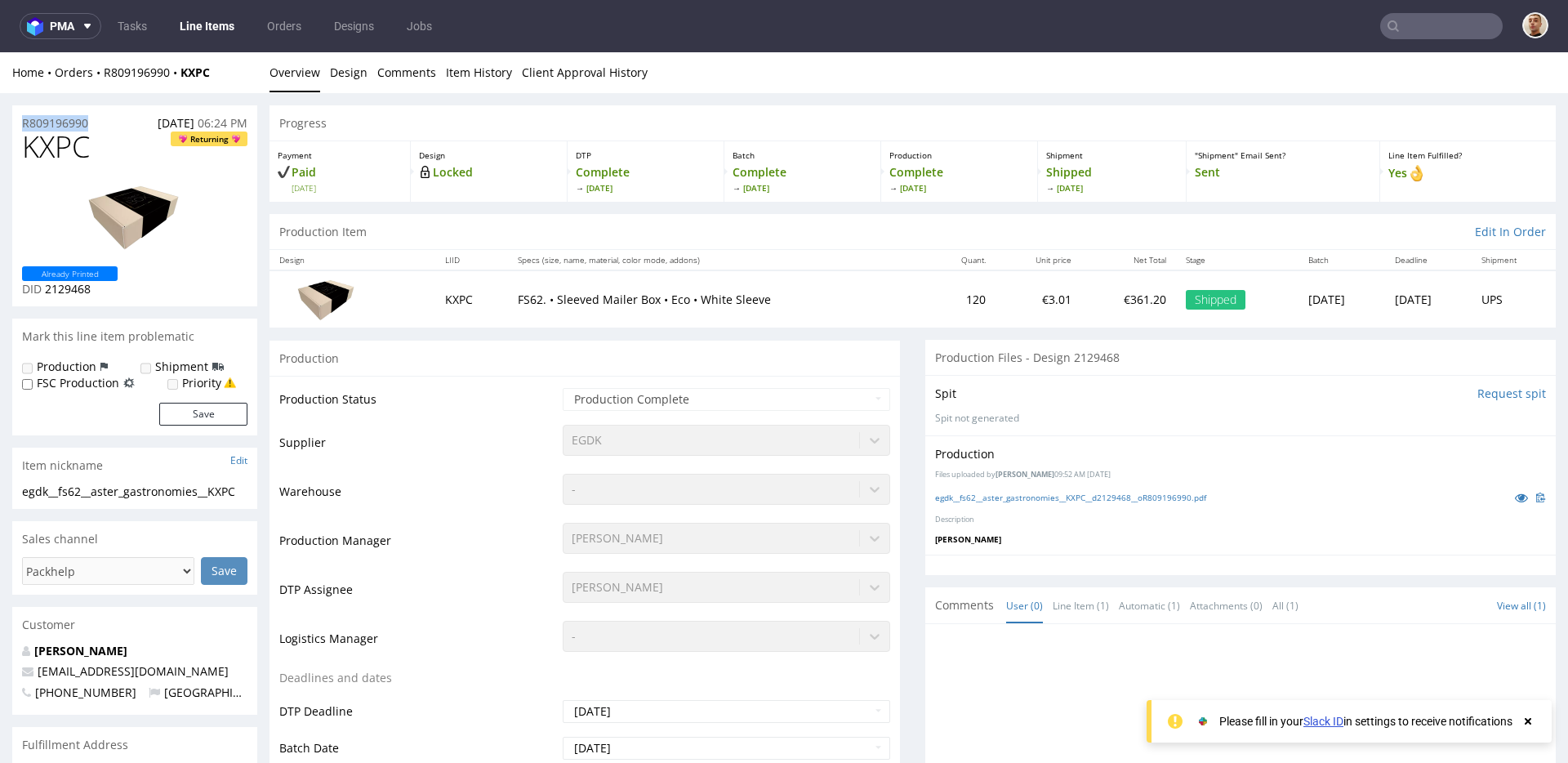
drag, startPoint x: 104, startPoint y: 124, endPoint x: 9, endPoint y: 121, distance: 95.0
copy p "R809196990"
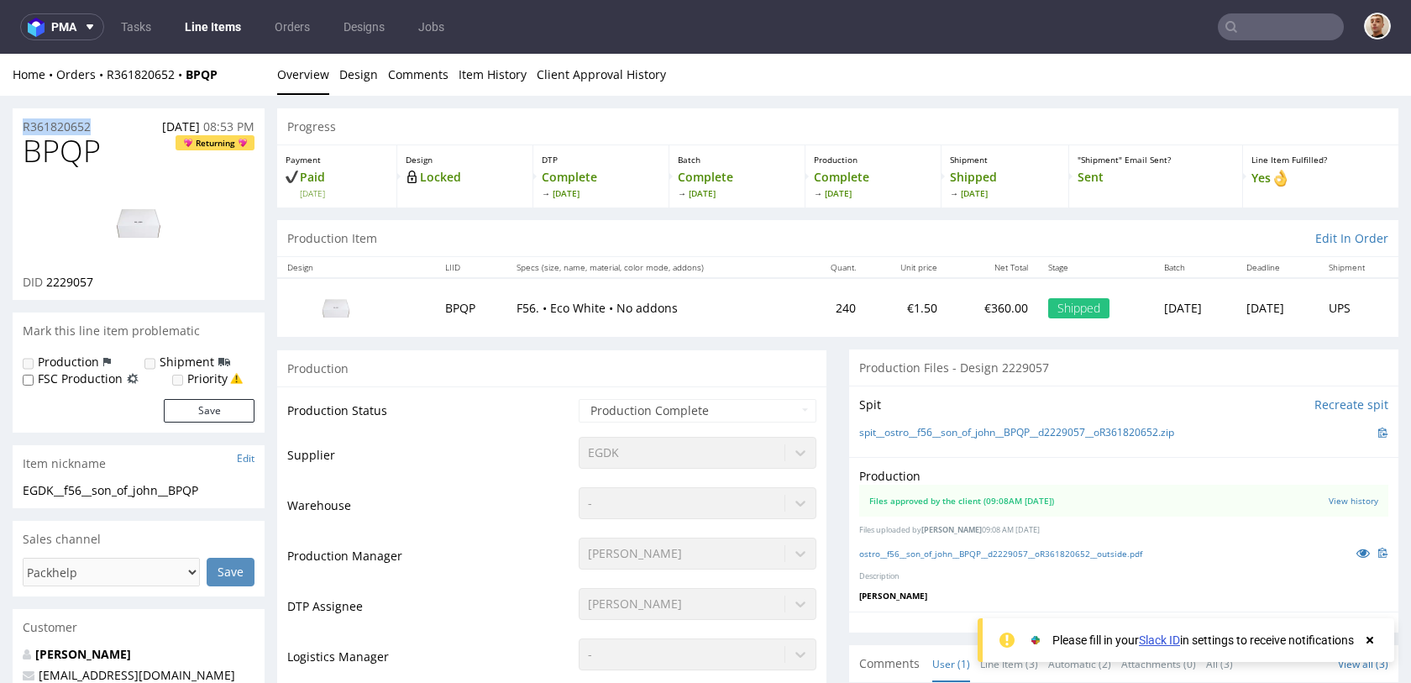
drag, startPoint x: 105, startPoint y: 128, endPoint x: 18, endPoint y: 129, distance: 86.5
click at [18, 129] on div "R361820652 [DATE] 08:53 PM" at bounding box center [139, 121] width 252 height 27
copy p "R361820652"
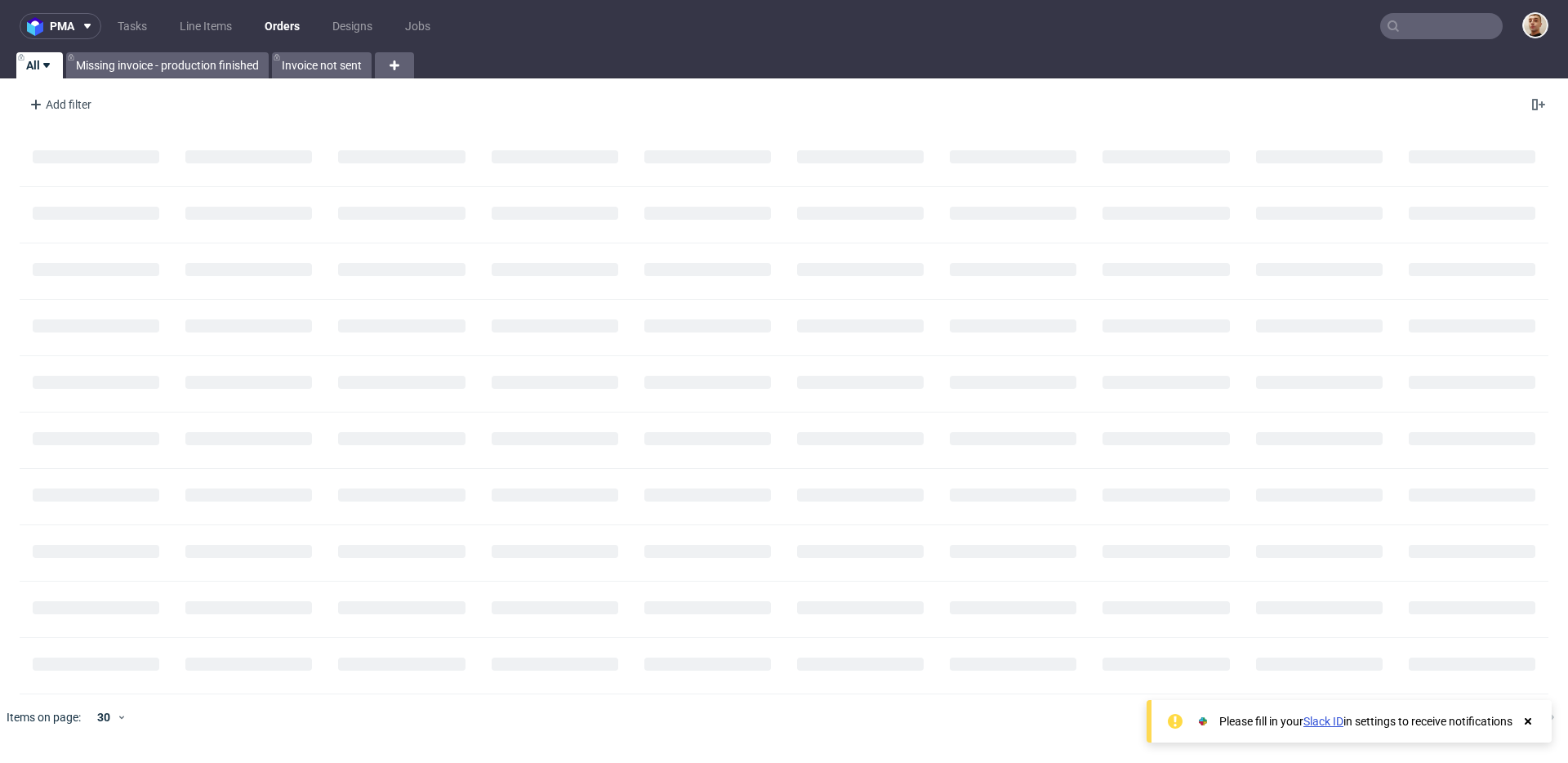
click at [1443, 8] on nav "pma Tasks Line Items Orders Designs Jobs" at bounding box center [784, 26] width 1568 height 52
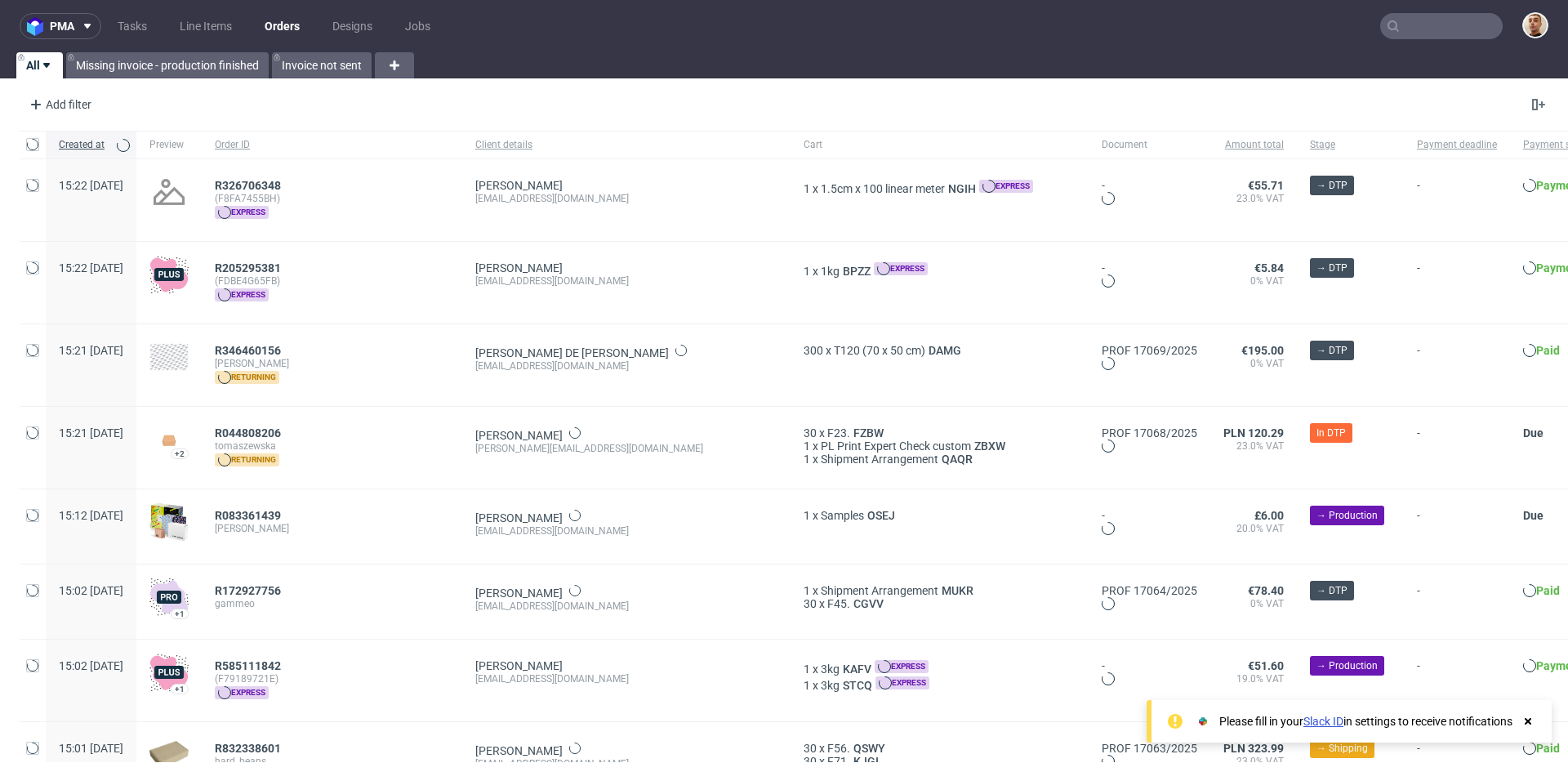
click at [1442, 17] on input "text" at bounding box center [1442, 25] width 122 height 26
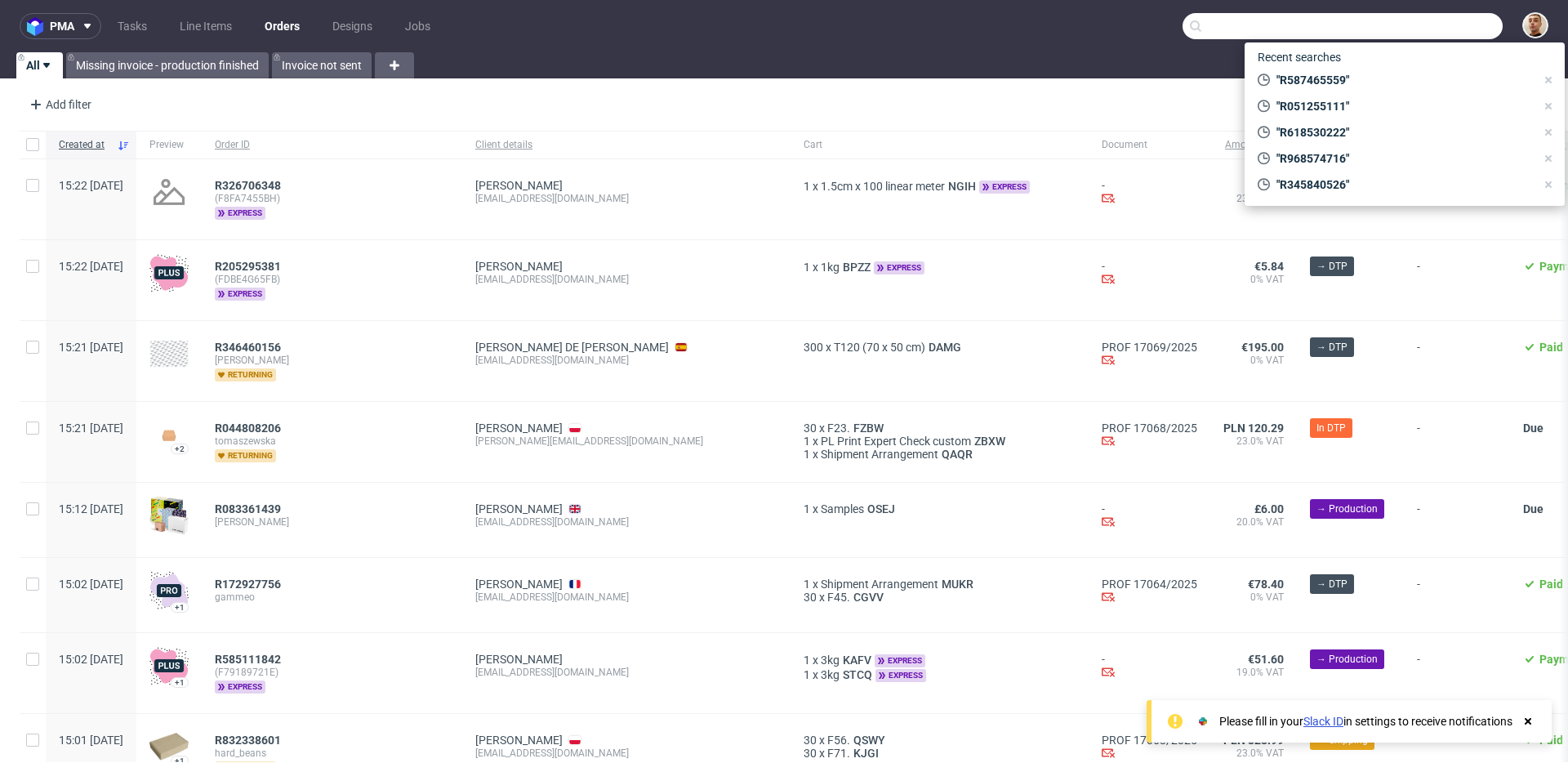
paste input "R587465559"
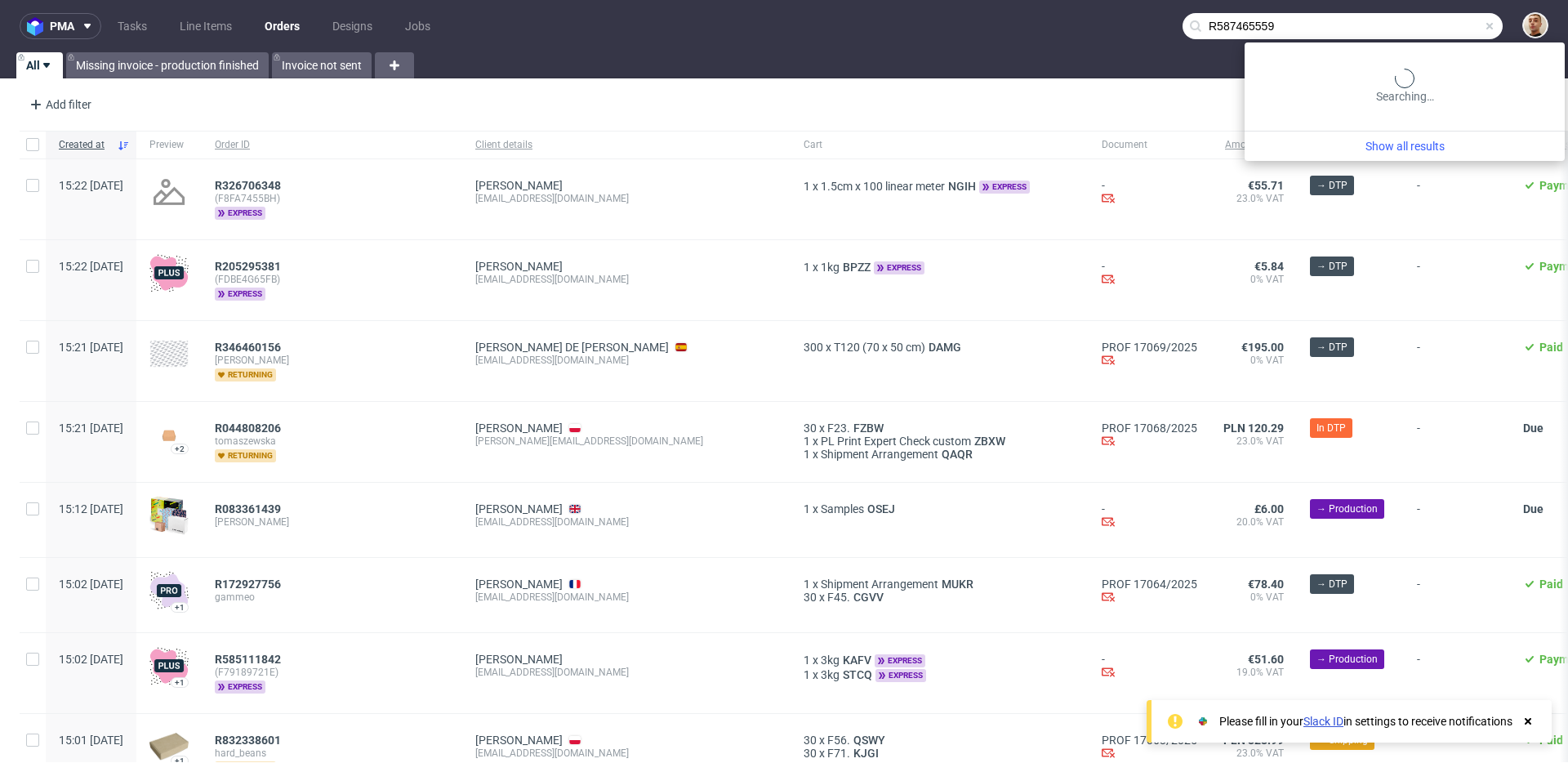
type input "R587465559"
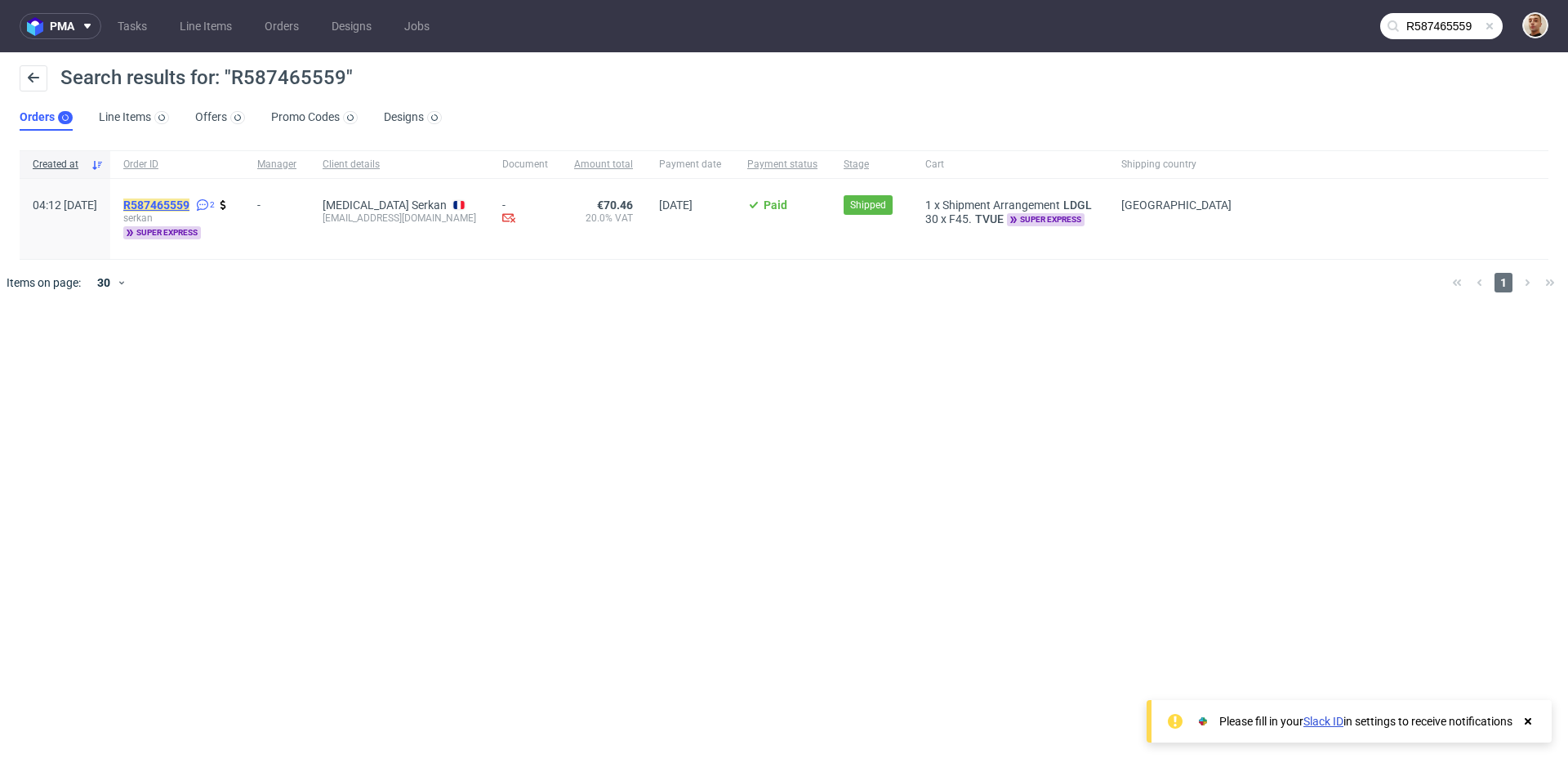
click at [190, 205] on mark "R587465559" at bounding box center [157, 204] width 66 height 13
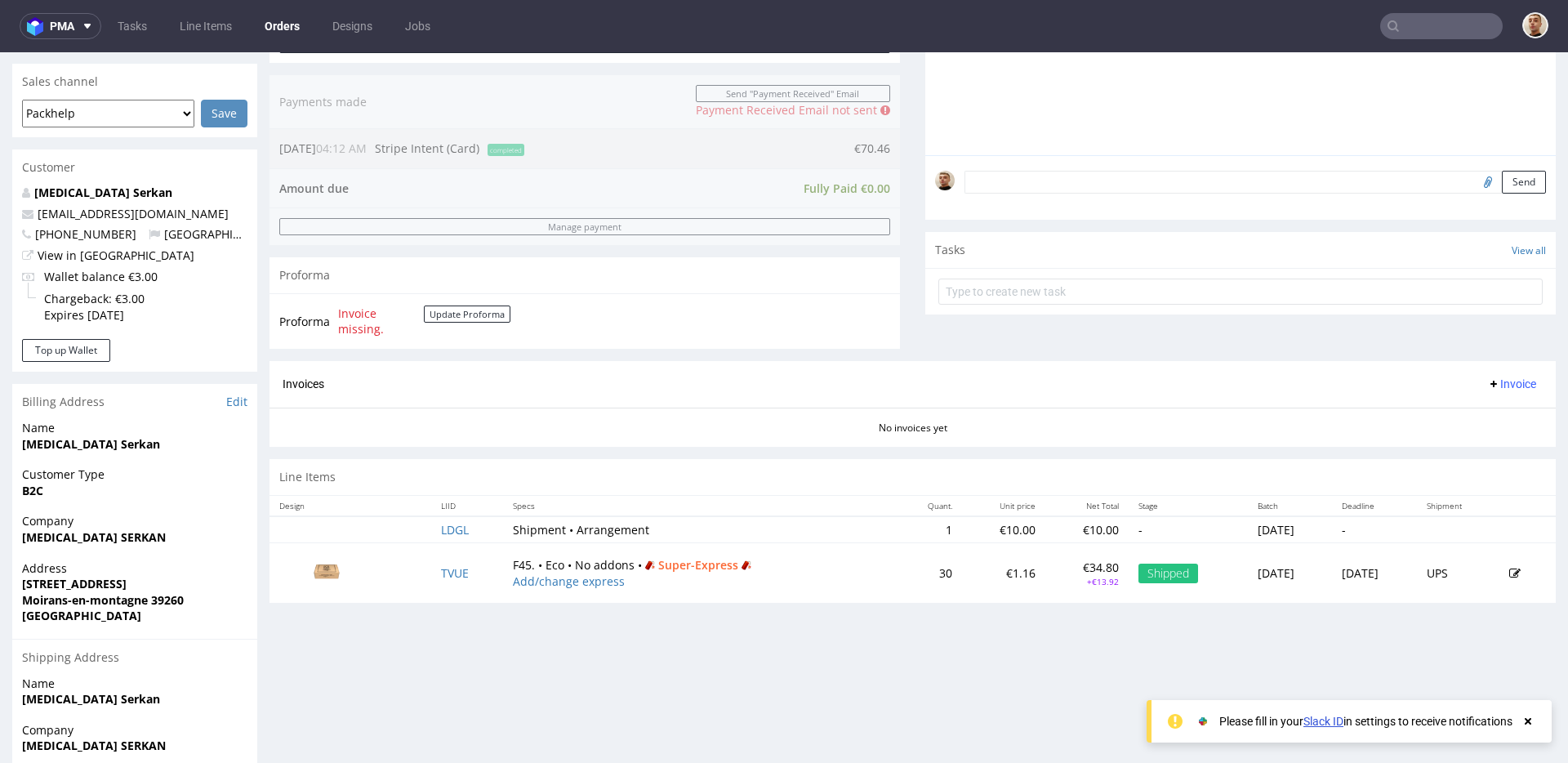
scroll to position [414, 0]
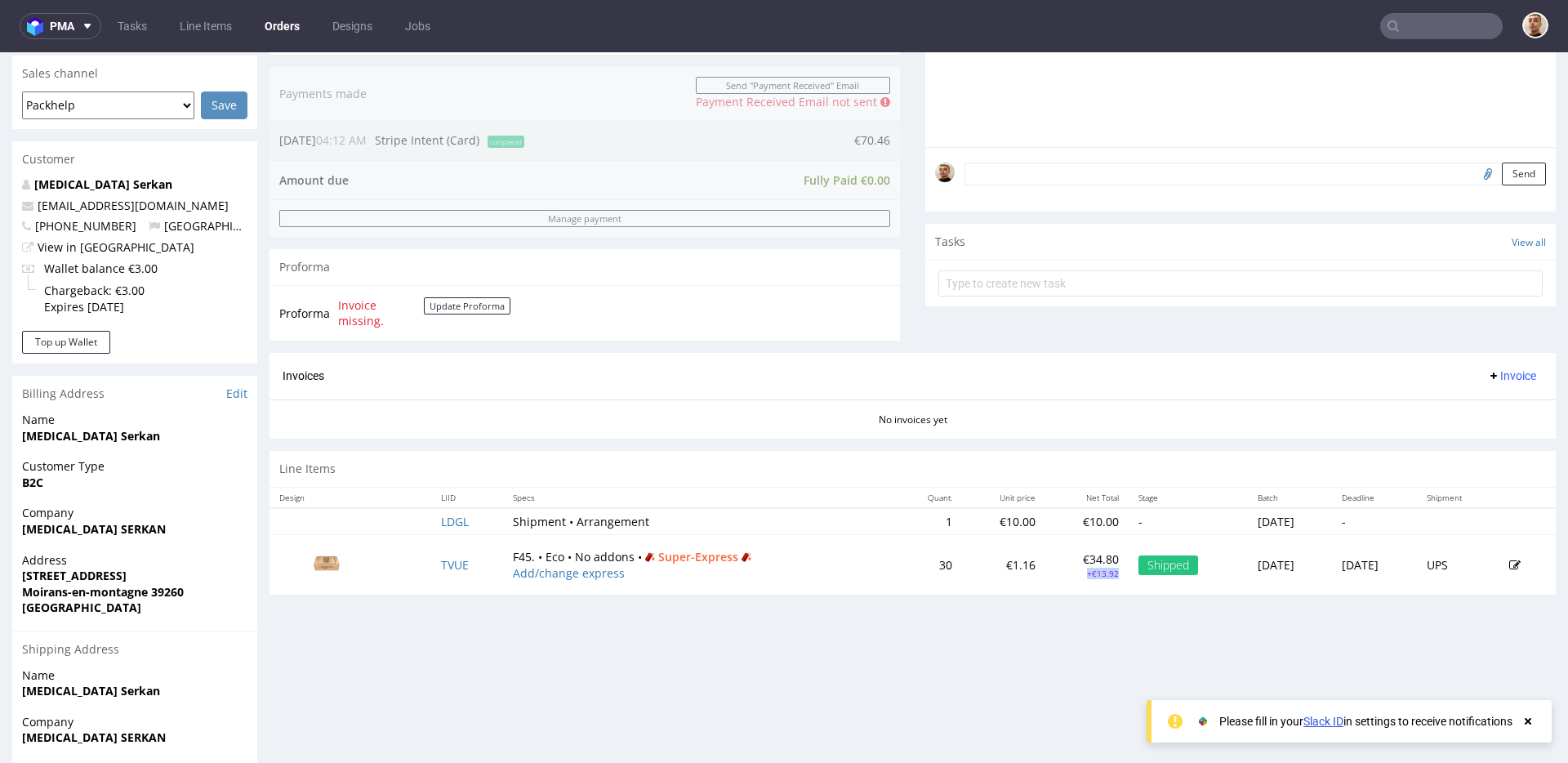
drag, startPoint x: 1044, startPoint y: 585, endPoint x: 1054, endPoint y: 570, distance: 18.0
click at [1054, 569] on td "€34.80 +€13.92" at bounding box center [1087, 564] width 84 height 59
click at [1055, 570] on p "+€13.92" at bounding box center [1087, 573] width 64 height 12
click at [1027, 376] on div "Invoices Invoice" at bounding box center [913, 375] width 1260 height 20
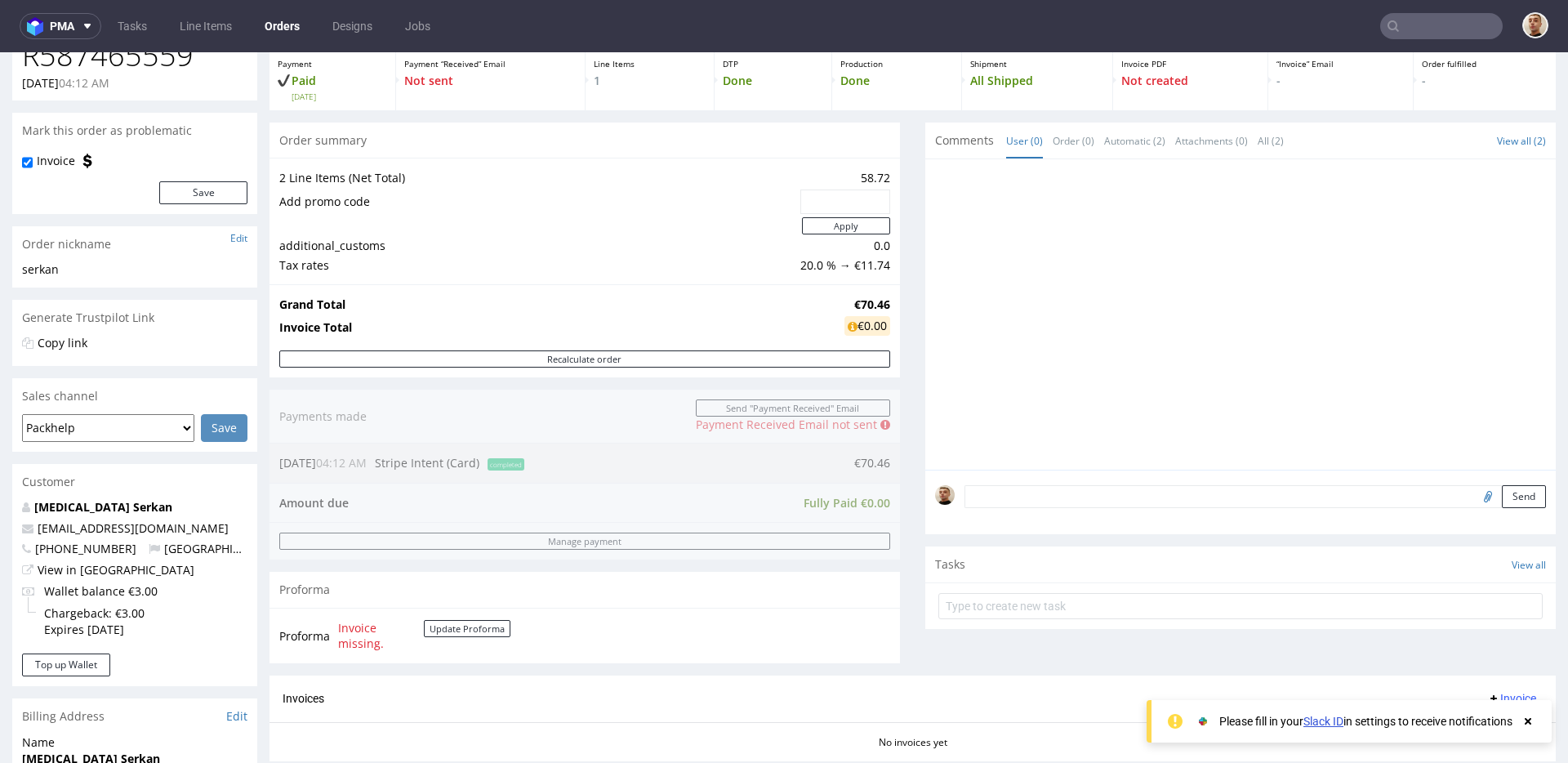
scroll to position [0, 0]
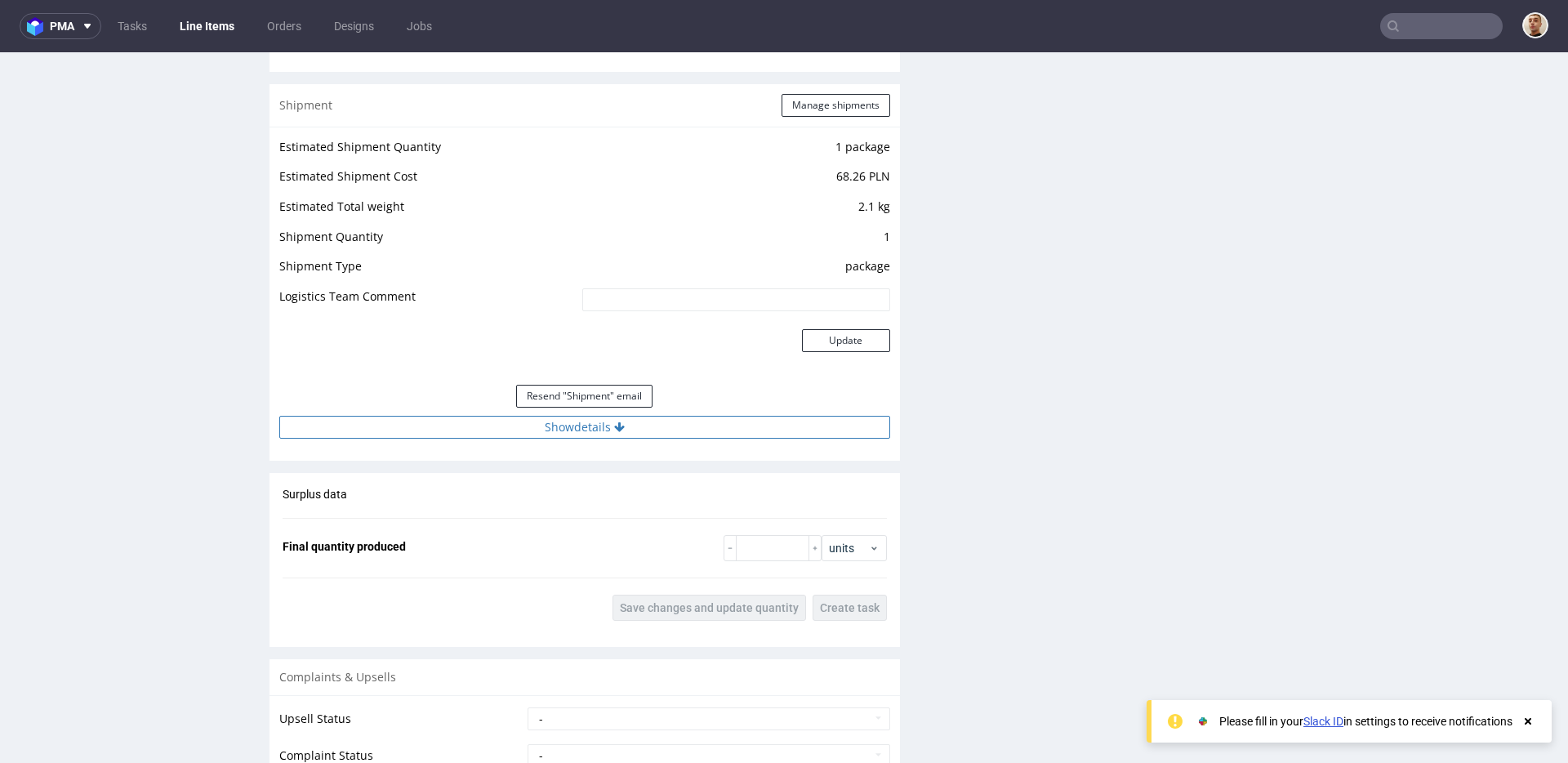
click at [630, 430] on button "Show details" at bounding box center [584, 428] width 610 height 23
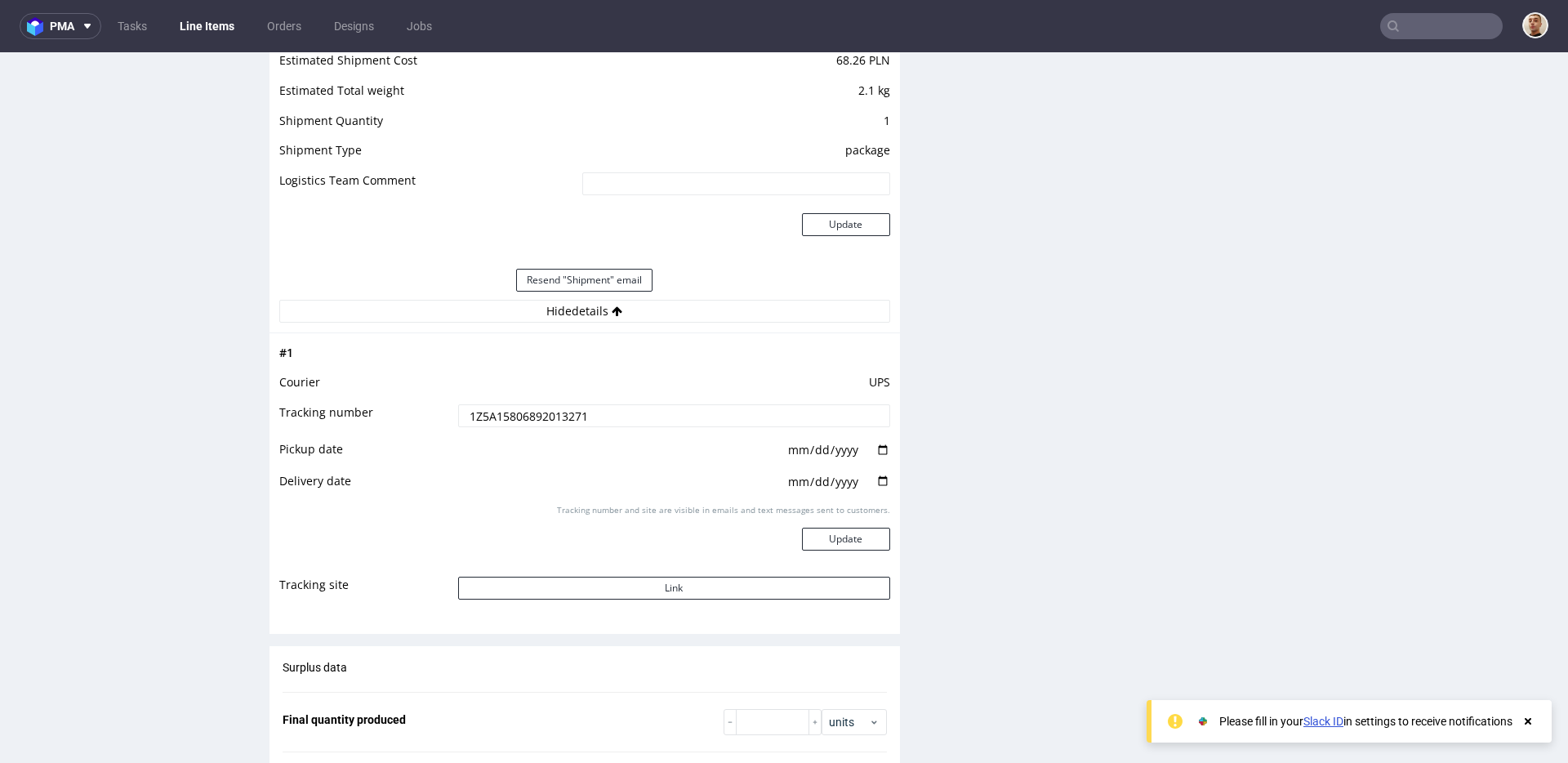
scroll to position [1657, 0]
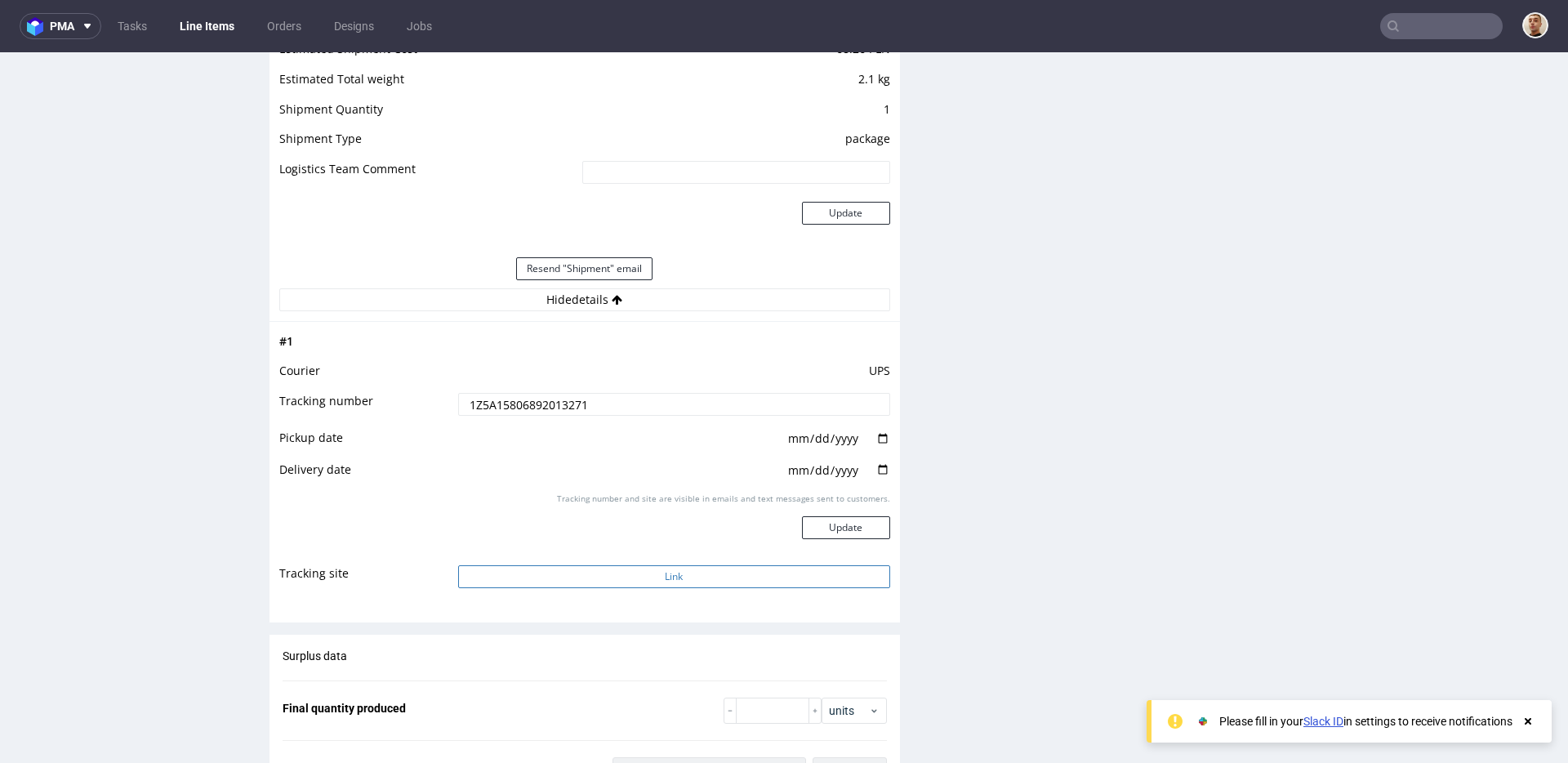
click at [603, 573] on button "Link" at bounding box center [674, 576] width 432 height 23
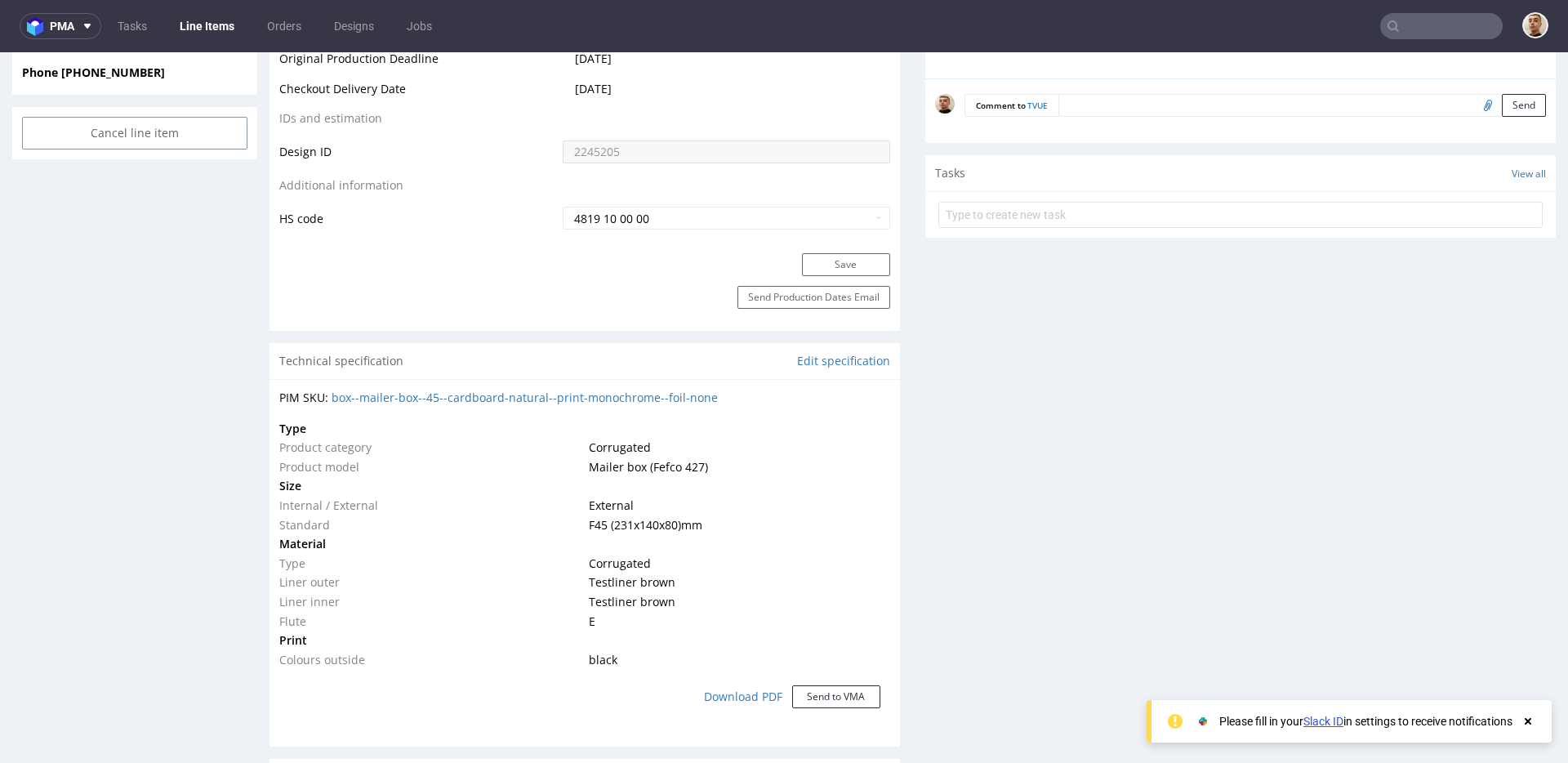
scroll to position [0, 0]
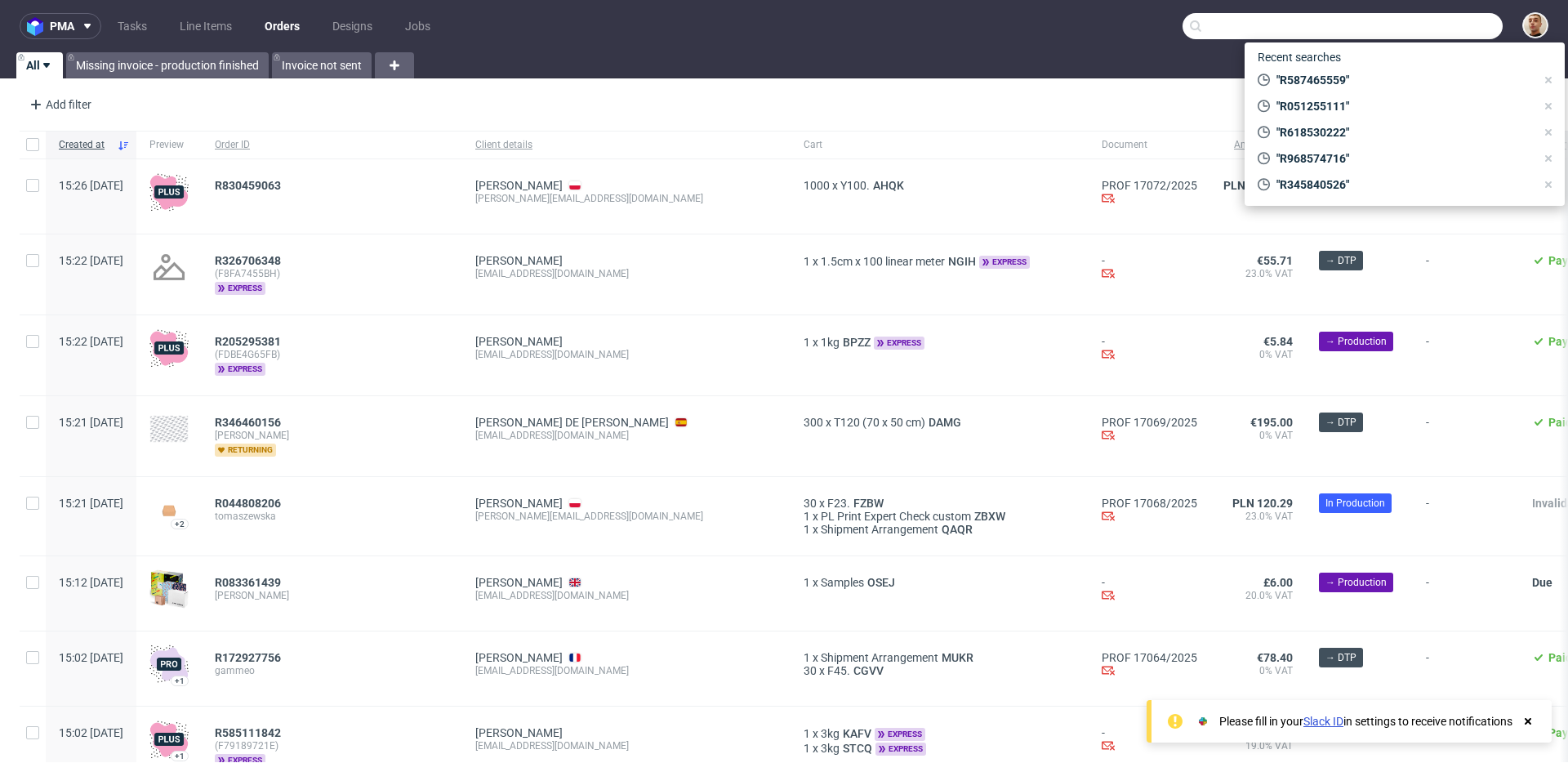
click at [1433, 17] on input "text" at bounding box center [1342, 25] width 320 height 26
paste input "R809196990"
type input "R809196990"
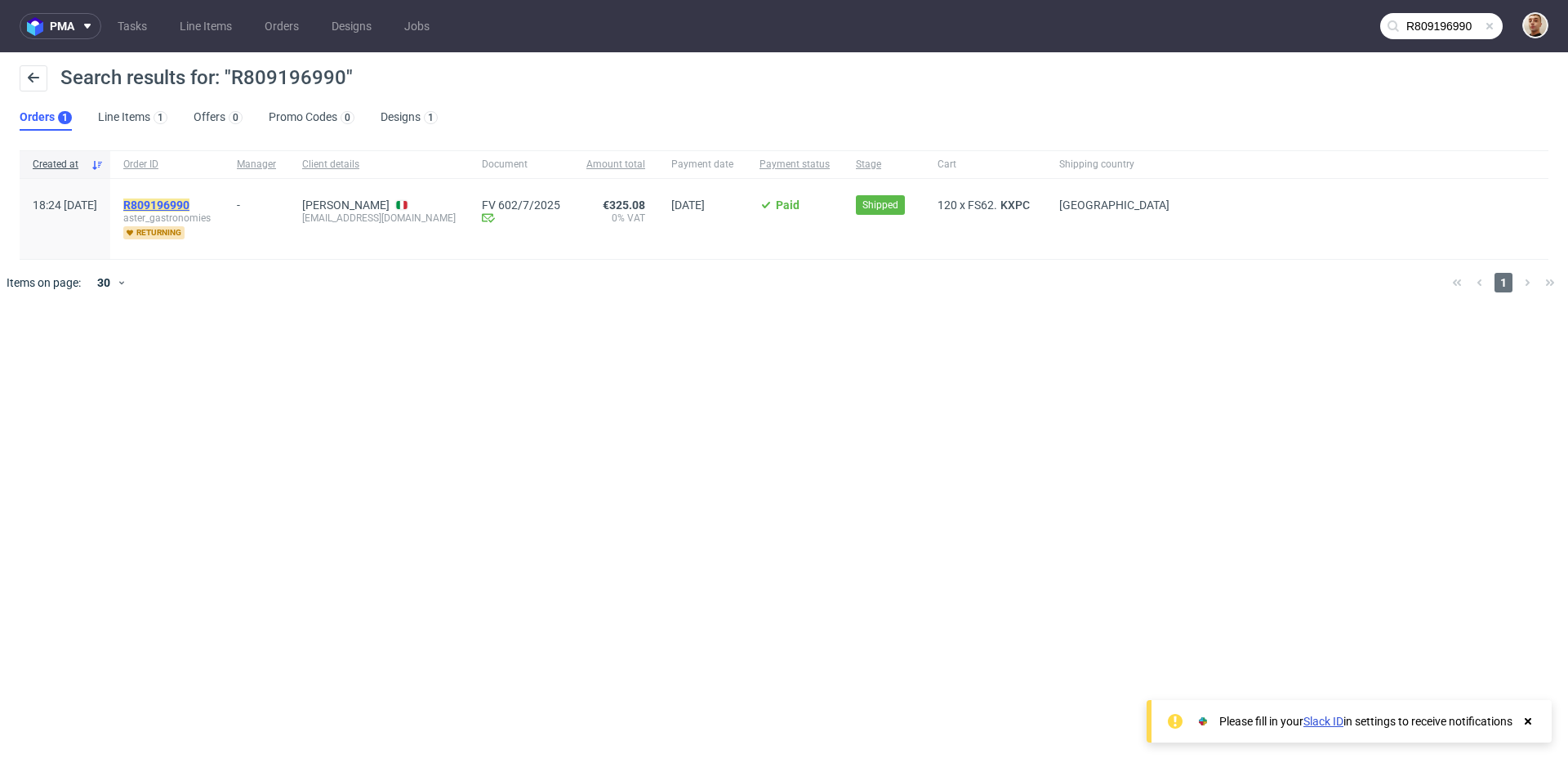
click at [190, 201] on mark "R809196990" at bounding box center [157, 204] width 66 height 13
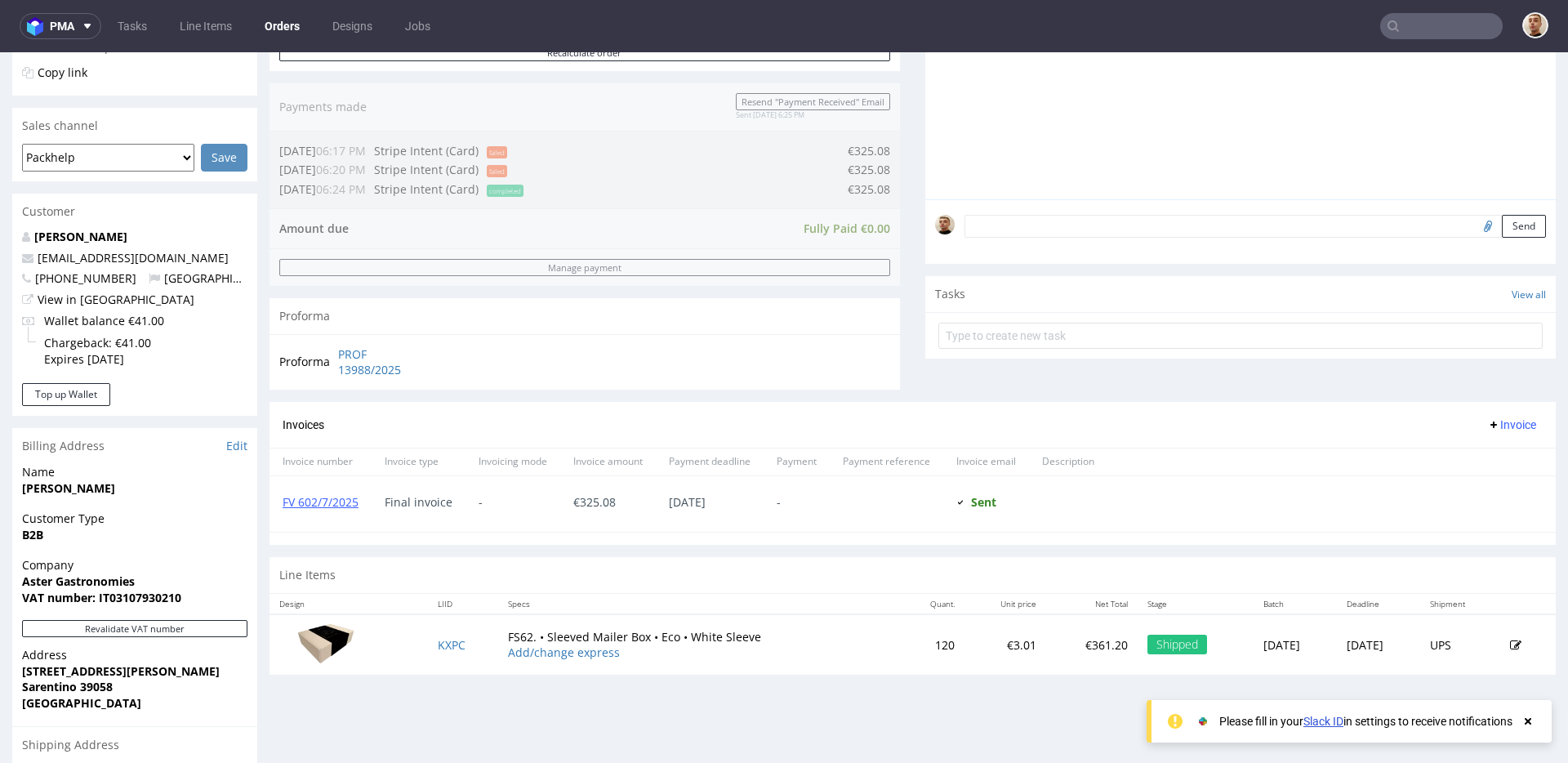
scroll to position [626, 0]
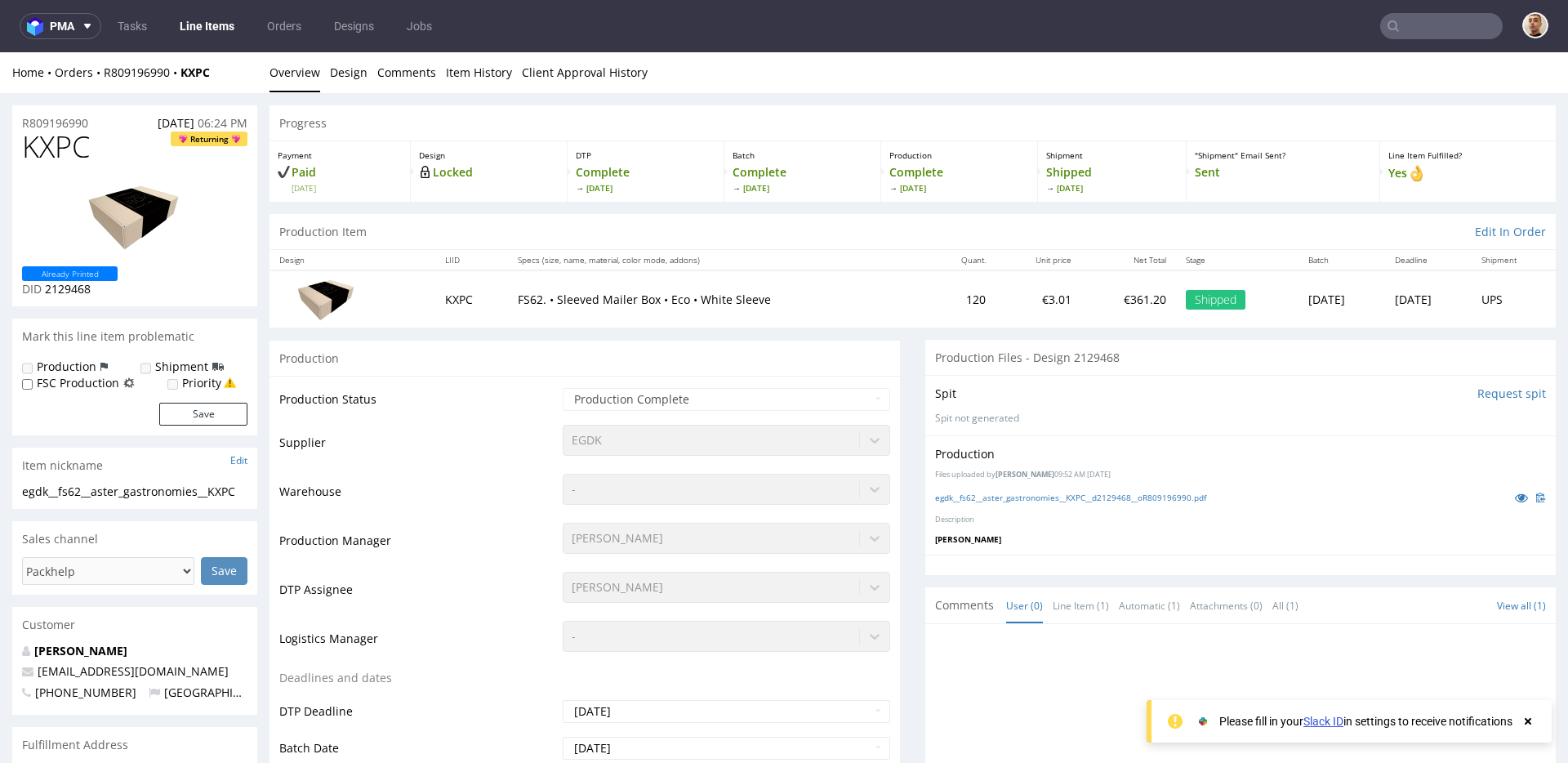
click at [551, 339] on div "Production" at bounding box center [584, 358] width 631 height 37
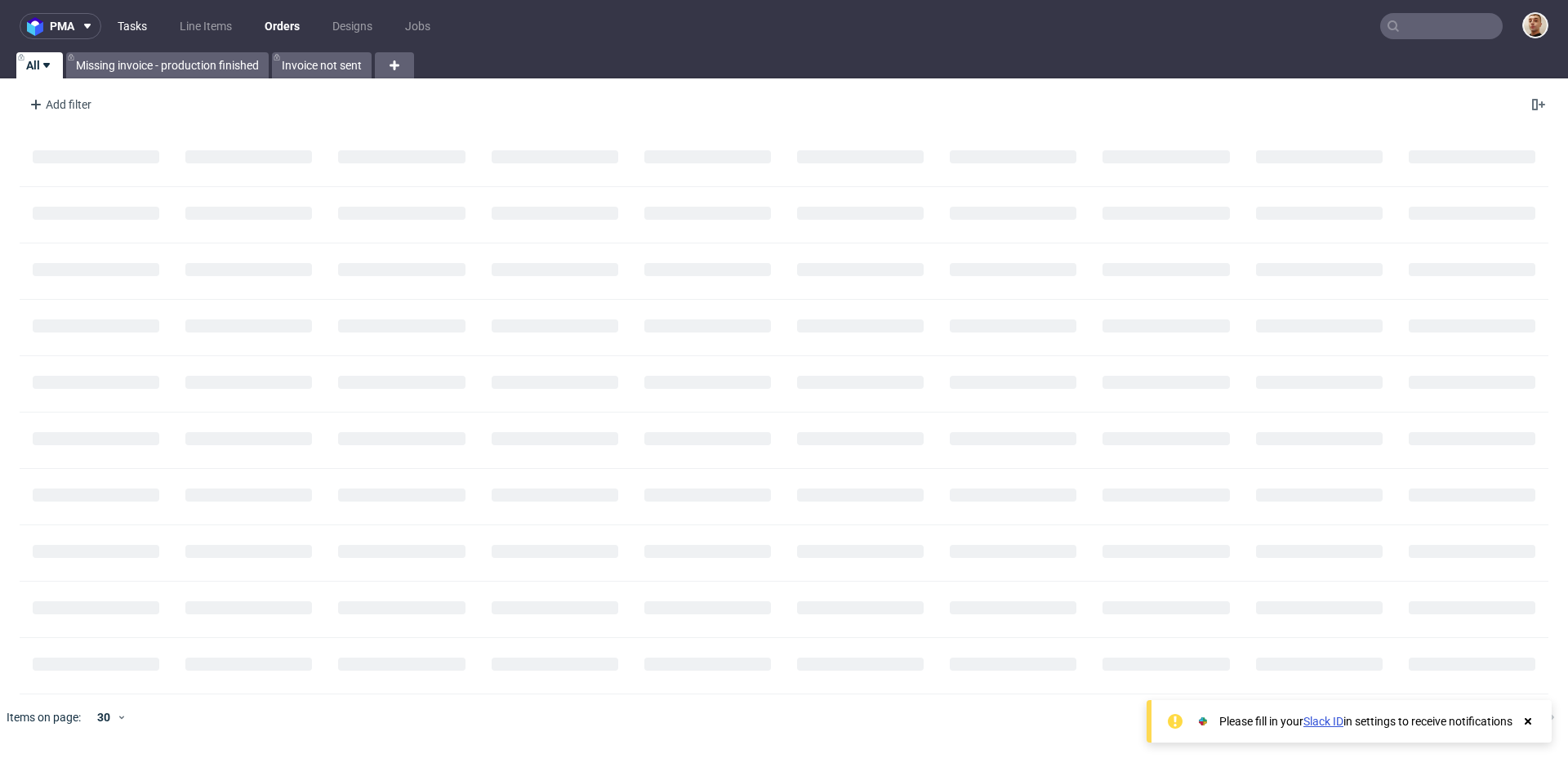
click at [135, 33] on link "Tasks" at bounding box center [132, 25] width 49 height 26
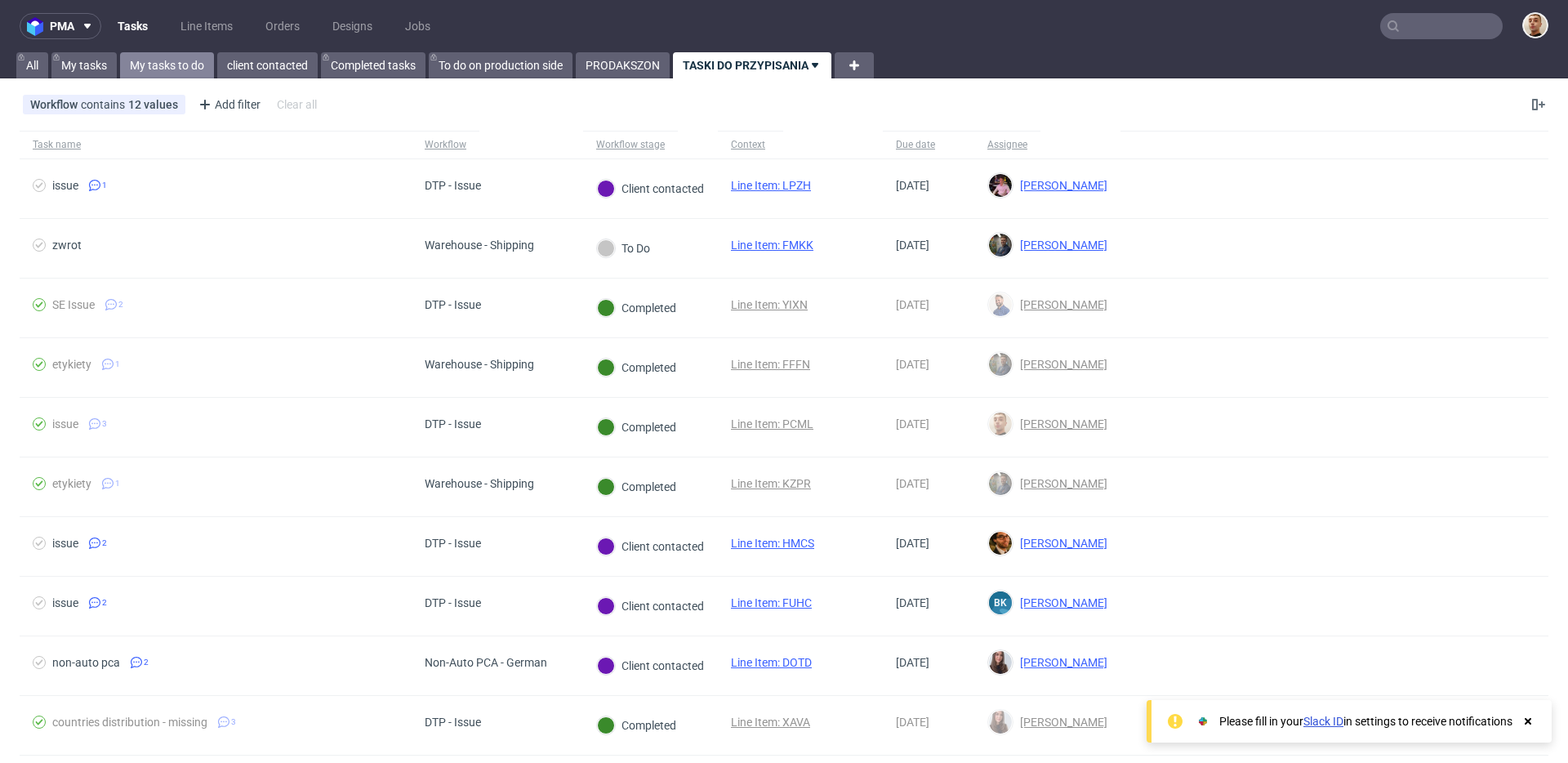
click at [172, 62] on link "My tasks to do" at bounding box center [166, 65] width 94 height 26
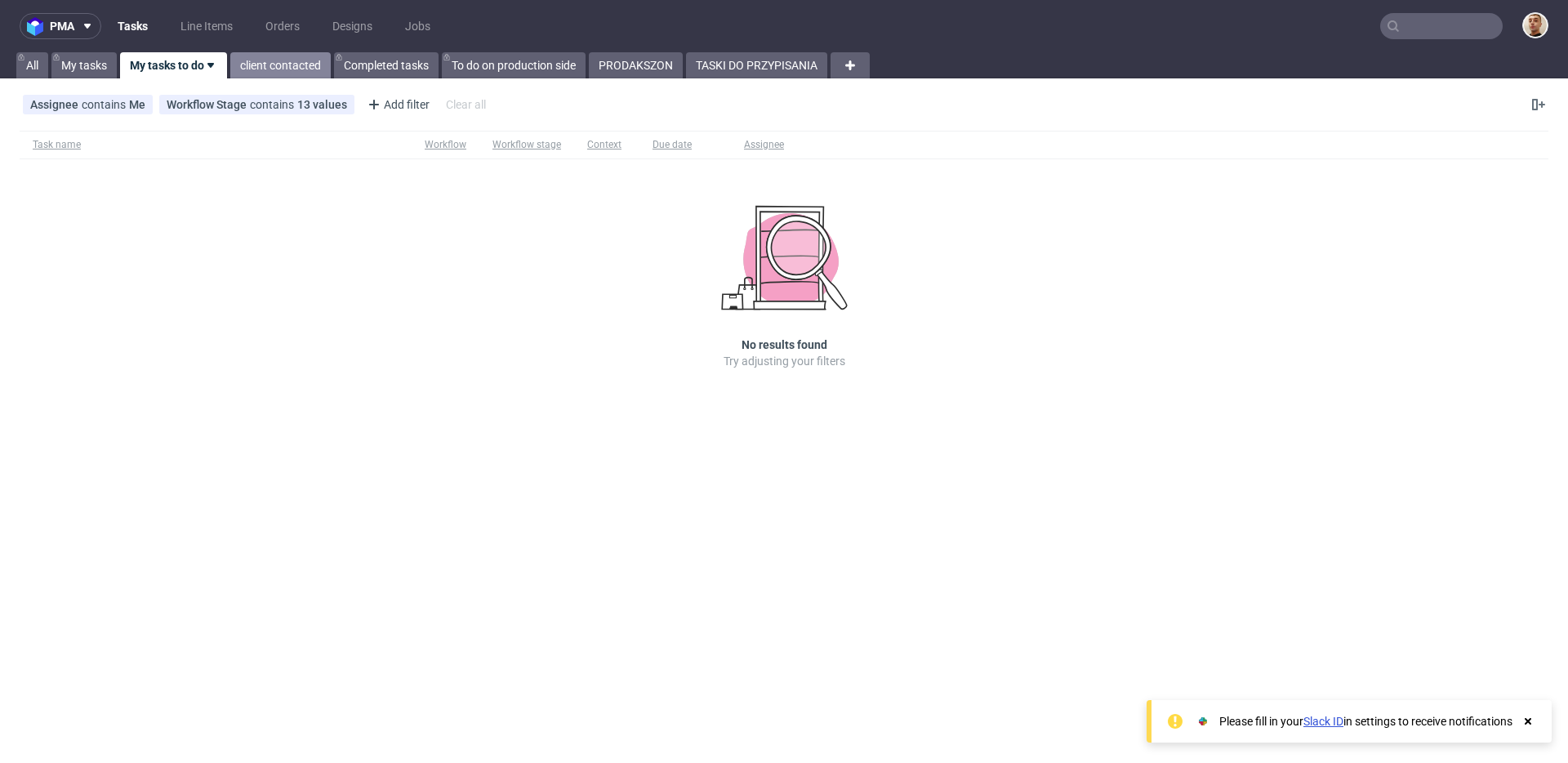
click at [265, 54] on link "client contacted" at bounding box center [280, 65] width 100 height 26
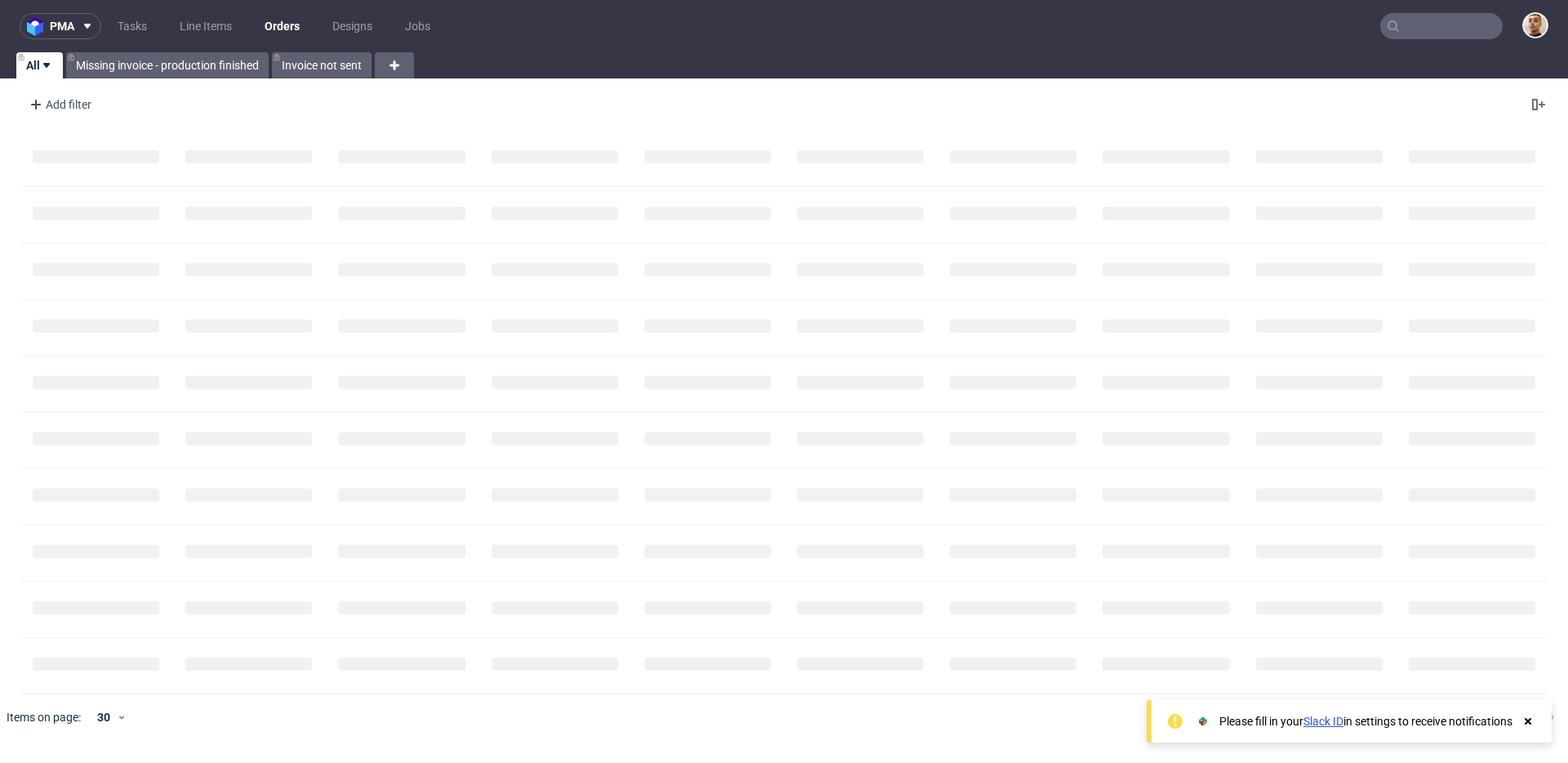
click at [1418, 19] on input "text" at bounding box center [1442, 25] width 122 height 26
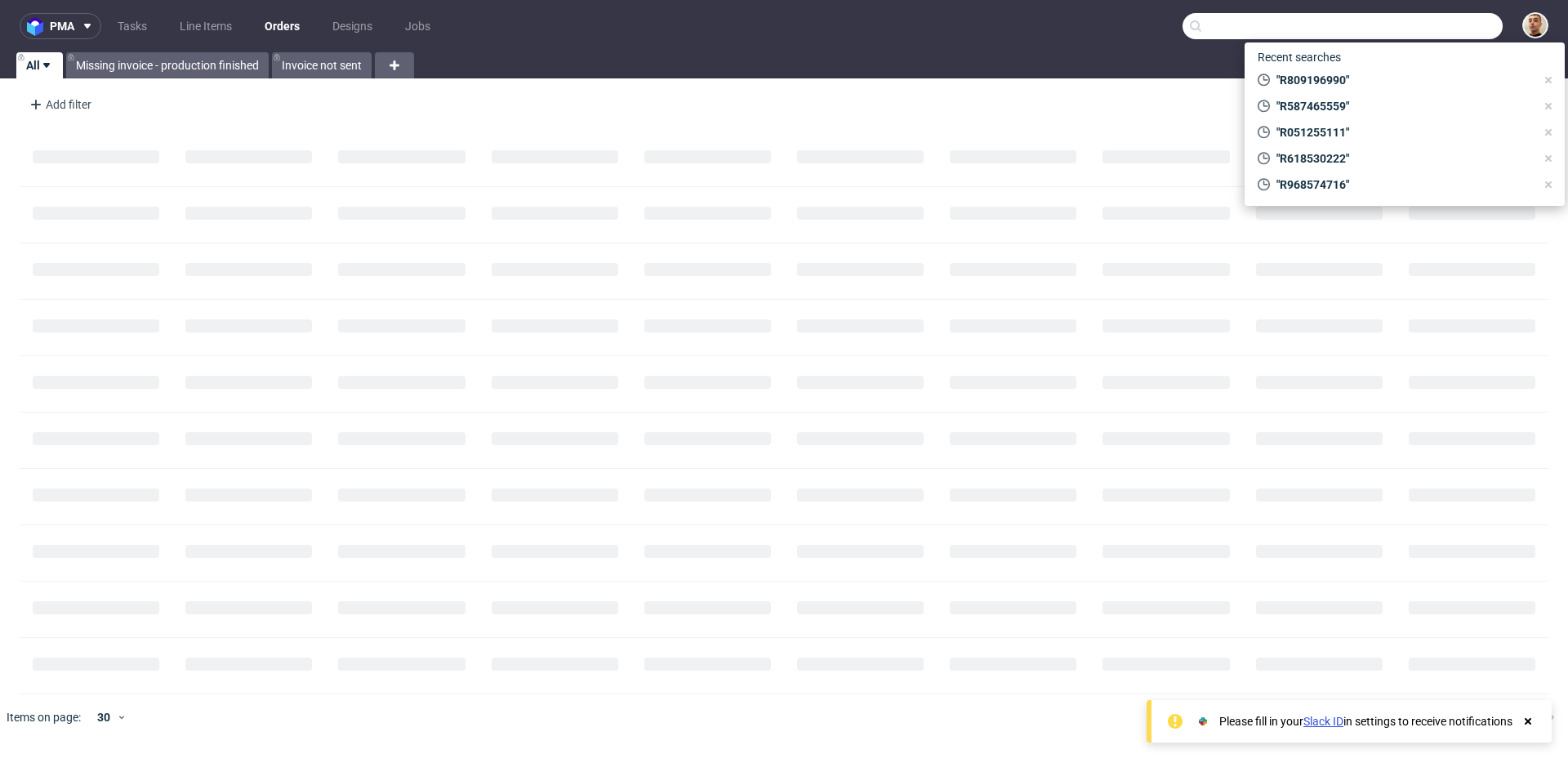
paste input "R823594345"
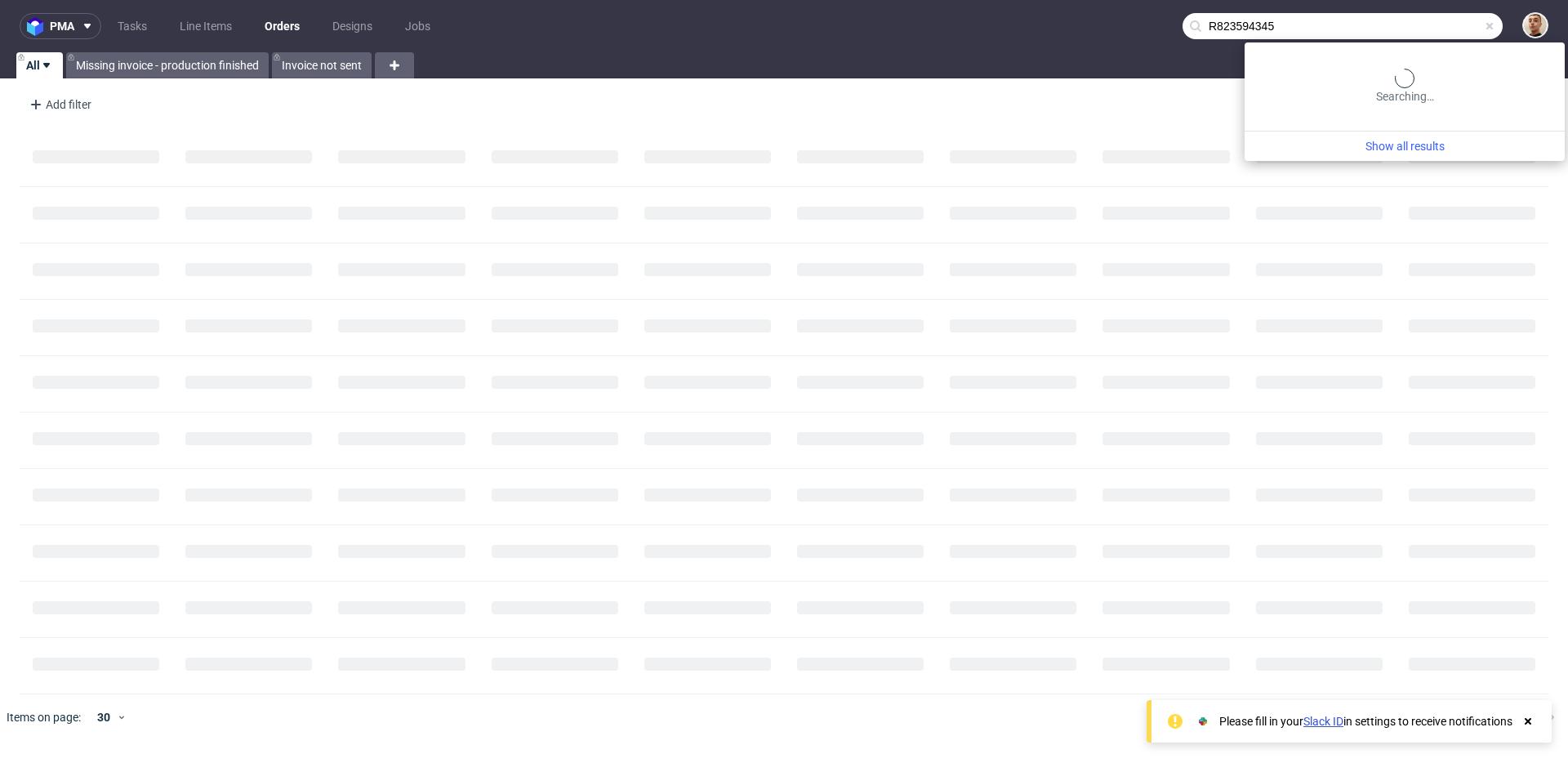
type input "R823594345"
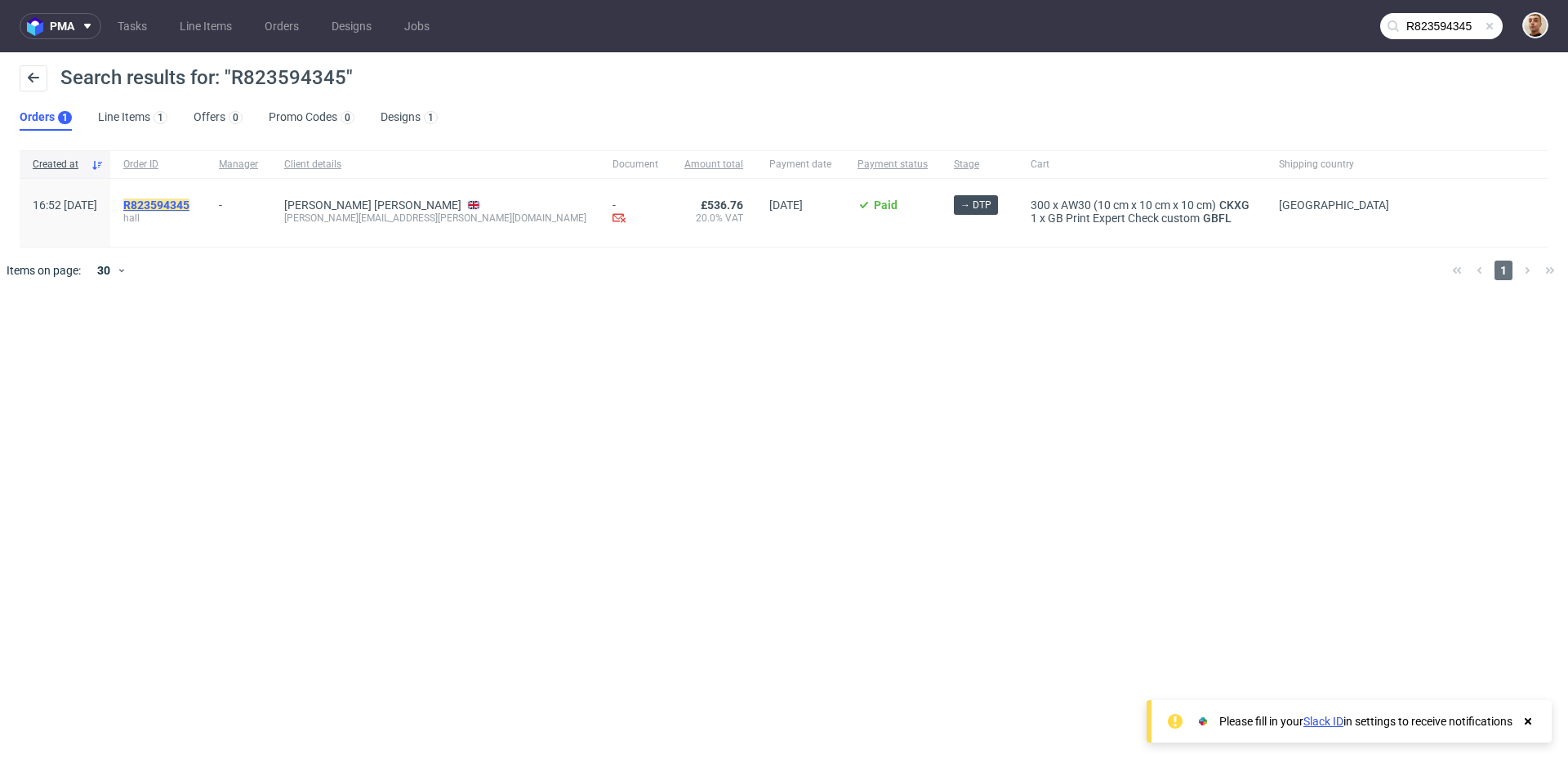
click at [190, 199] on mark "R823594345" at bounding box center [157, 204] width 66 height 13
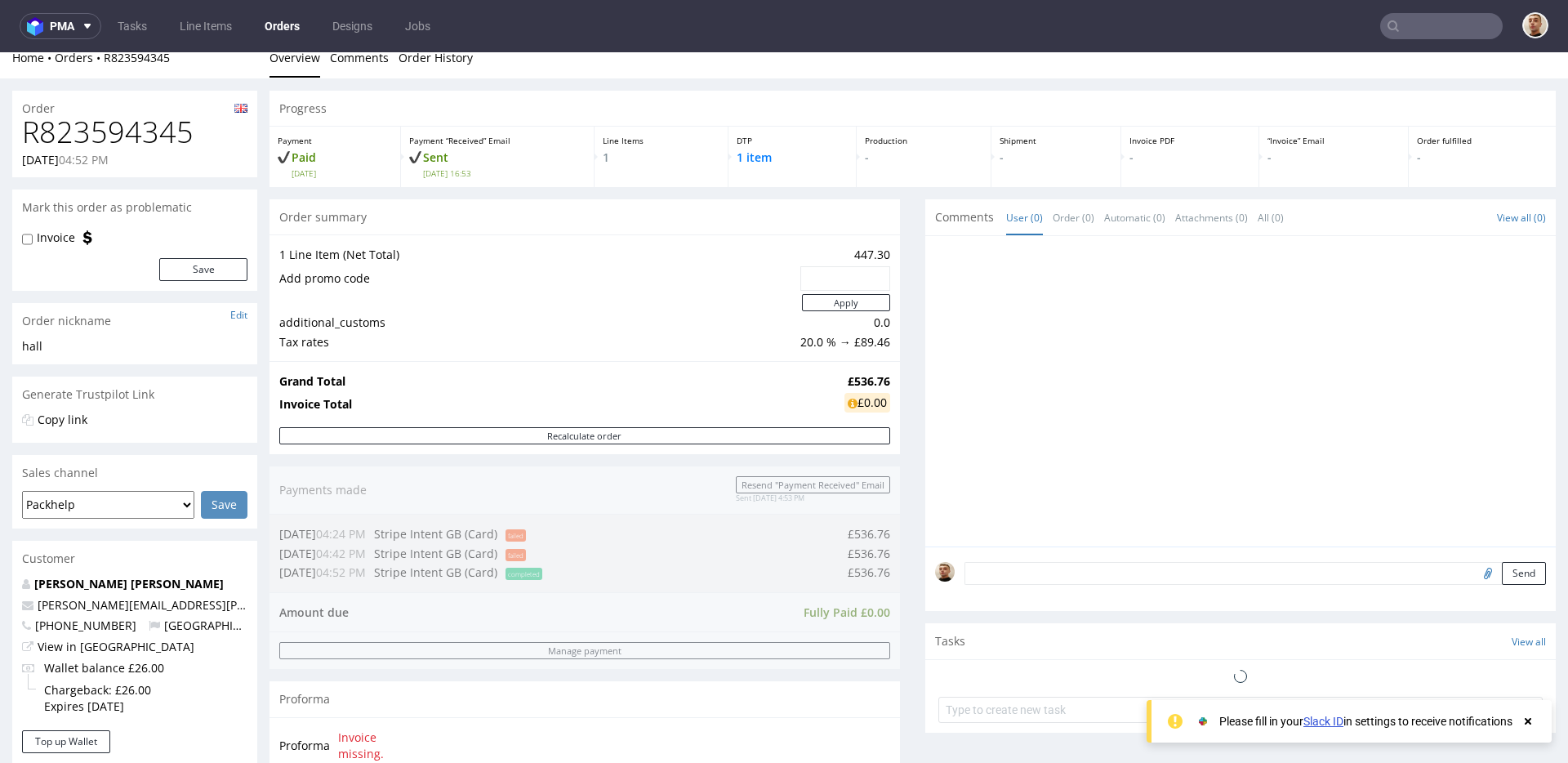
scroll to position [615, 0]
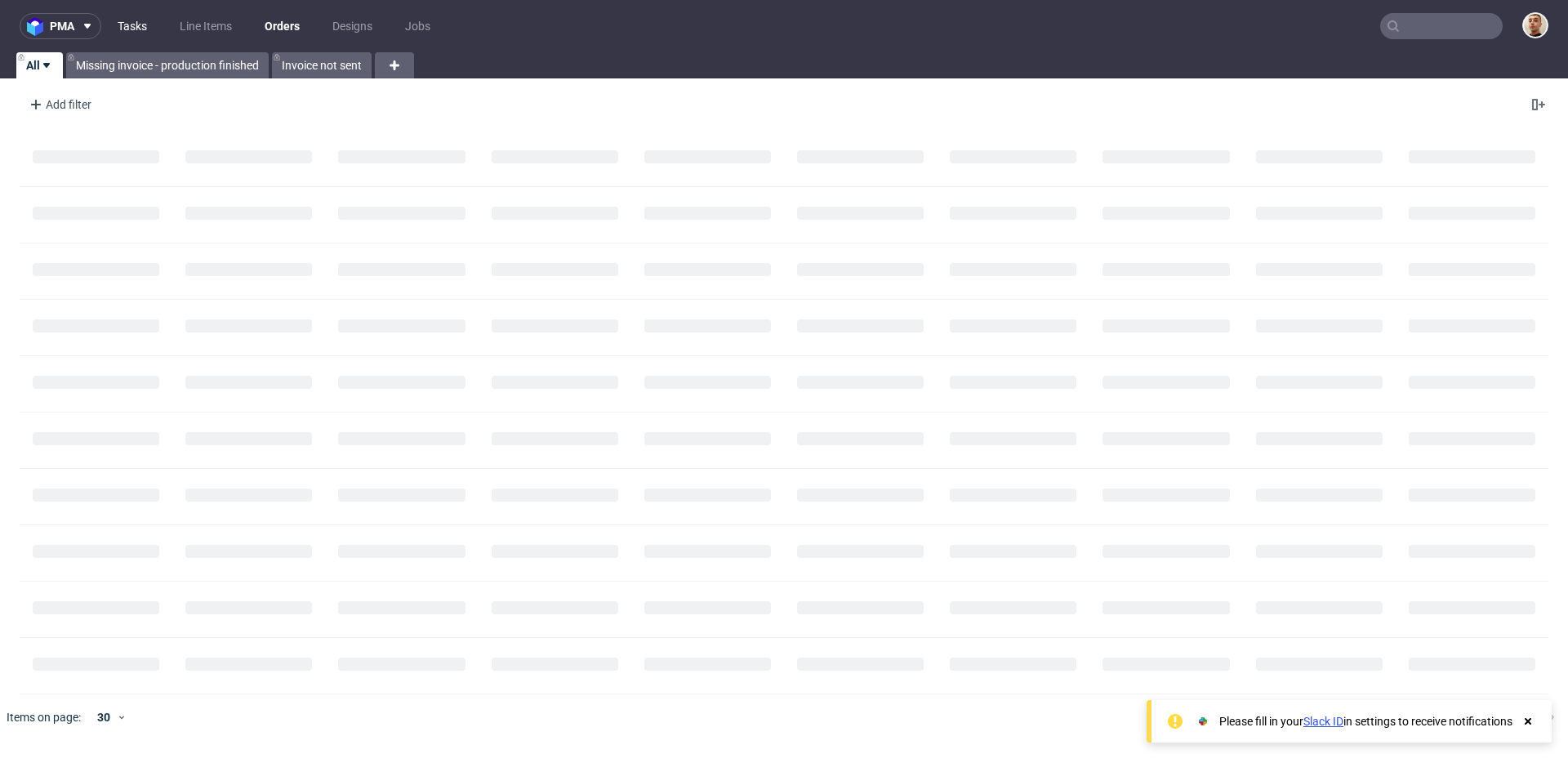
click at [112, 18] on link "Tasks" at bounding box center [132, 25] width 49 height 26
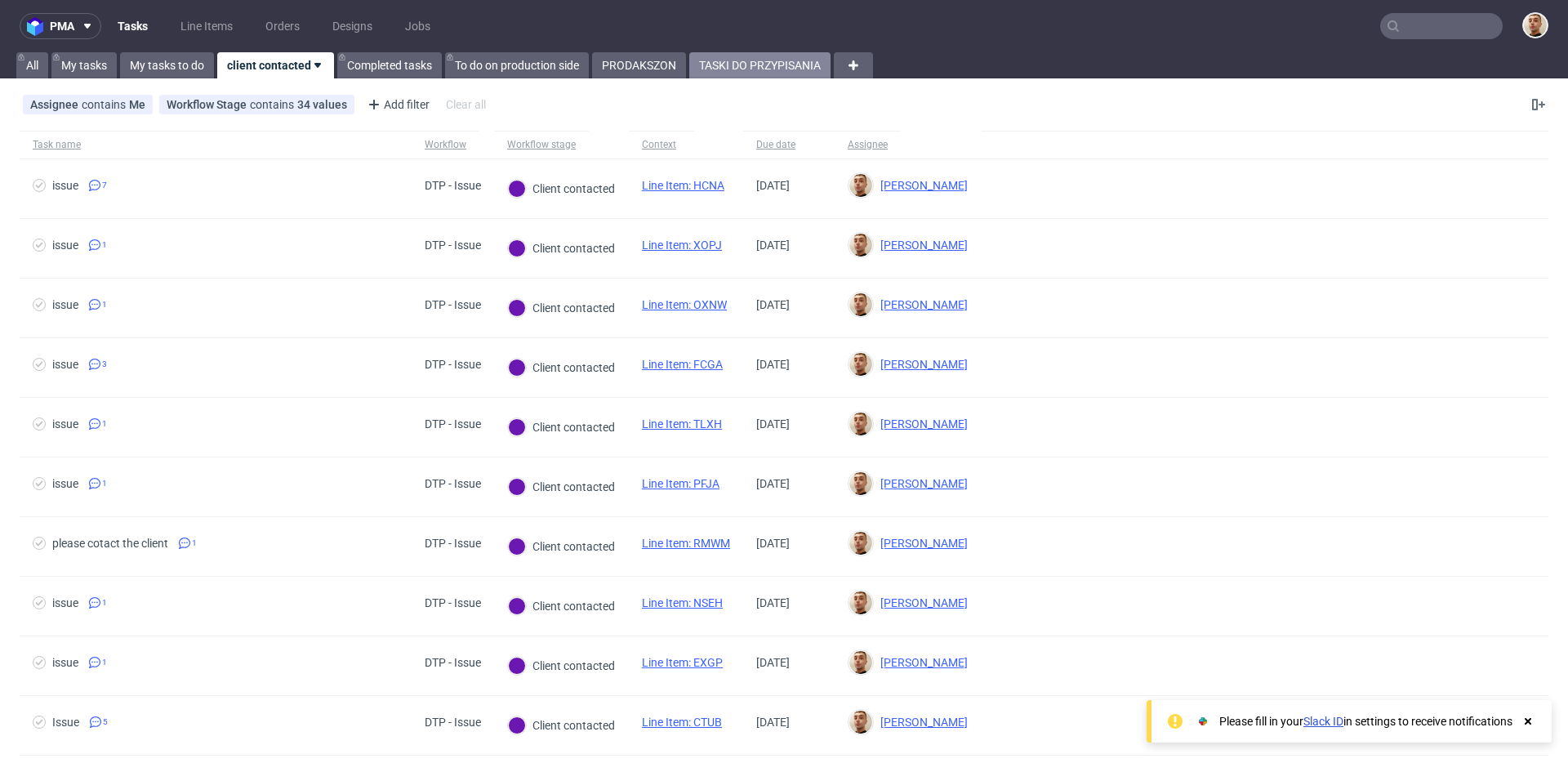
click at [785, 72] on link "TASKI DO PRZYPISANIA" at bounding box center [759, 65] width 141 height 26
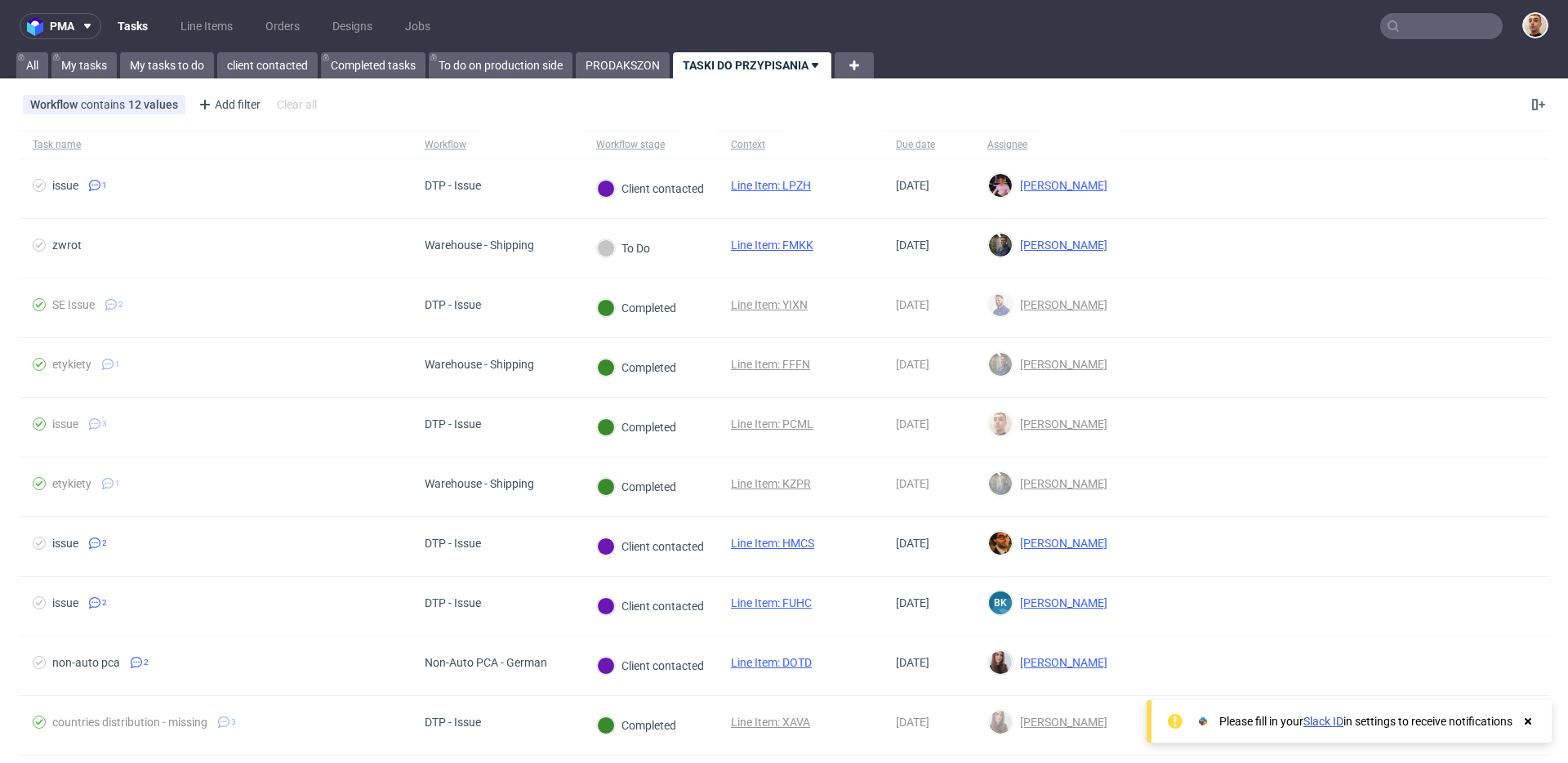
click at [219, 52] on div "client contacted" at bounding box center [265, 65] width 104 height 26
click at [224, 57] on link "client contacted" at bounding box center [266, 65] width 100 height 26
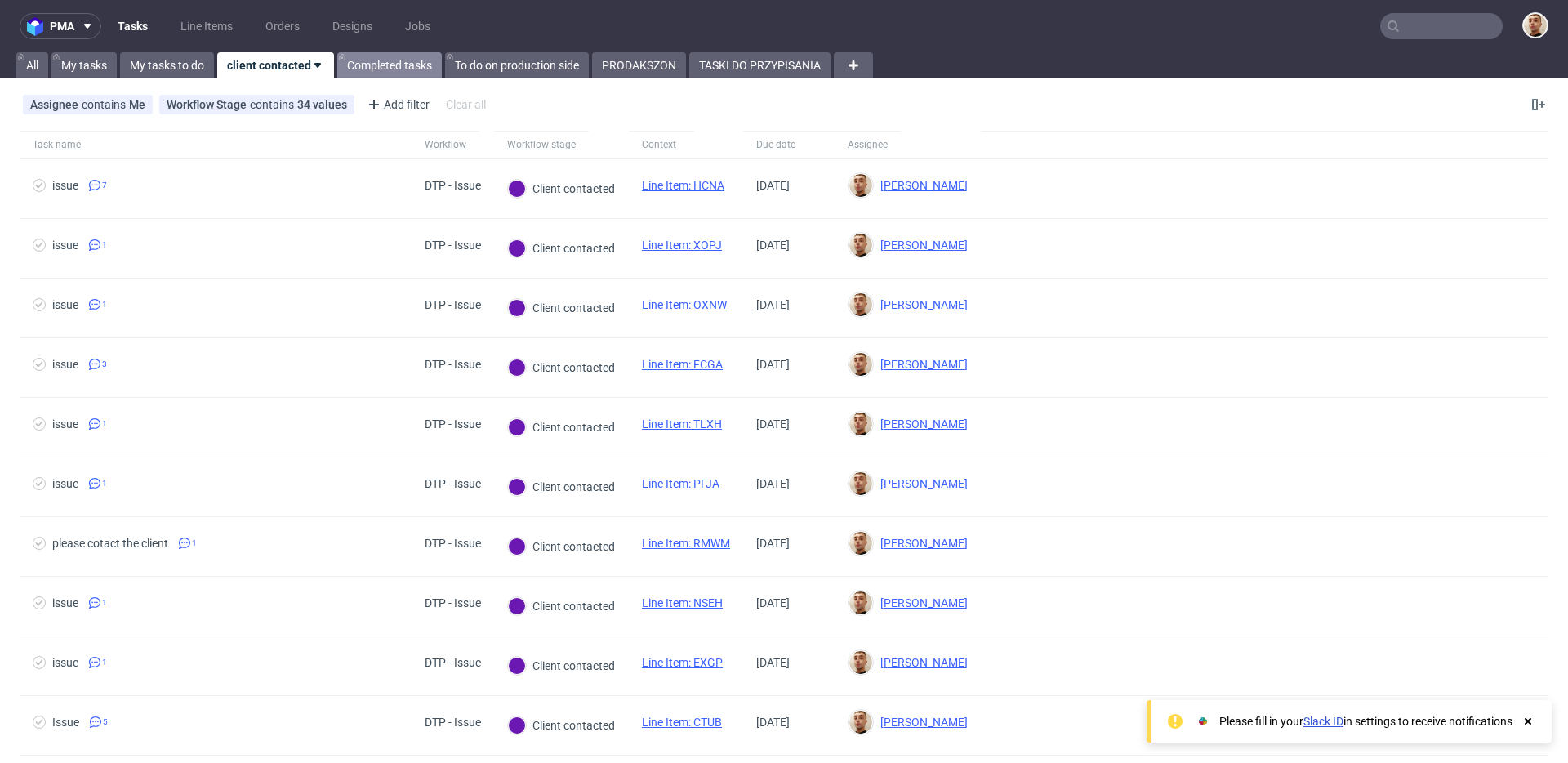
click at [366, 60] on link "Completed tasks" at bounding box center [390, 65] width 105 height 26
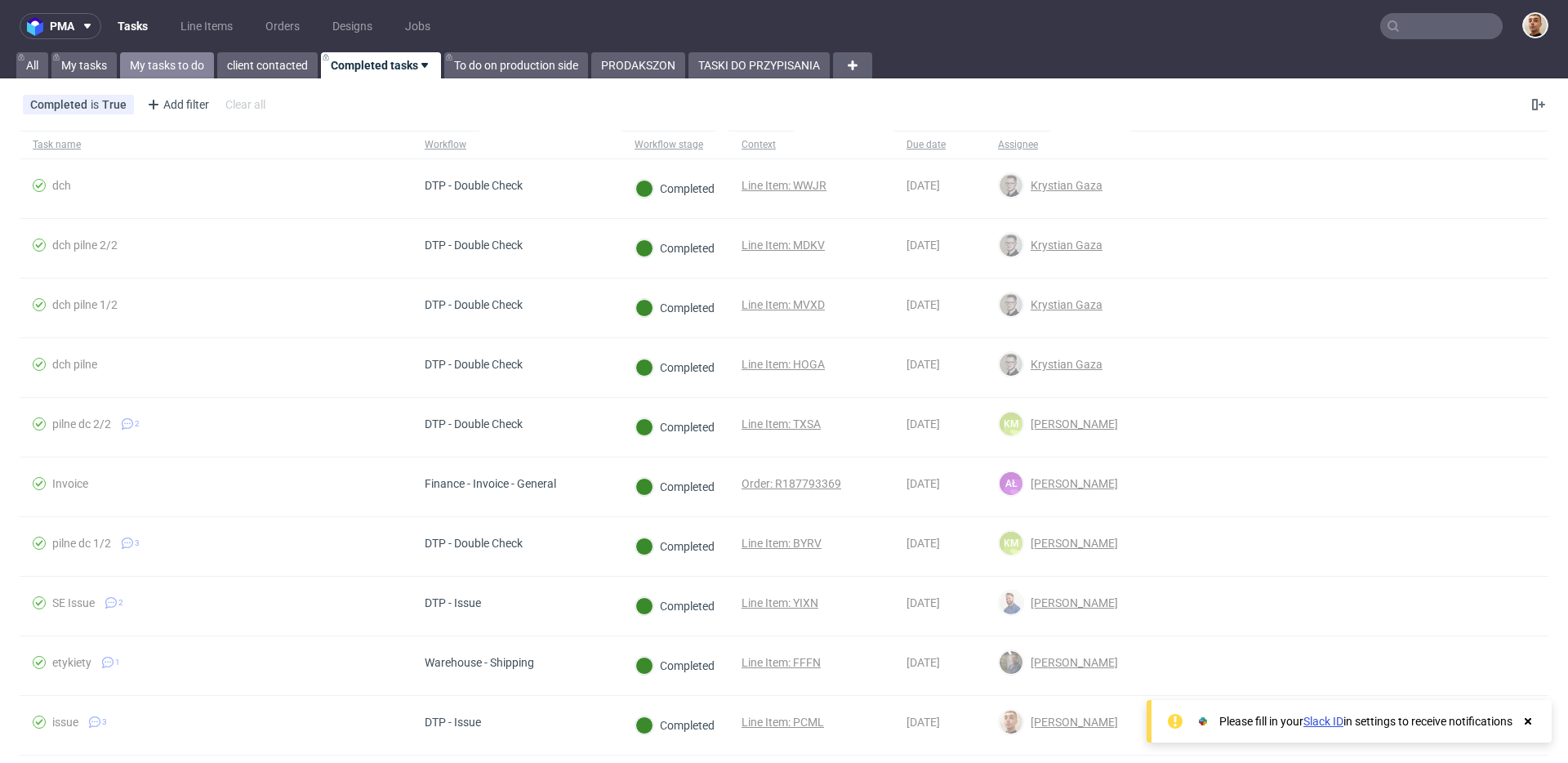
click at [191, 60] on link "My tasks to do" at bounding box center [166, 65] width 94 height 26
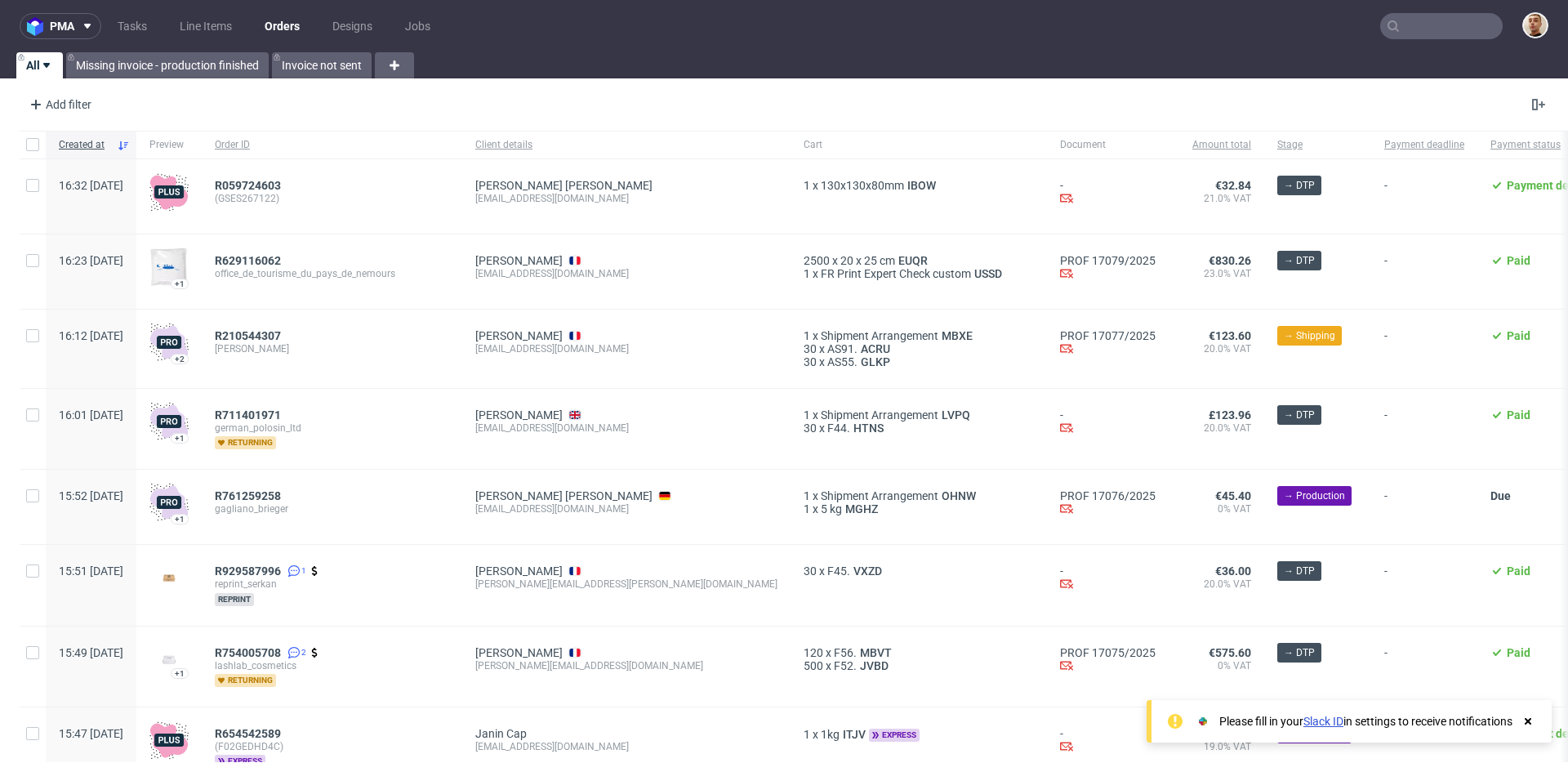
click at [151, 13] on ul "Tasks Line Items Orders Designs Jobs" at bounding box center [273, 25] width 345 height 26
click at [115, 23] on link "Tasks" at bounding box center [132, 25] width 49 height 26
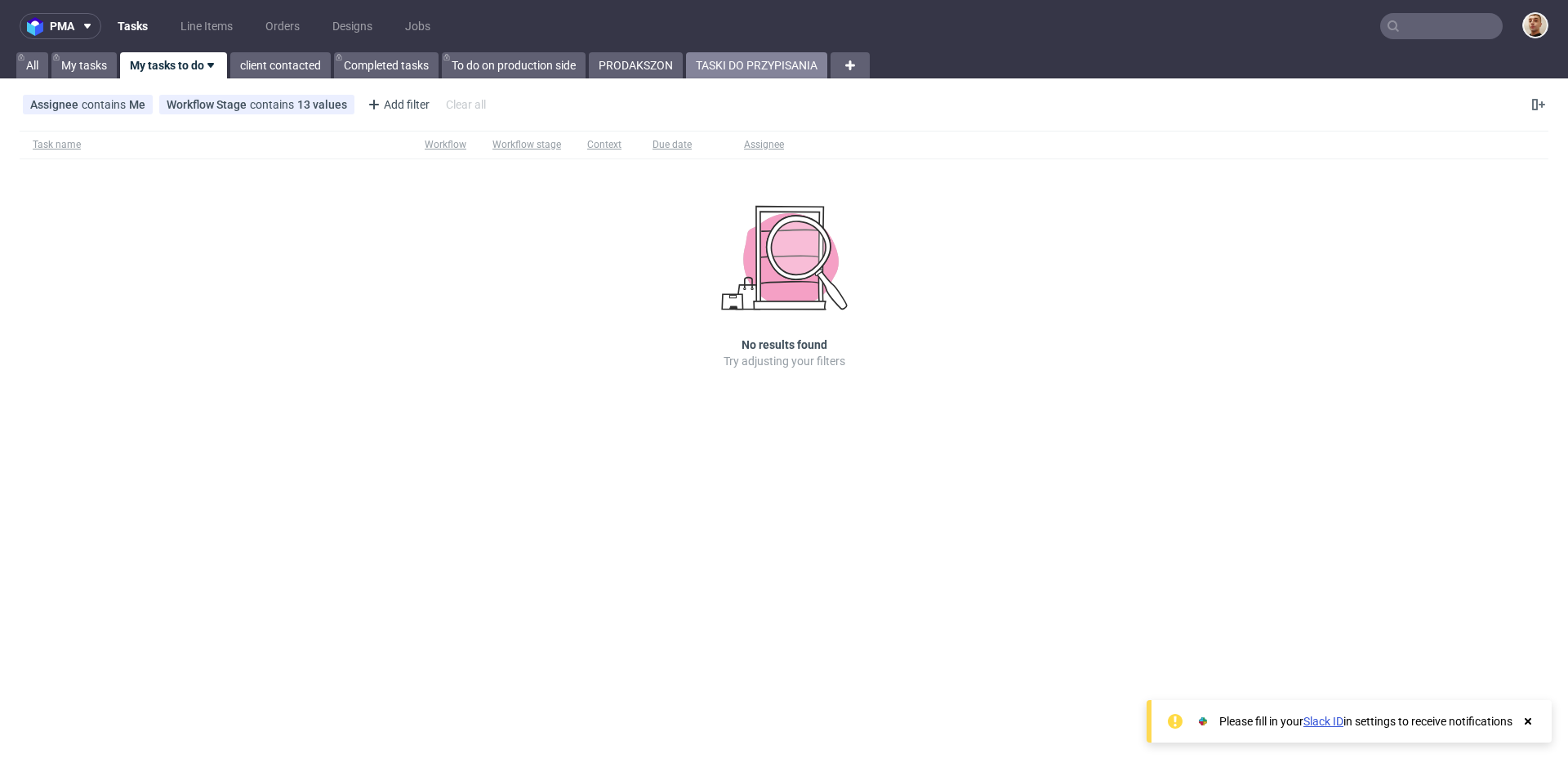
click at [782, 67] on link "TASKI DO PRZYPISANIA" at bounding box center [756, 65] width 141 height 26
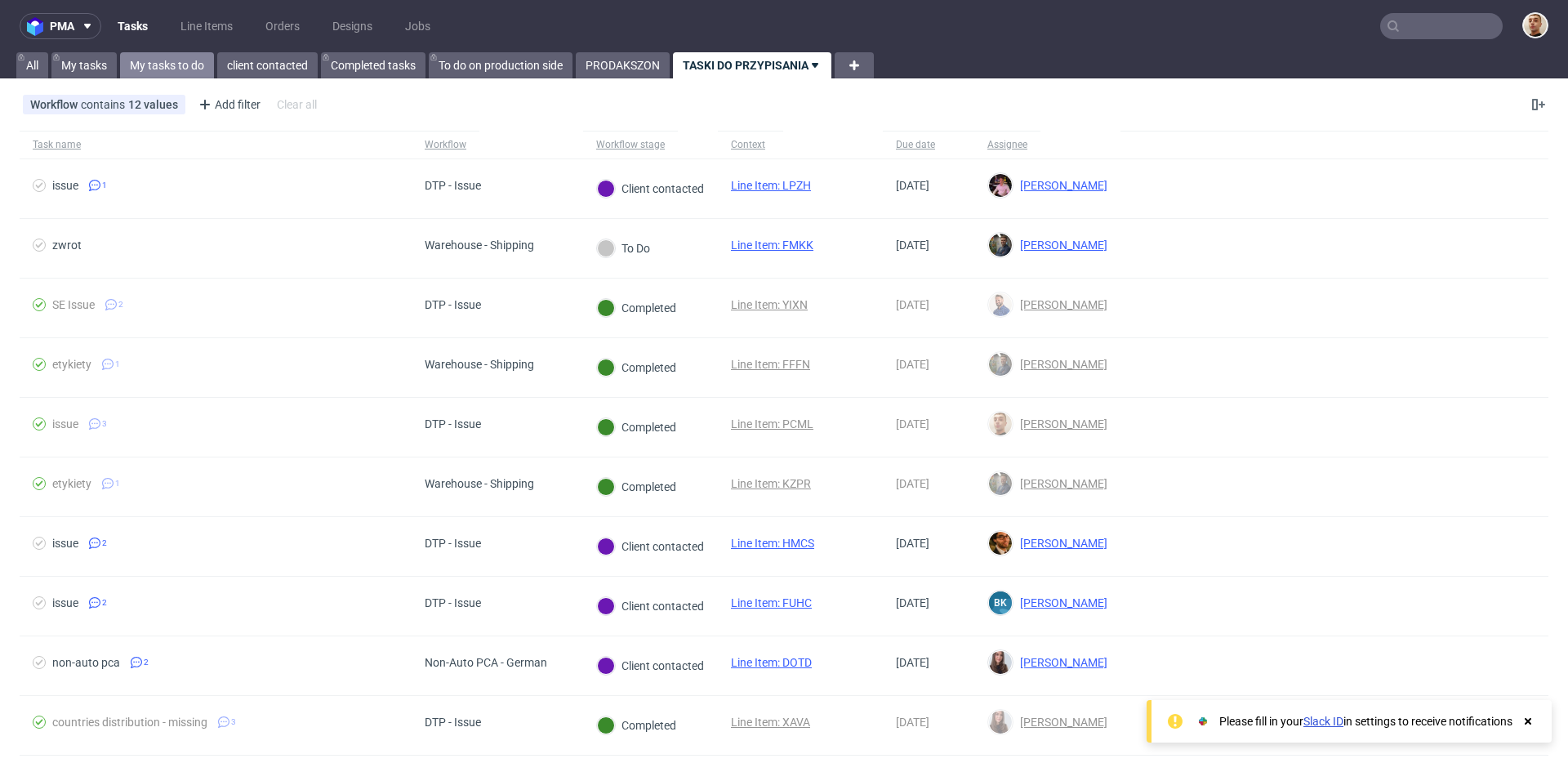
click at [186, 74] on link "My tasks to do" at bounding box center [166, 65] width 94 height 26
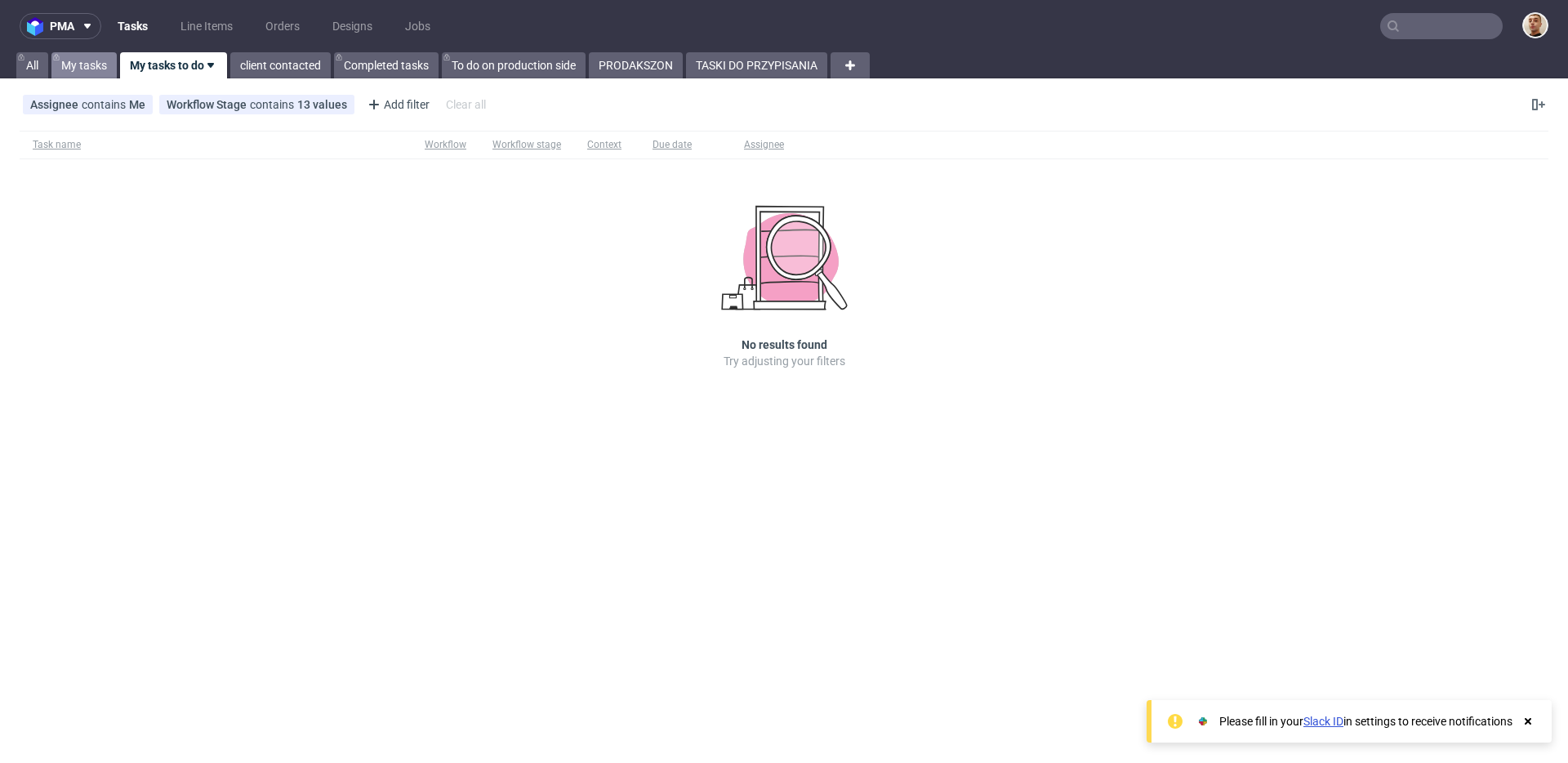
click at [106, 54] on link "My tasks" at bounding box center [84, 65] width 65 height 26
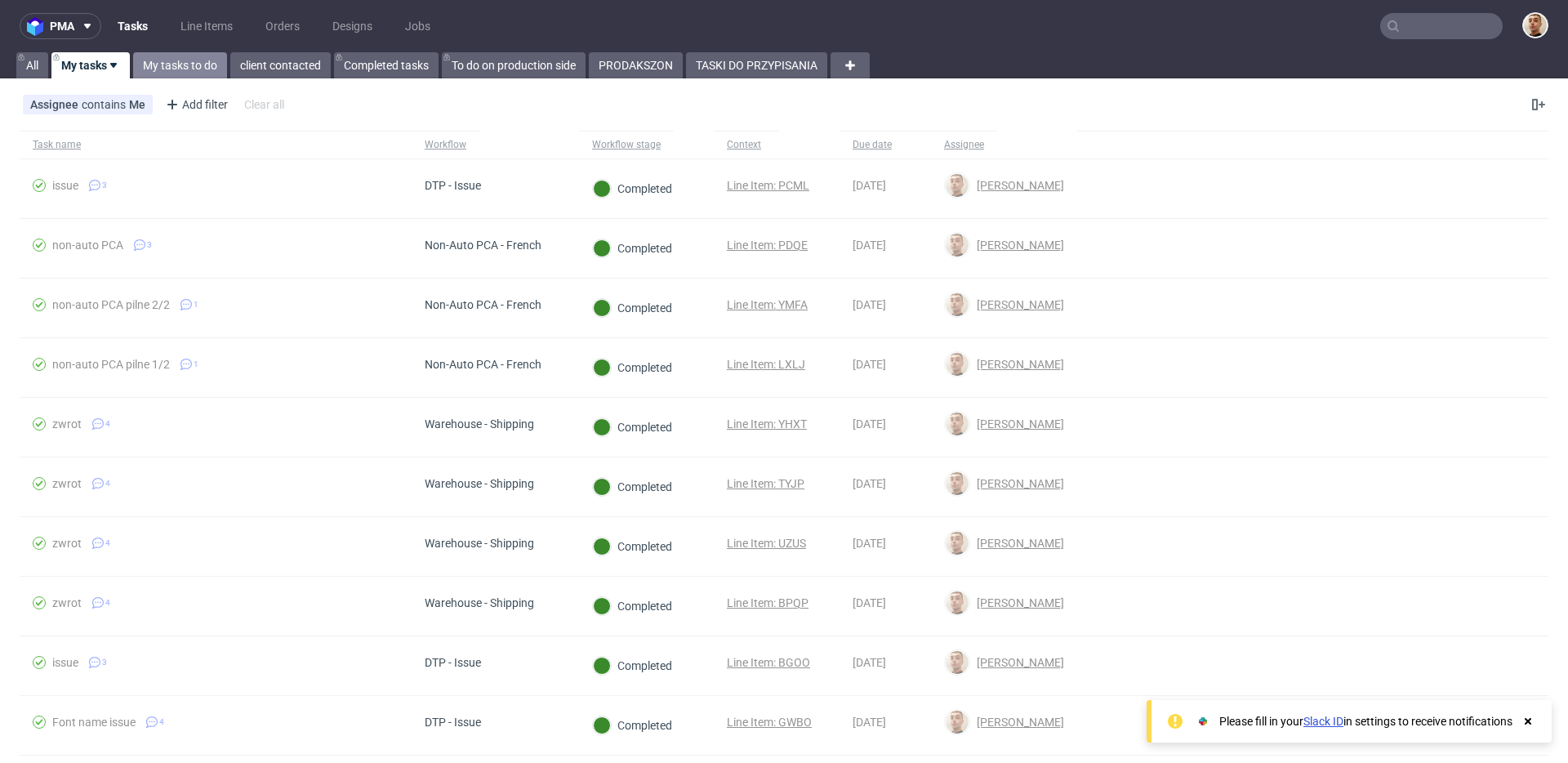
click at [170, 57] on link "My tasks to do" at bounding box center [180, 65] width 94 height 26
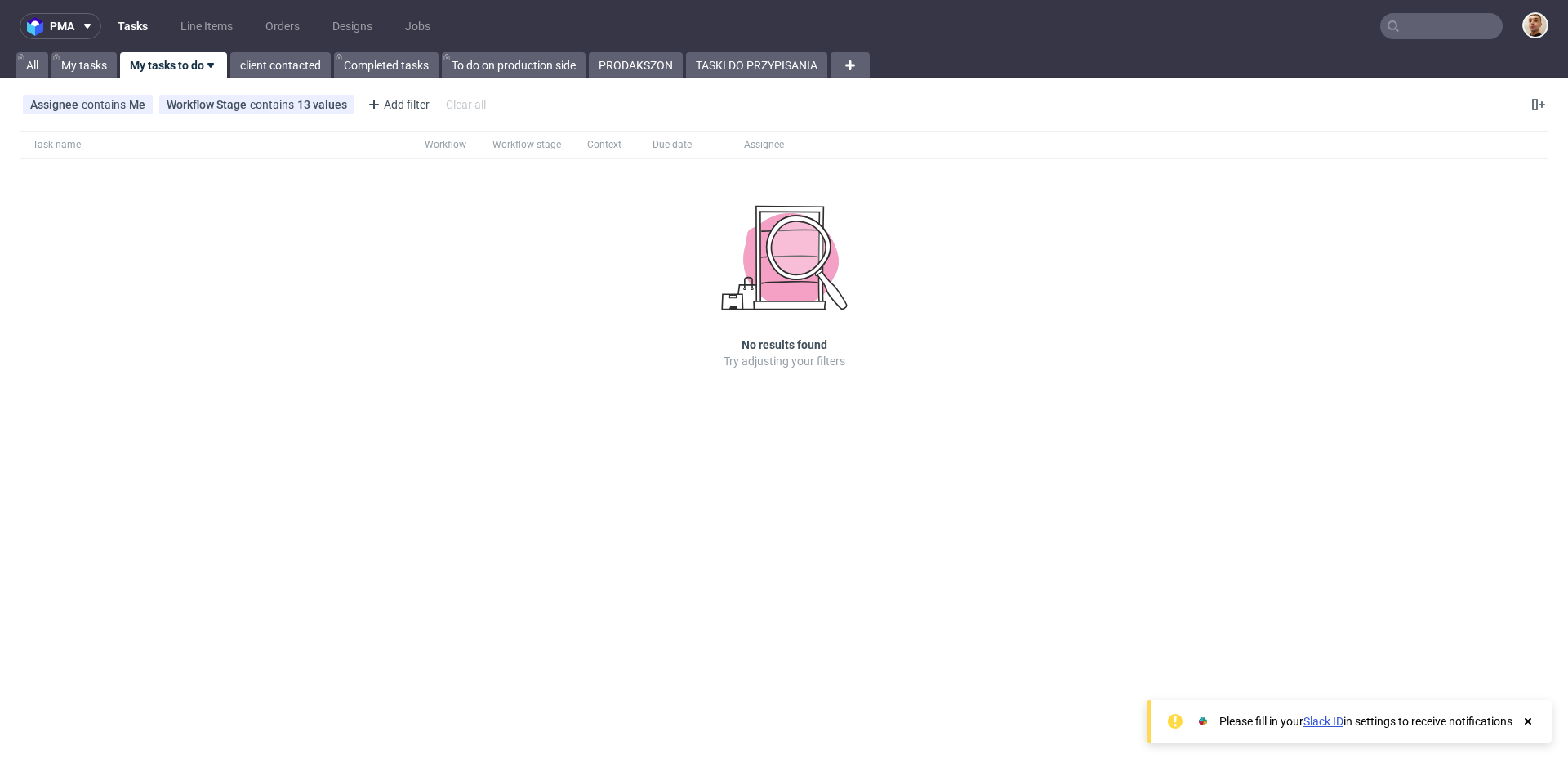
click at [791, 81] on div "pma Tasks Line Items Orders Designs Jobs All My tasks My tasks to do client con…" at bounding box center [784, 381] width 1568 height 763
click at [791, 69] on link "TASKI DO PRZYPISANIA" at bounding box center [756, 65] width 141 height 26
